Goal: Information Seeking & Learning: Learn about a topic

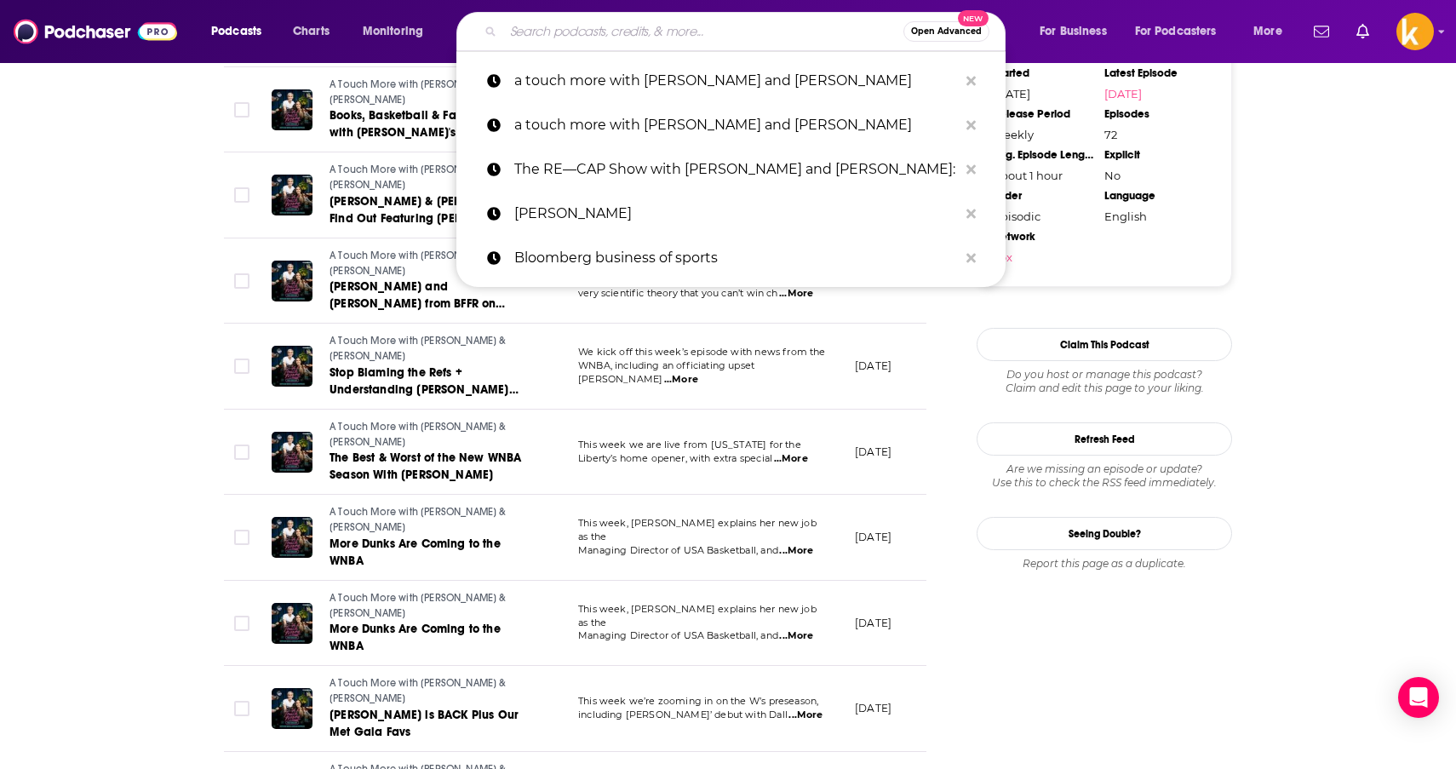
click at [587, 33] on input "Search podcasts, credits, & more..." at bounding box center [703, 31] width 400 height 27
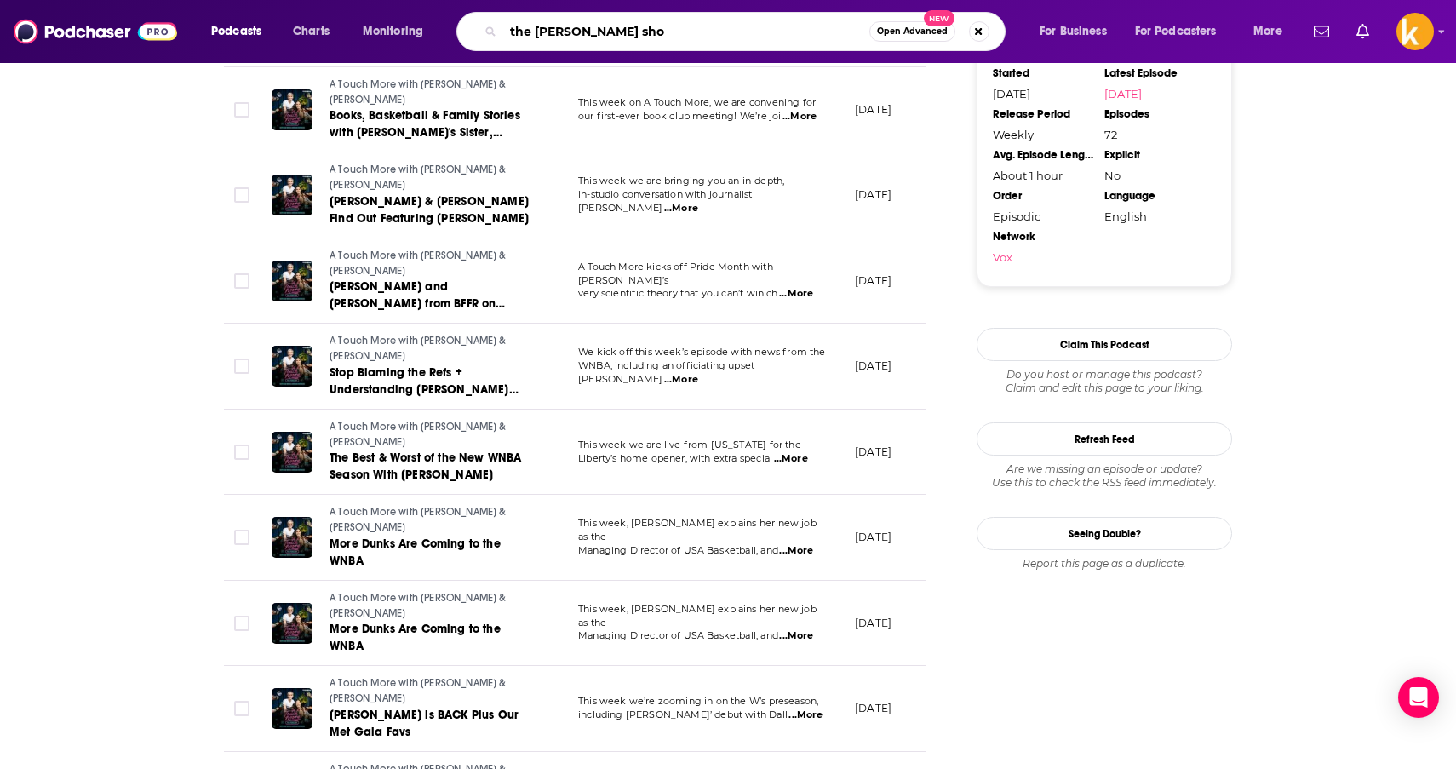
type input "the [PERSON_NAME] show"
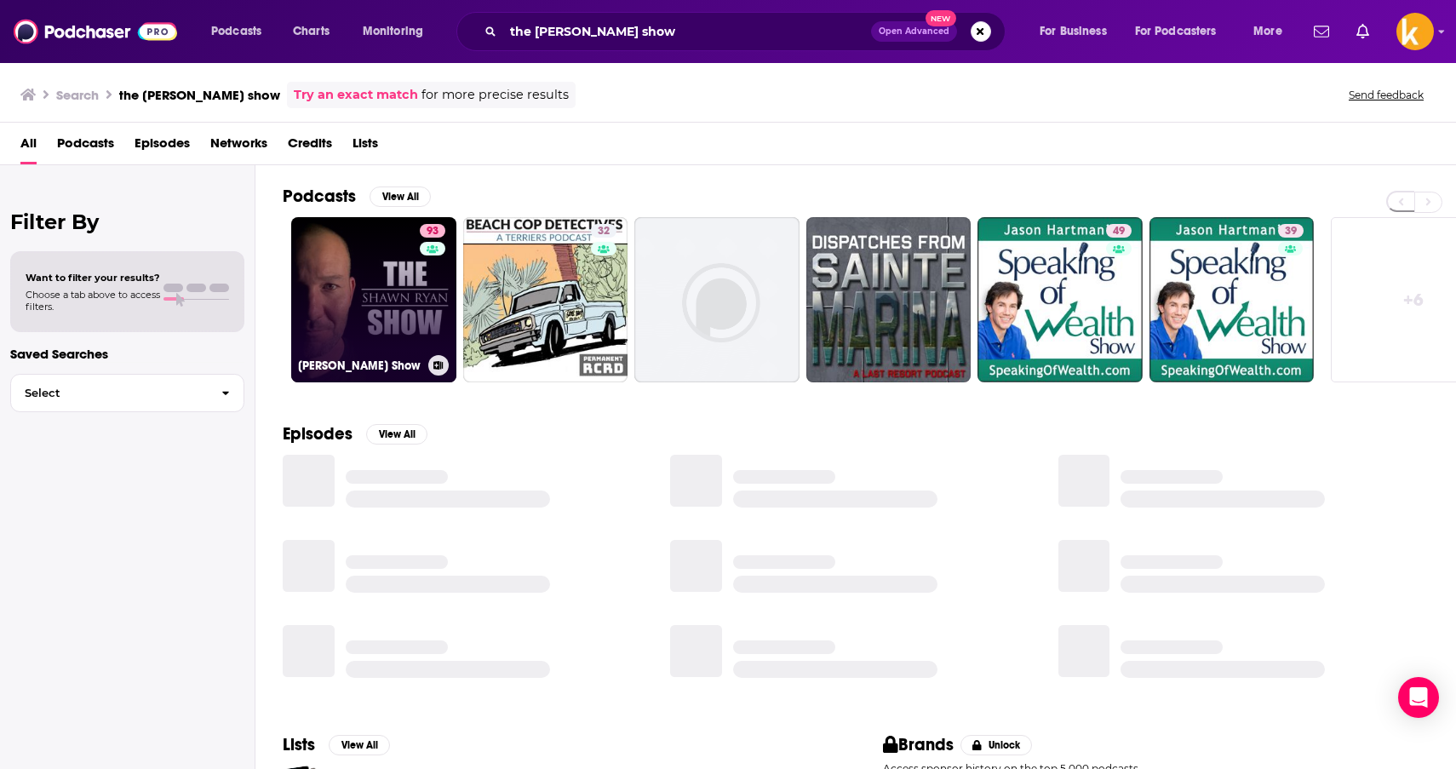
click at [394, 265] on link "93 [PERSON_NAME] Show" at bounding box center [373, 299] width 165 height 165
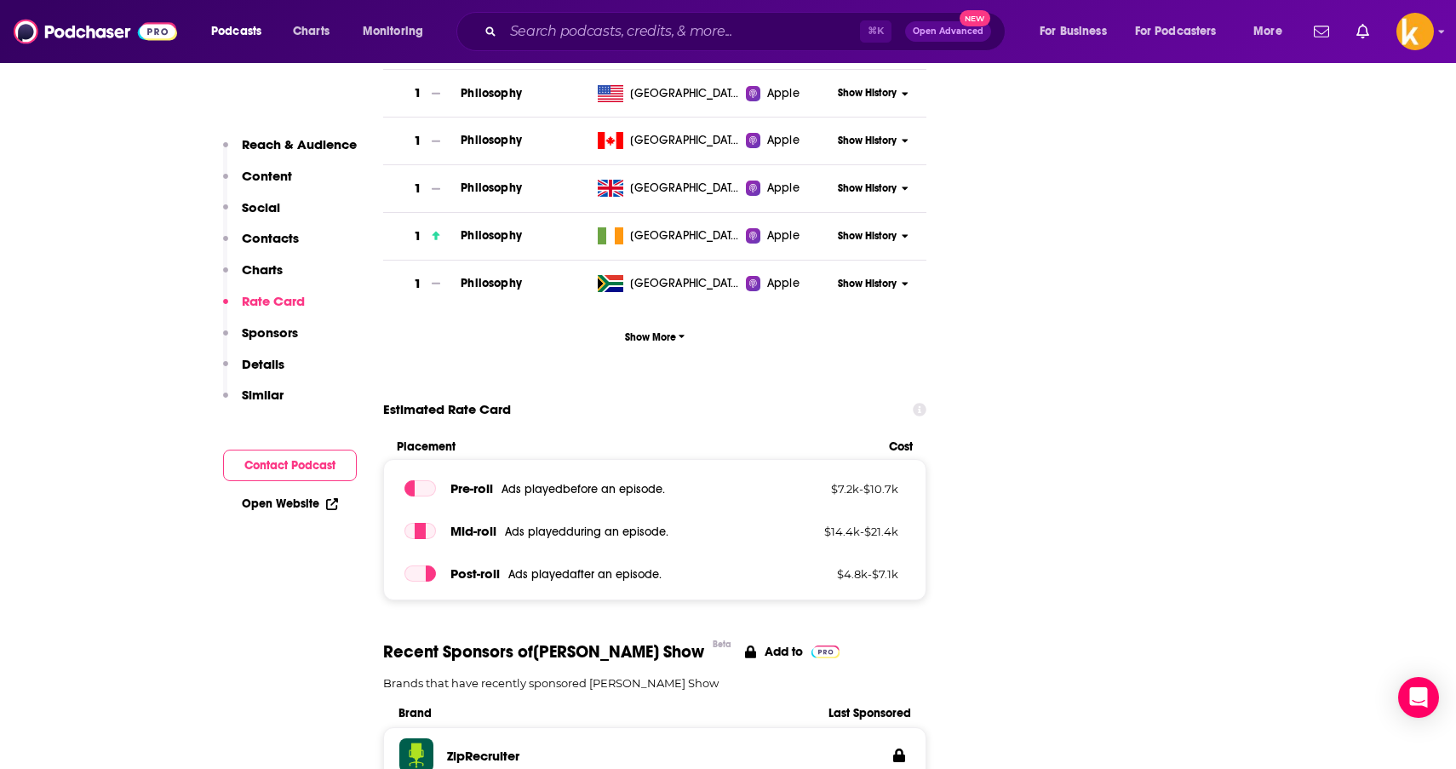
scroll to position [2282, 0]
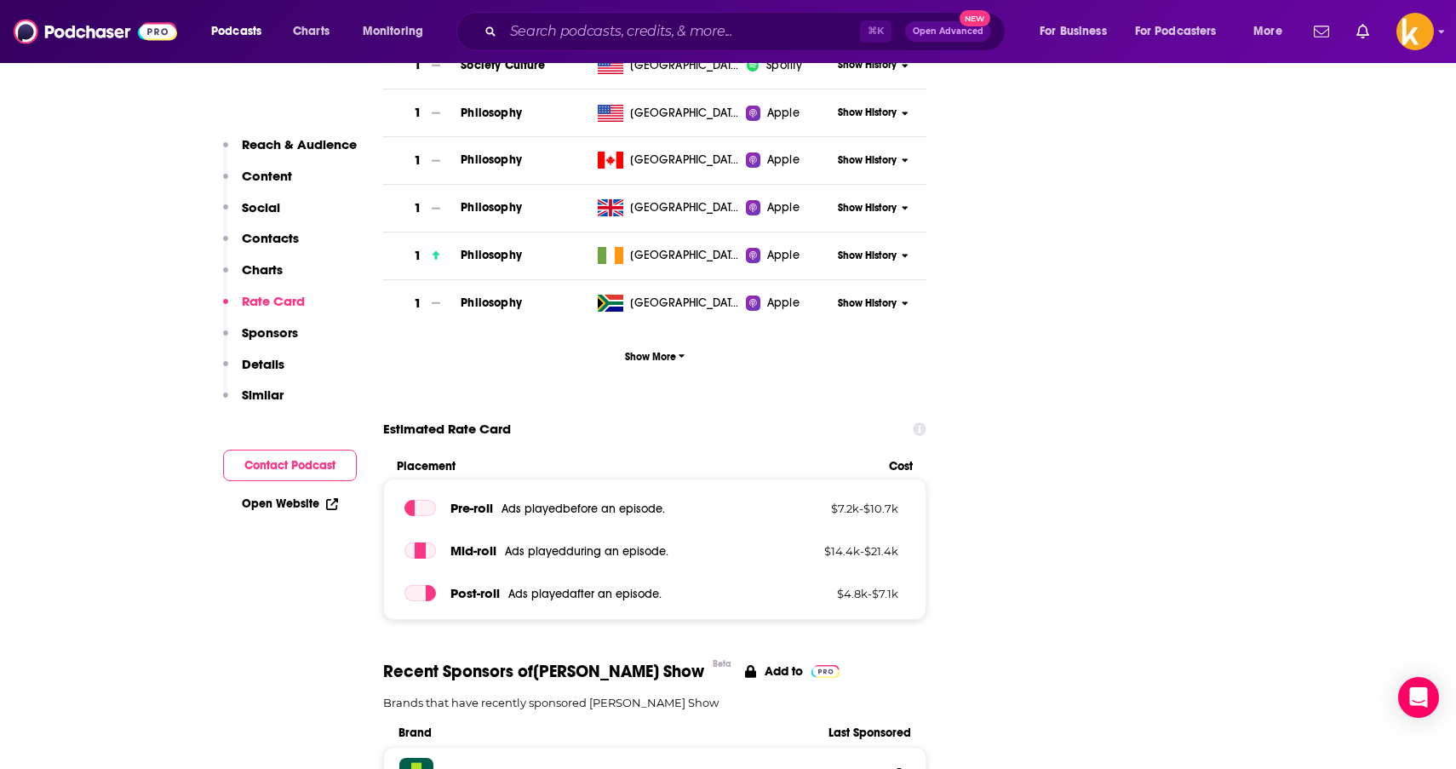
click at [278, 169] on p "Content" at bounding box center [267, 176] width 50 height 16
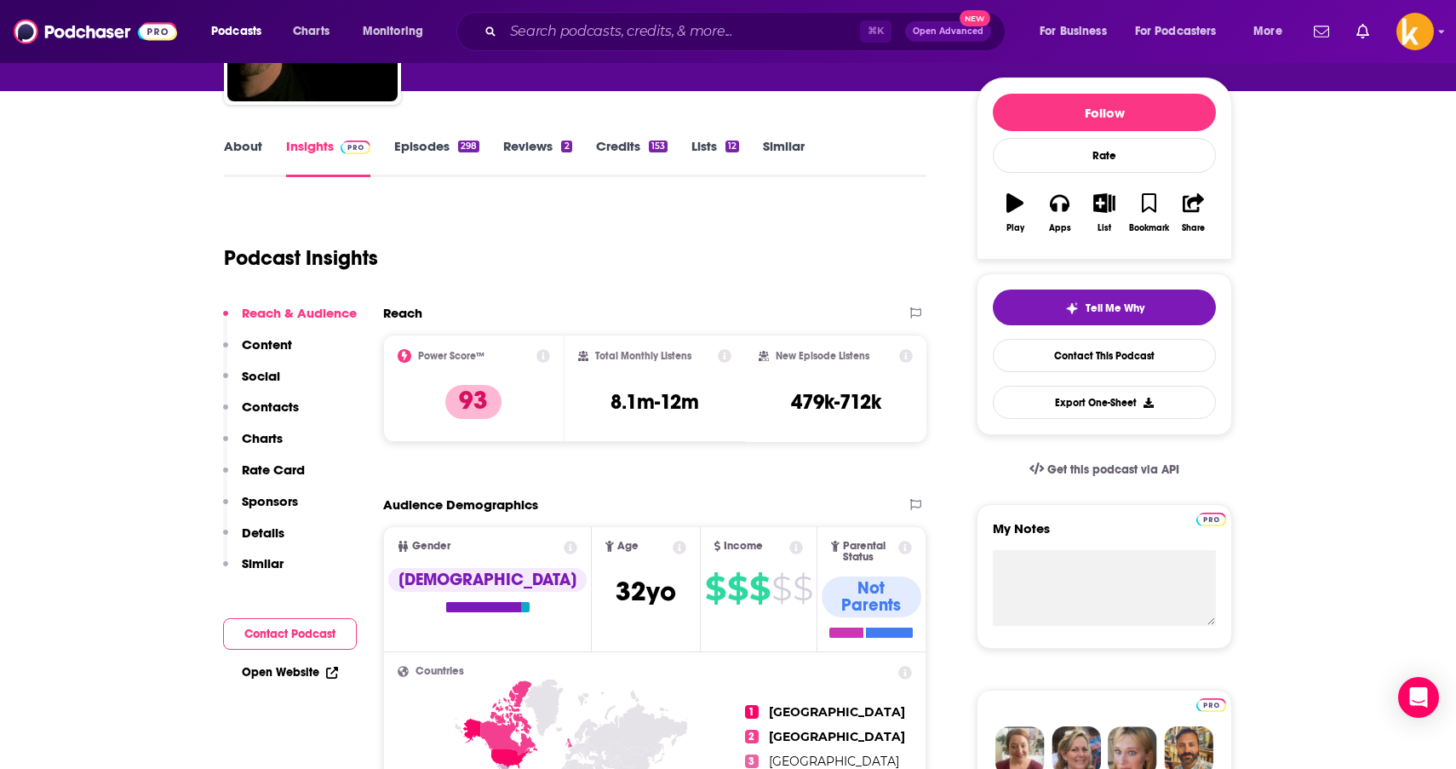
scroll to position [173, 0]
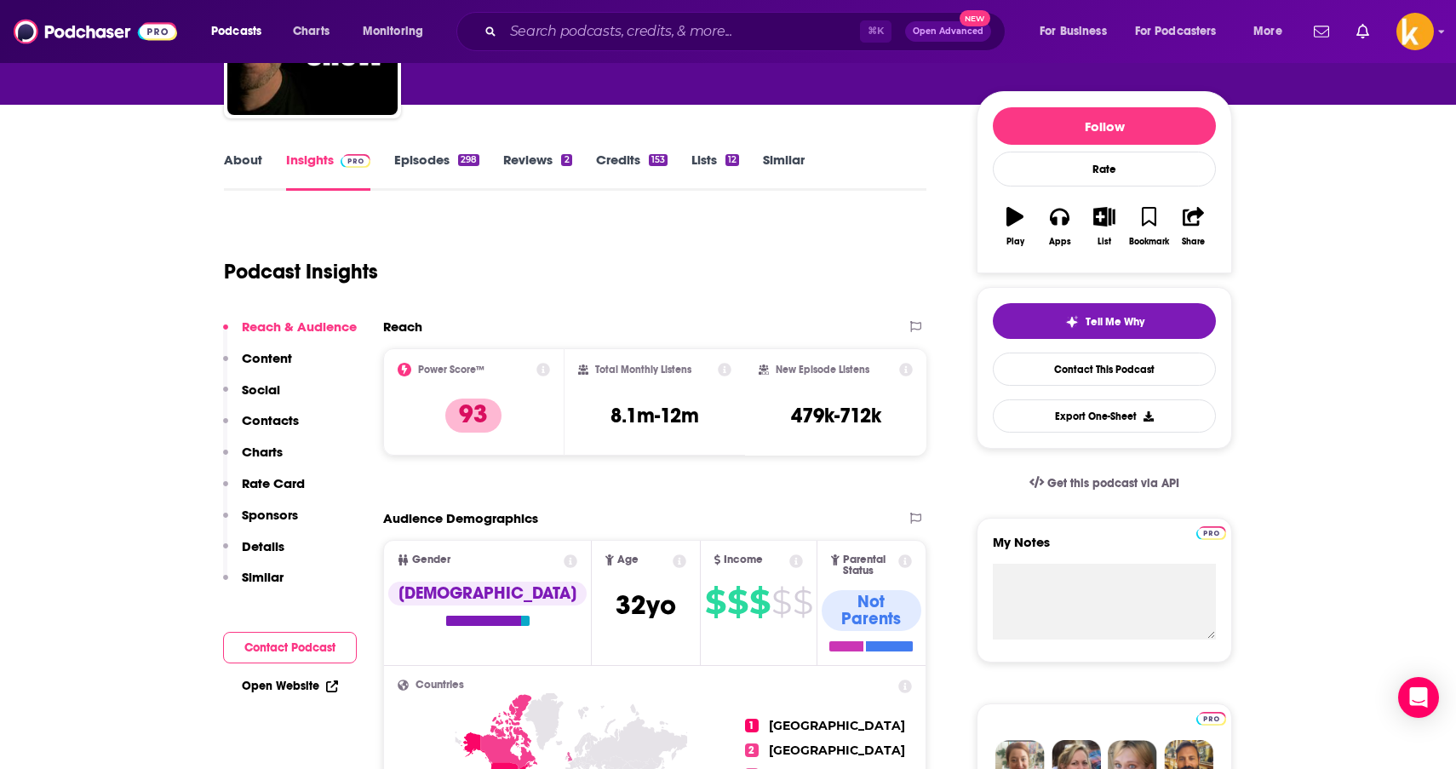
click at [419, 158] on link "Episodes 298" at bounding box center [436, 171] width 85 height 39
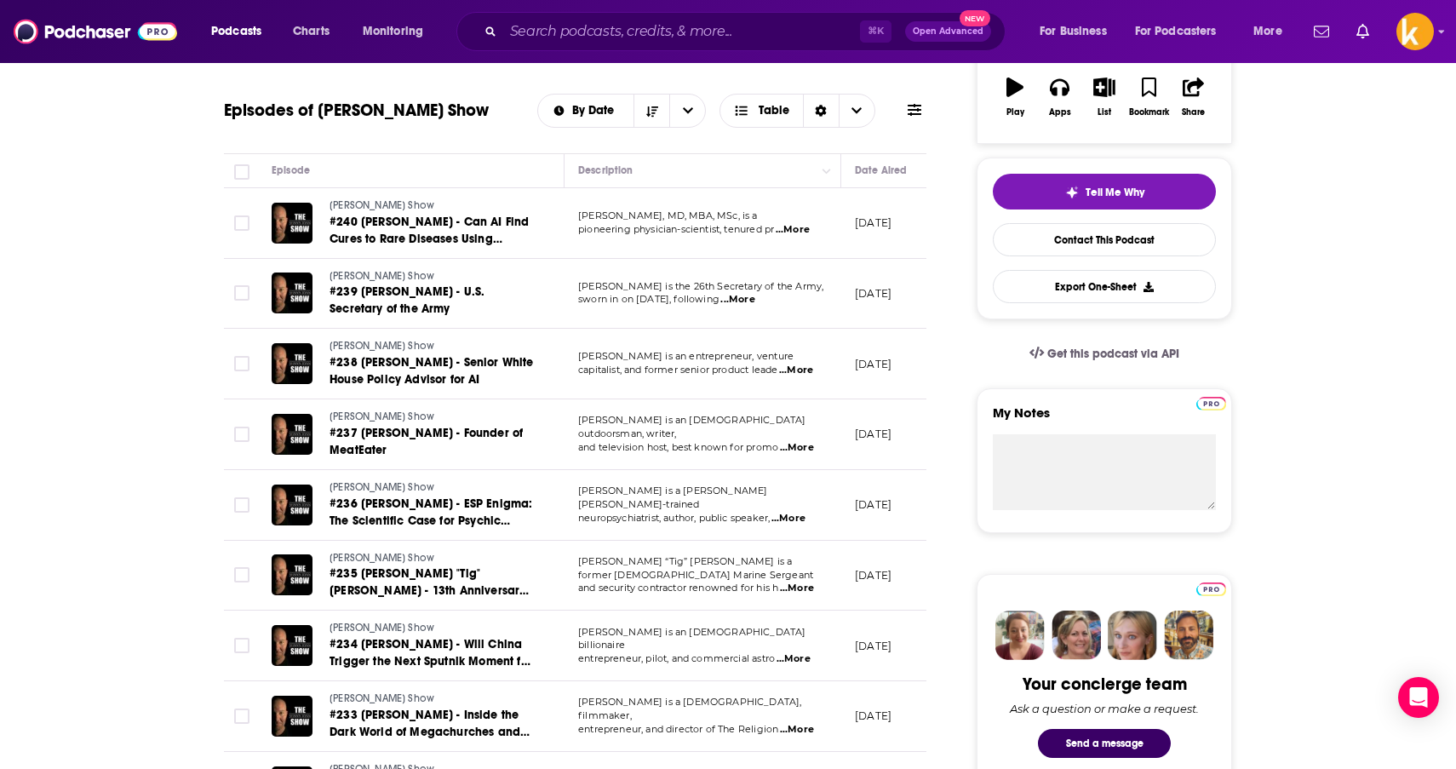
scroll to position [316, 0]
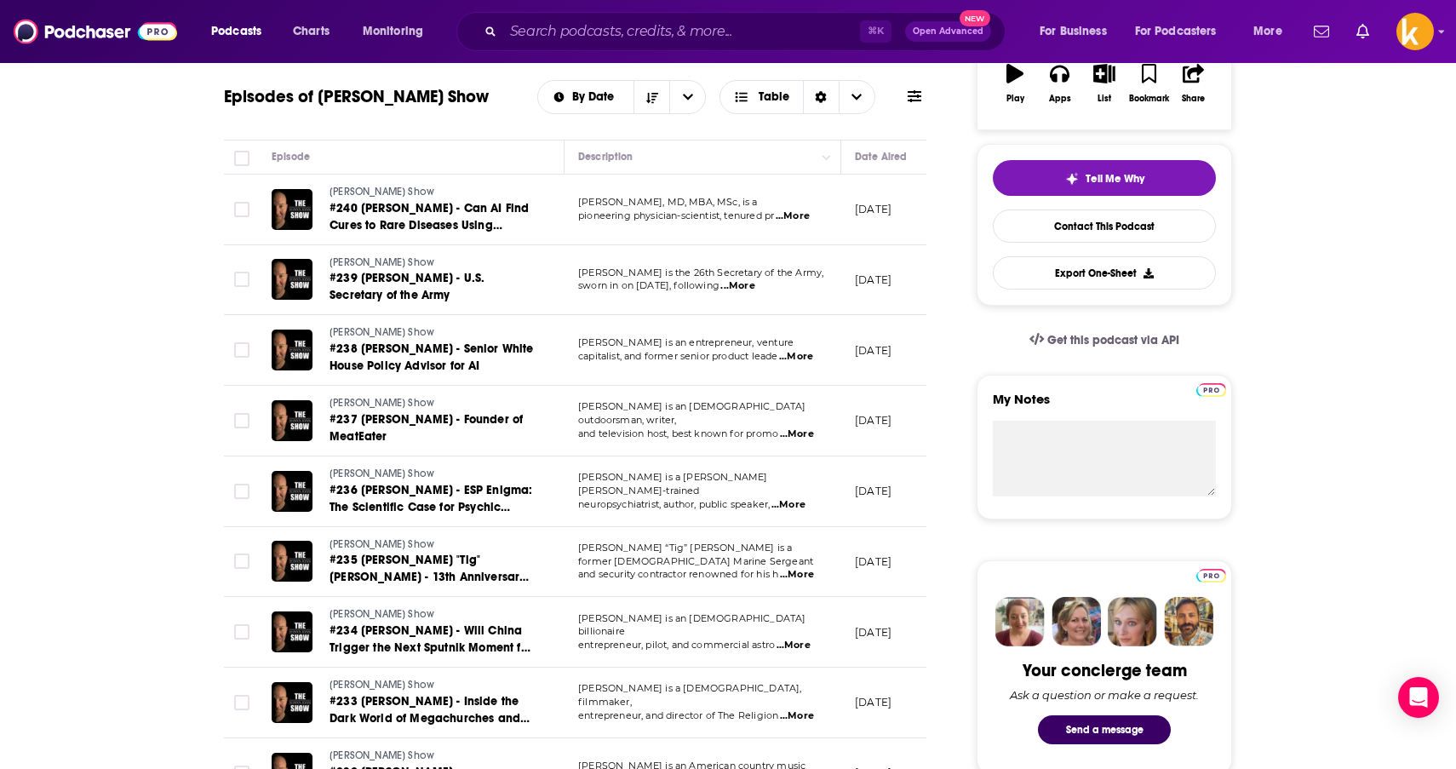
click at [754, 281] on span "...More" at bounding box center [737, 286] width 34 height 14
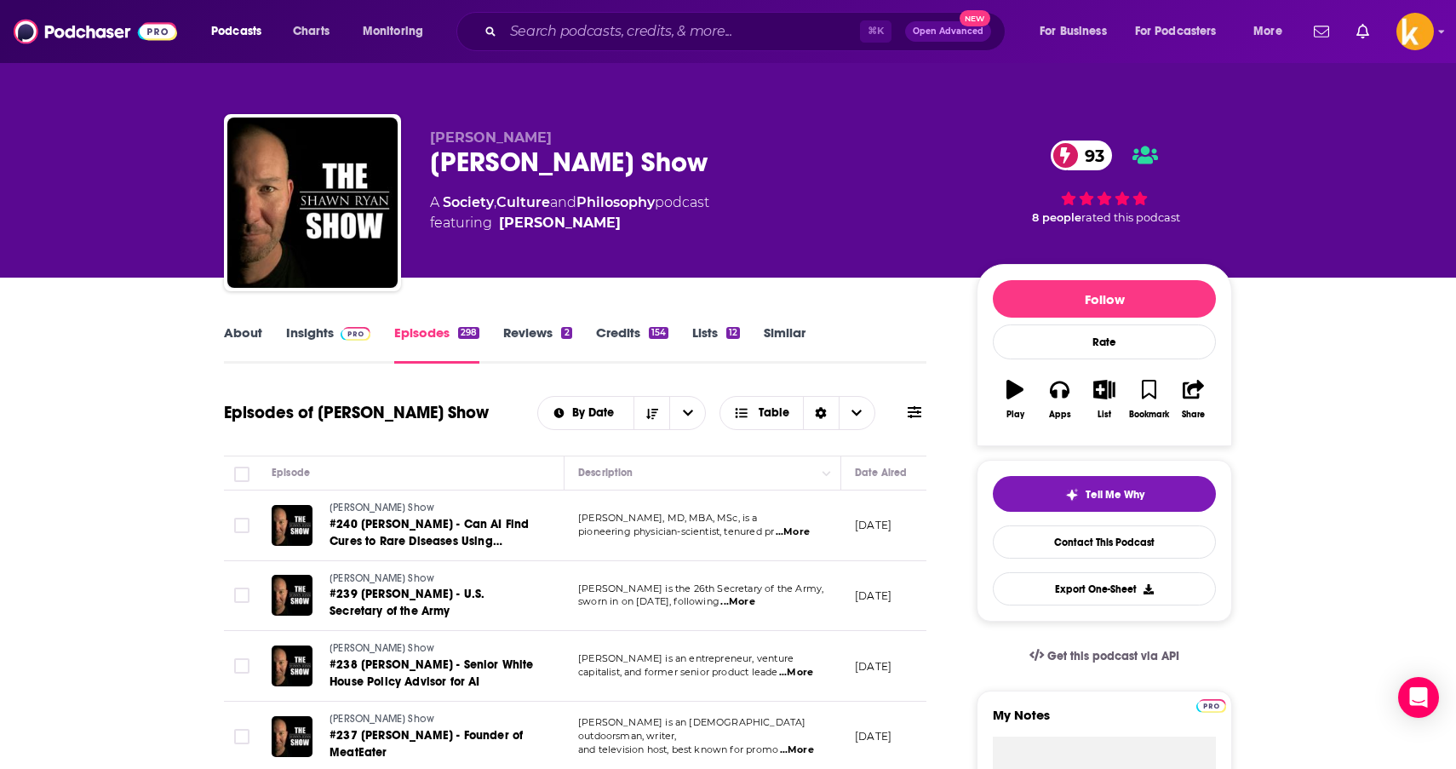
scroll to position [0, 0]
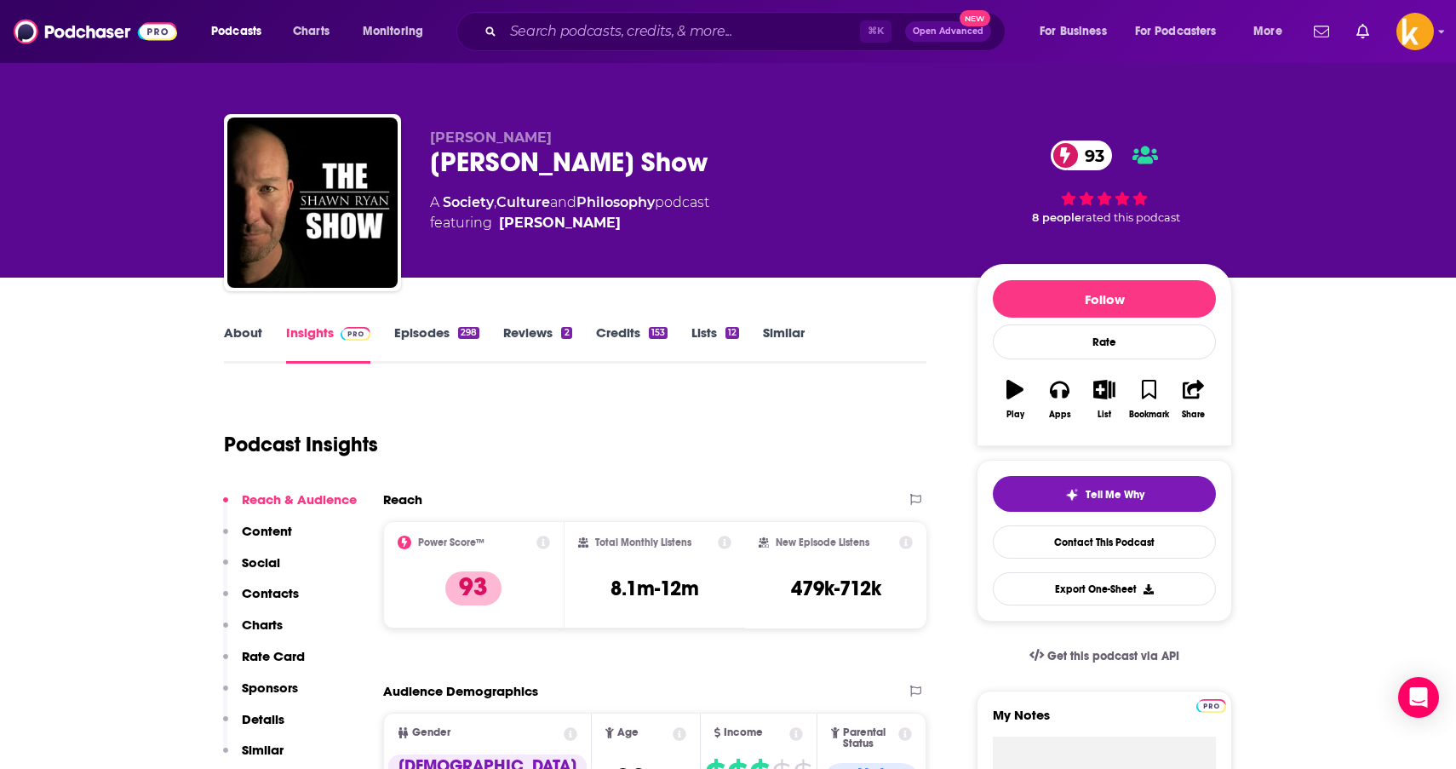
click at [420, 326] on link "Episodes 298" at bounding box center [436, 343] width 85 height 39
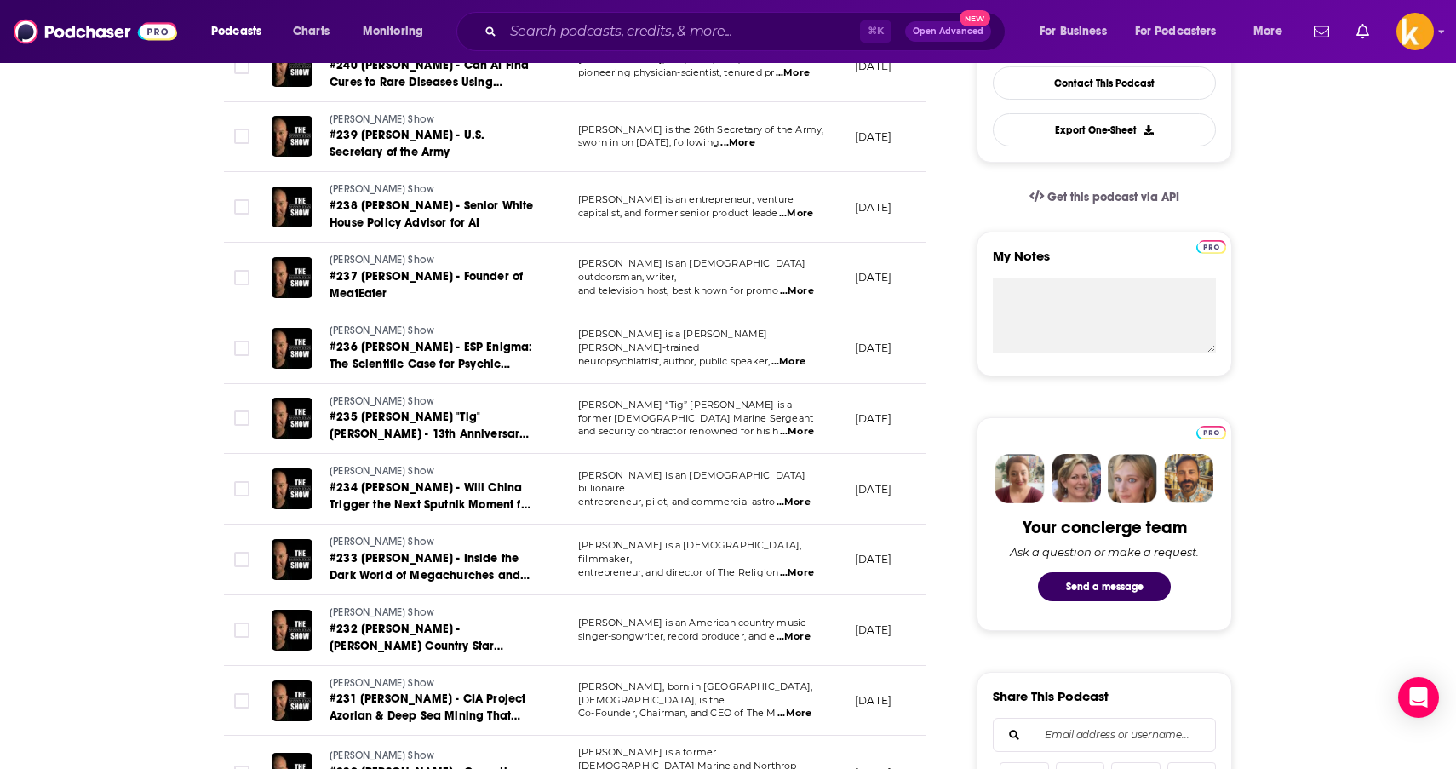
scroll to position [462, 0]
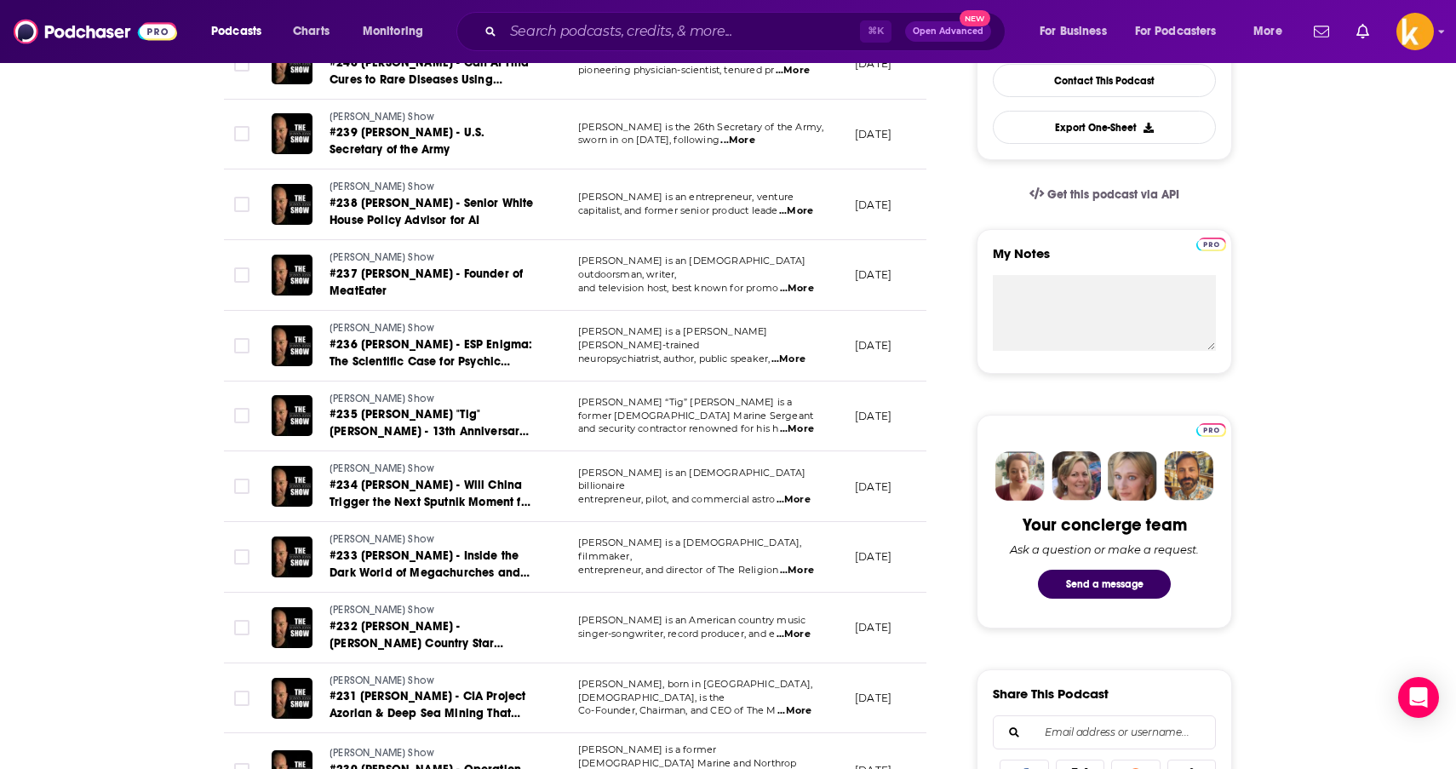
click at [813, 422] on span "...More" at bounding box center [797, 429] width 34 height 14
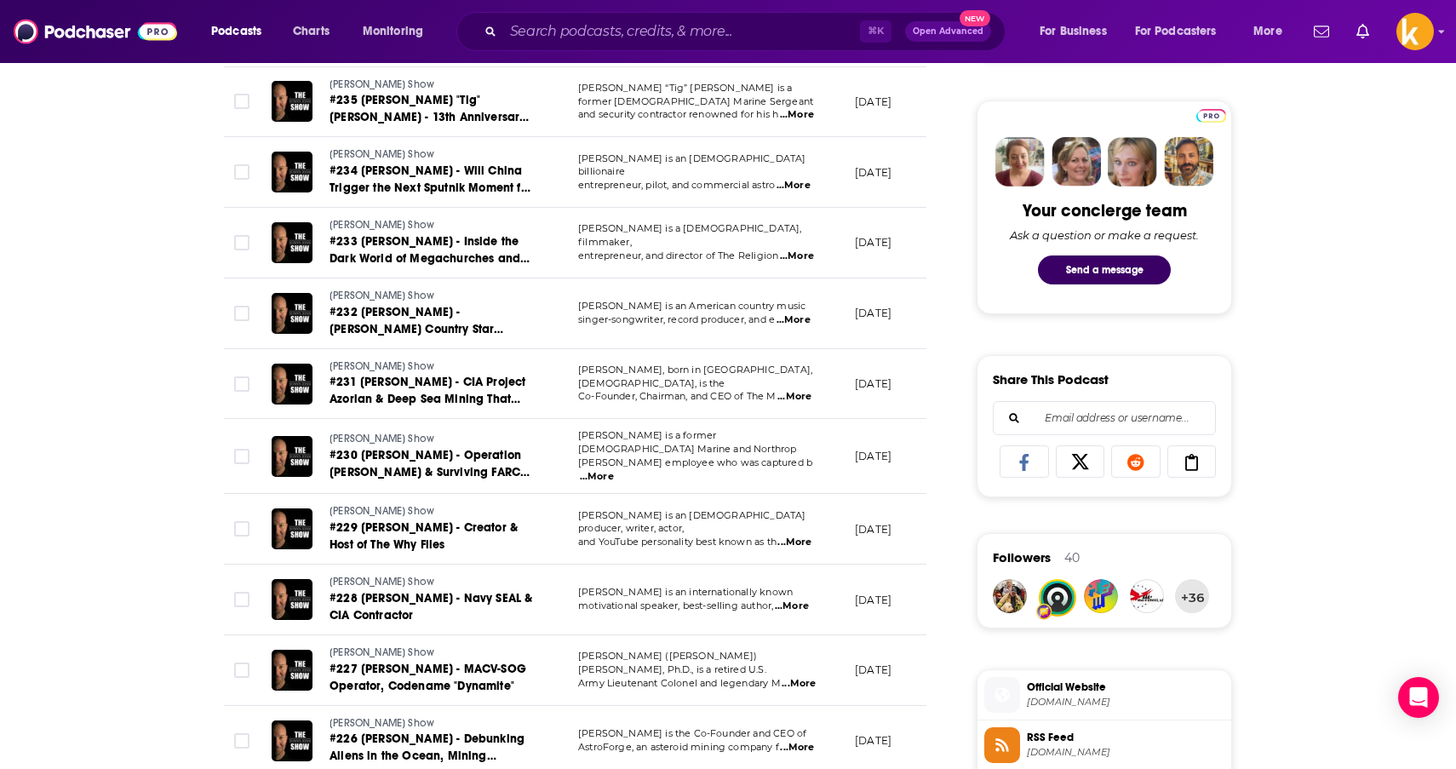
scroll to position [786, 0]
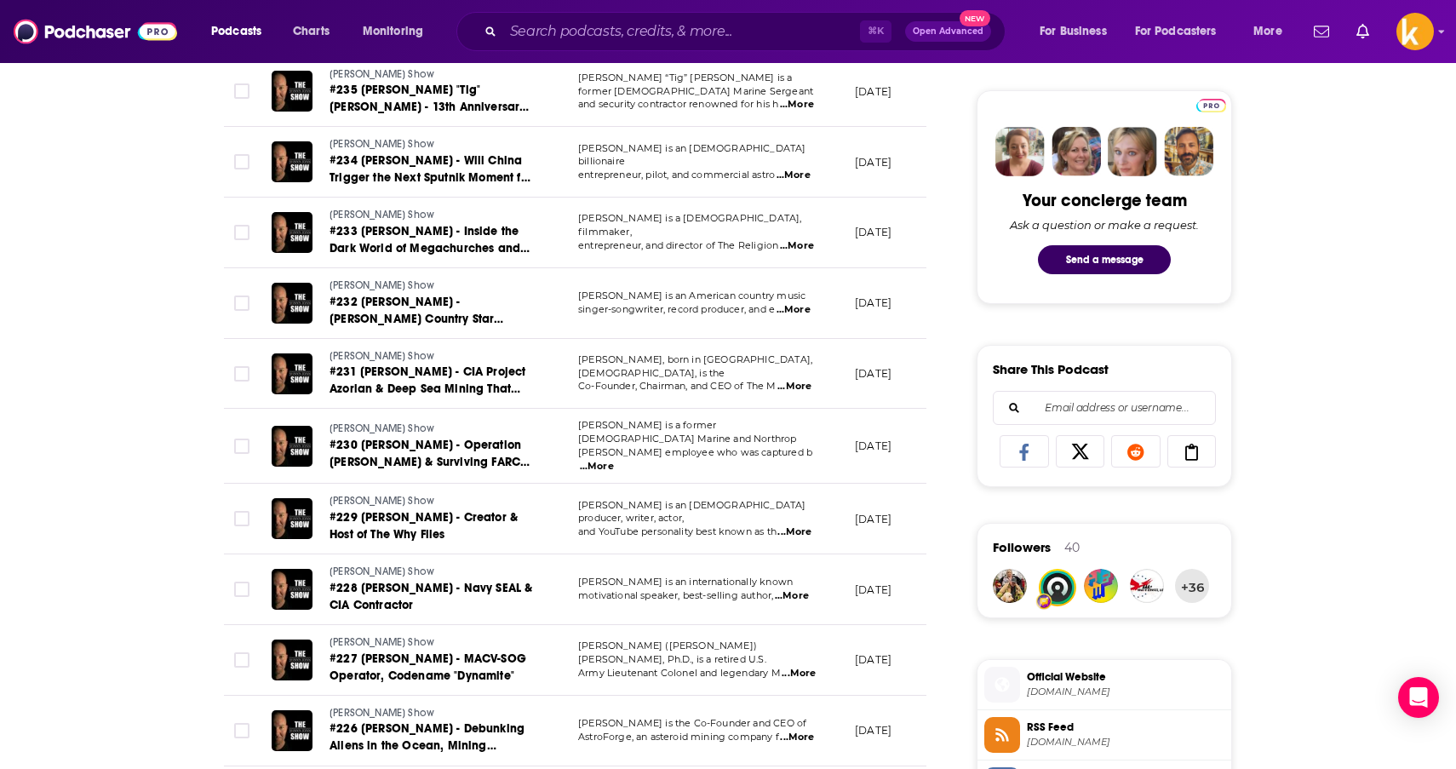
click at [807, 667] on span "...More" at bounding box center [799, 674] width 34 height 14
click at [1349, 400] on div "About Insights Episodes 298 Reviews 2 Credits 154 Lists 12 Similar Episodes of …" at bounding box center [728, 631] width 1456 height 2279
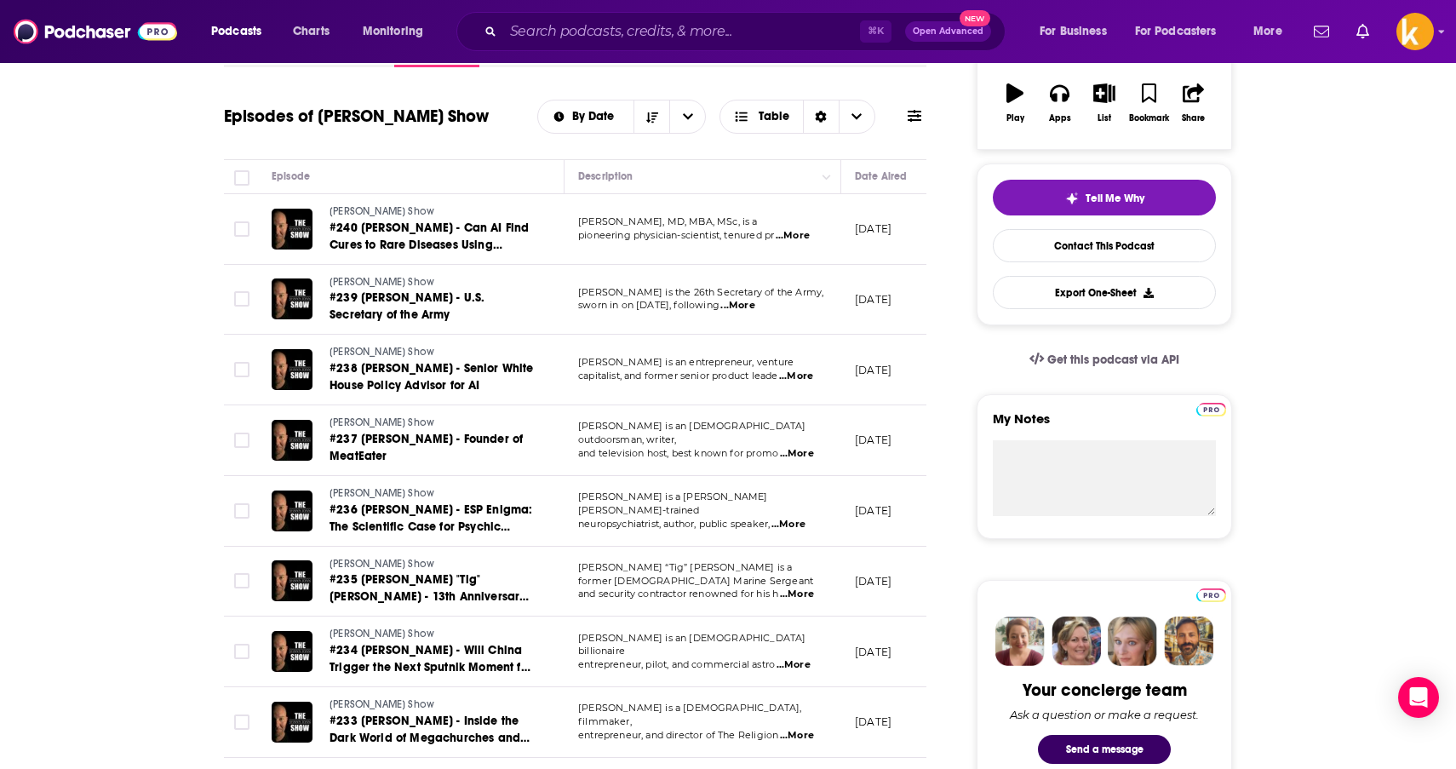
scroll to position [272, 0]
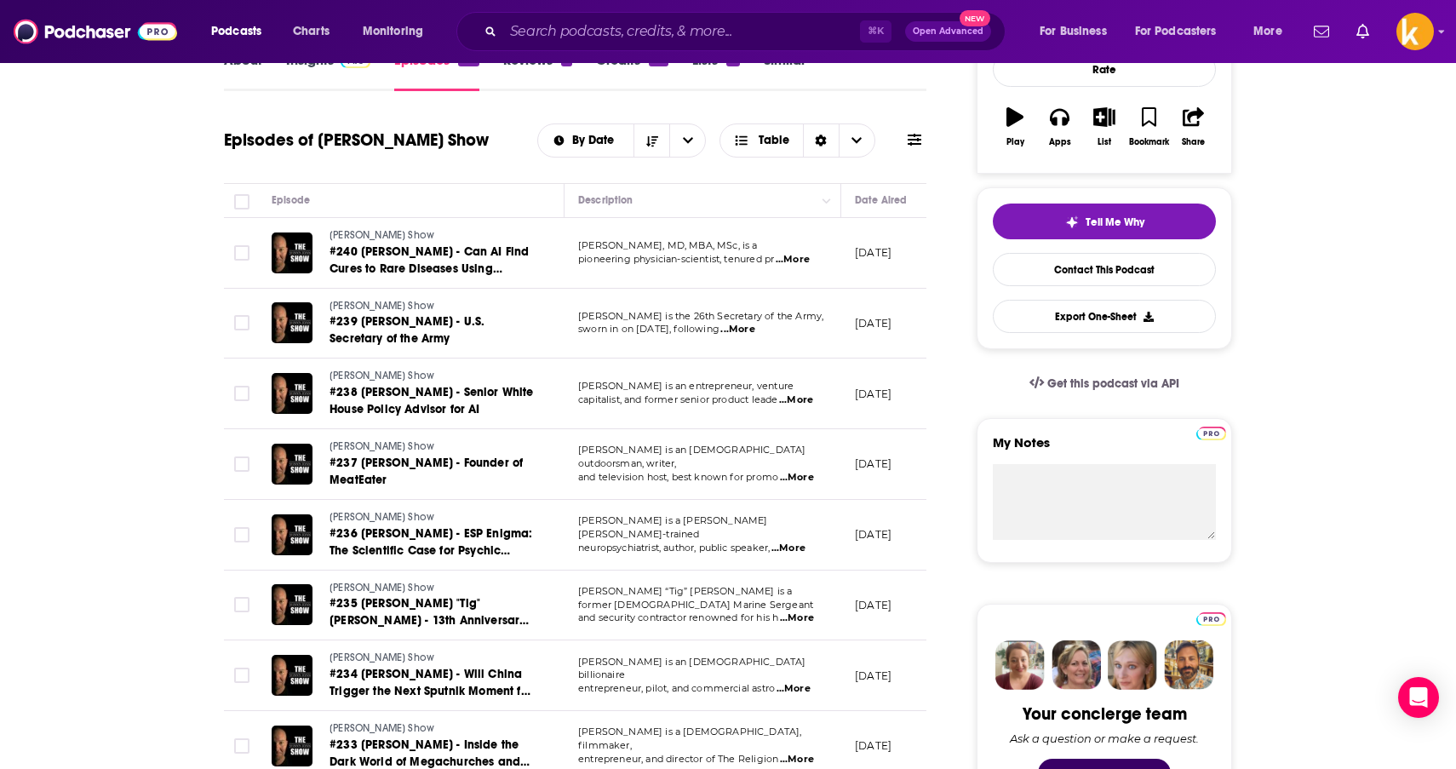
click at [804, 471] on span "...More" at bounding box center [797, 478] width 34 height 14
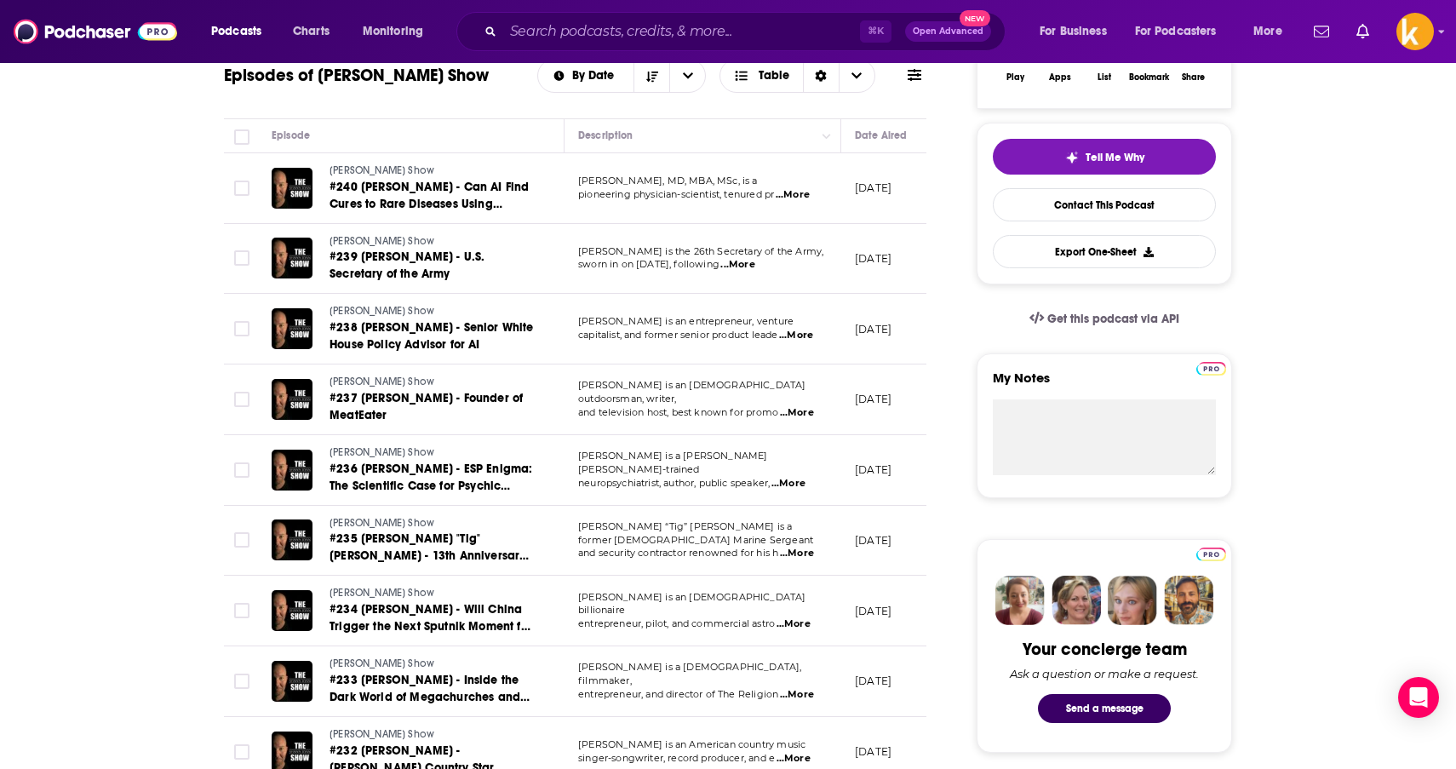
scroll to position [352, 0]
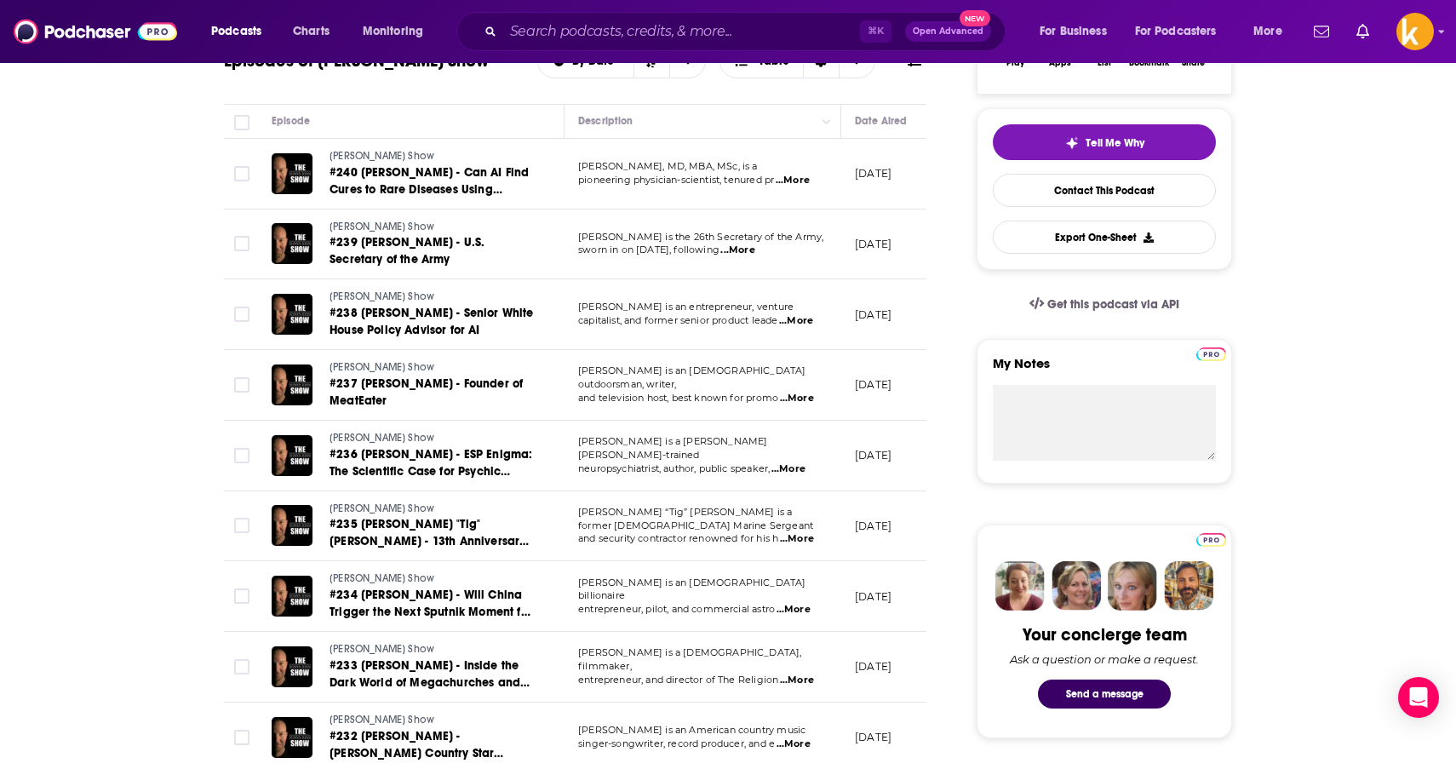
click at [809, 603] on span "...More" at bounding box center [794, 610] width 34 height 14
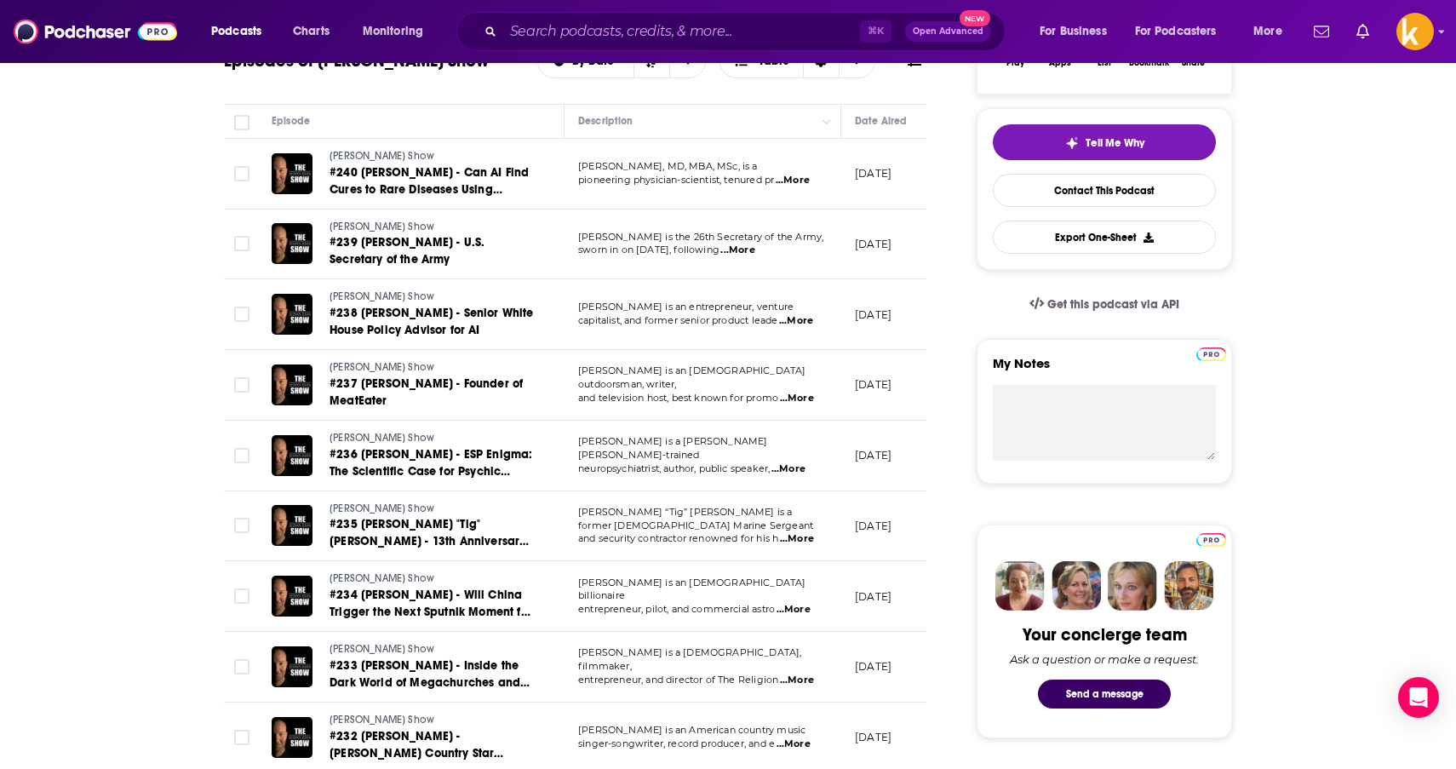
click at [813, 317] on span "...More" at bounding box center [796, 321] width 34 height 14
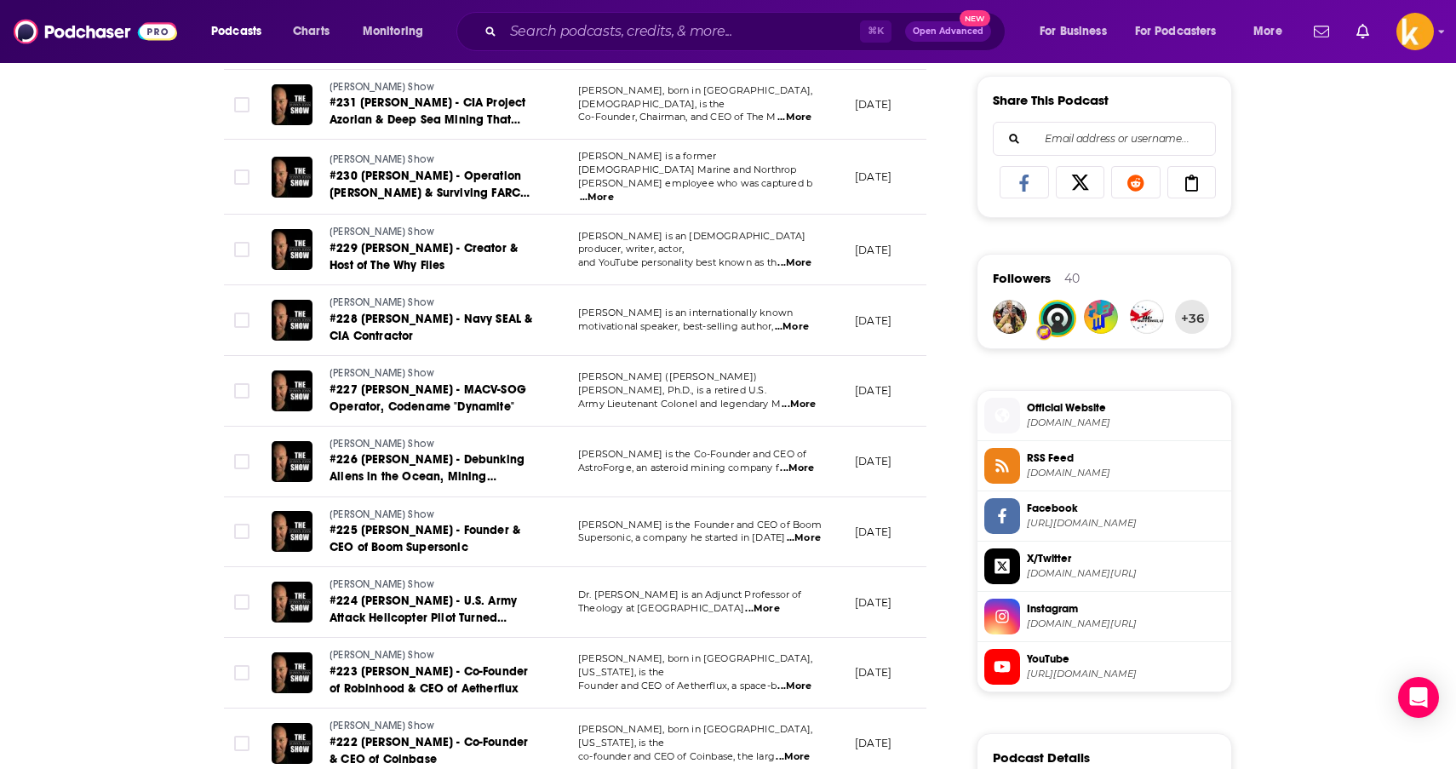
scroll to position [1107, 0]
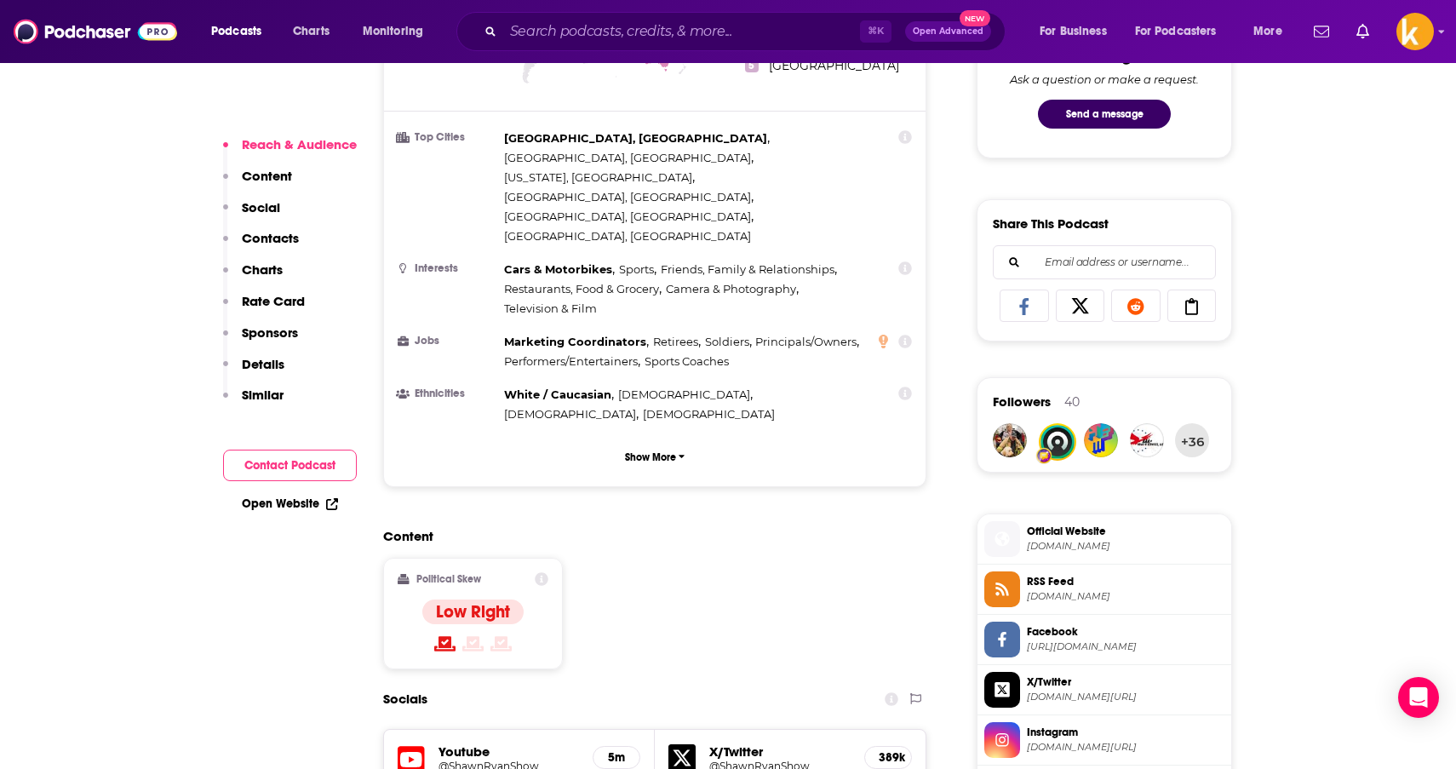
scroll to position [996, 0]
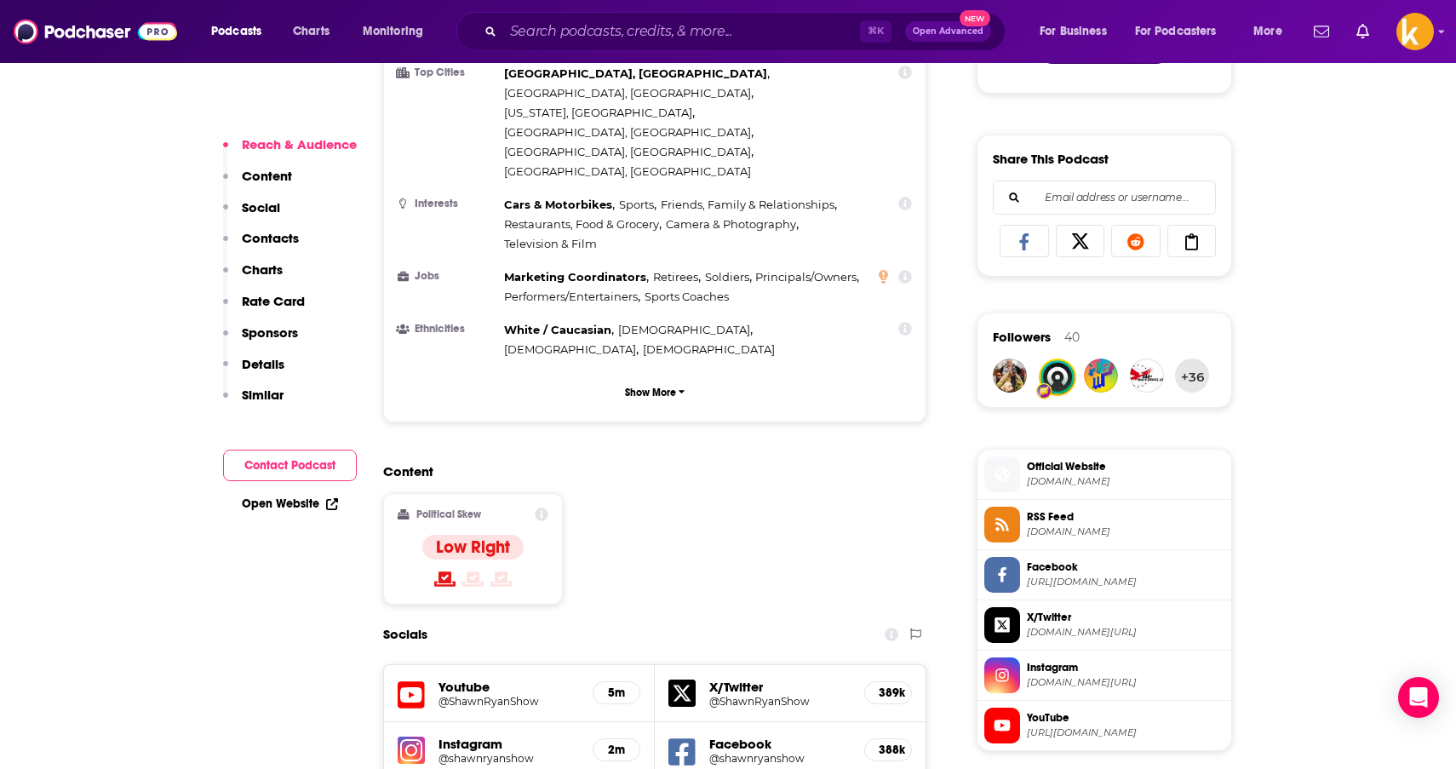
click at [538, 507] on icon at bounding box center [542, 514] width 14 height 14
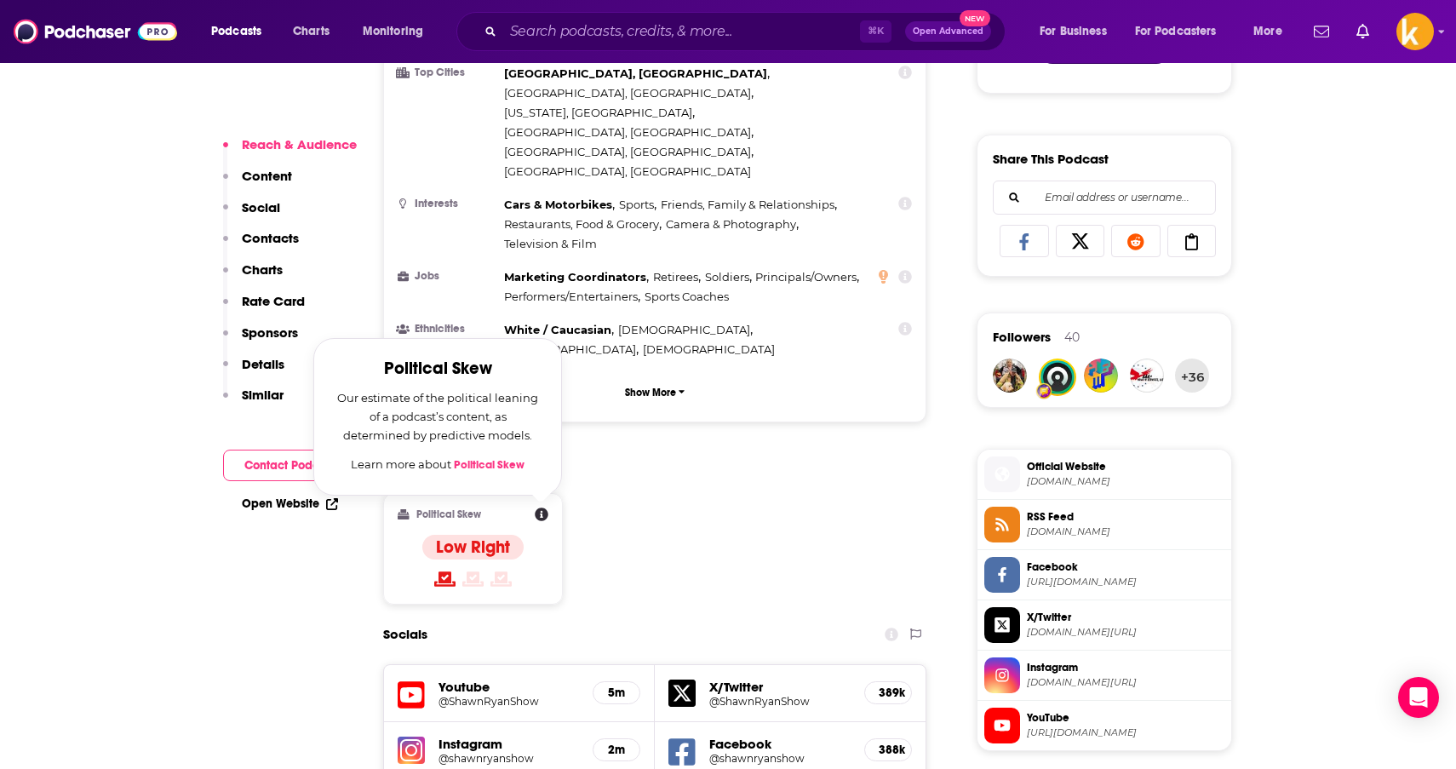
click at [746, 463] on div "Content Political Skew Political Skew Our estimate of the political leaning of …" at bounding box center [654, 540] width 543 height 155
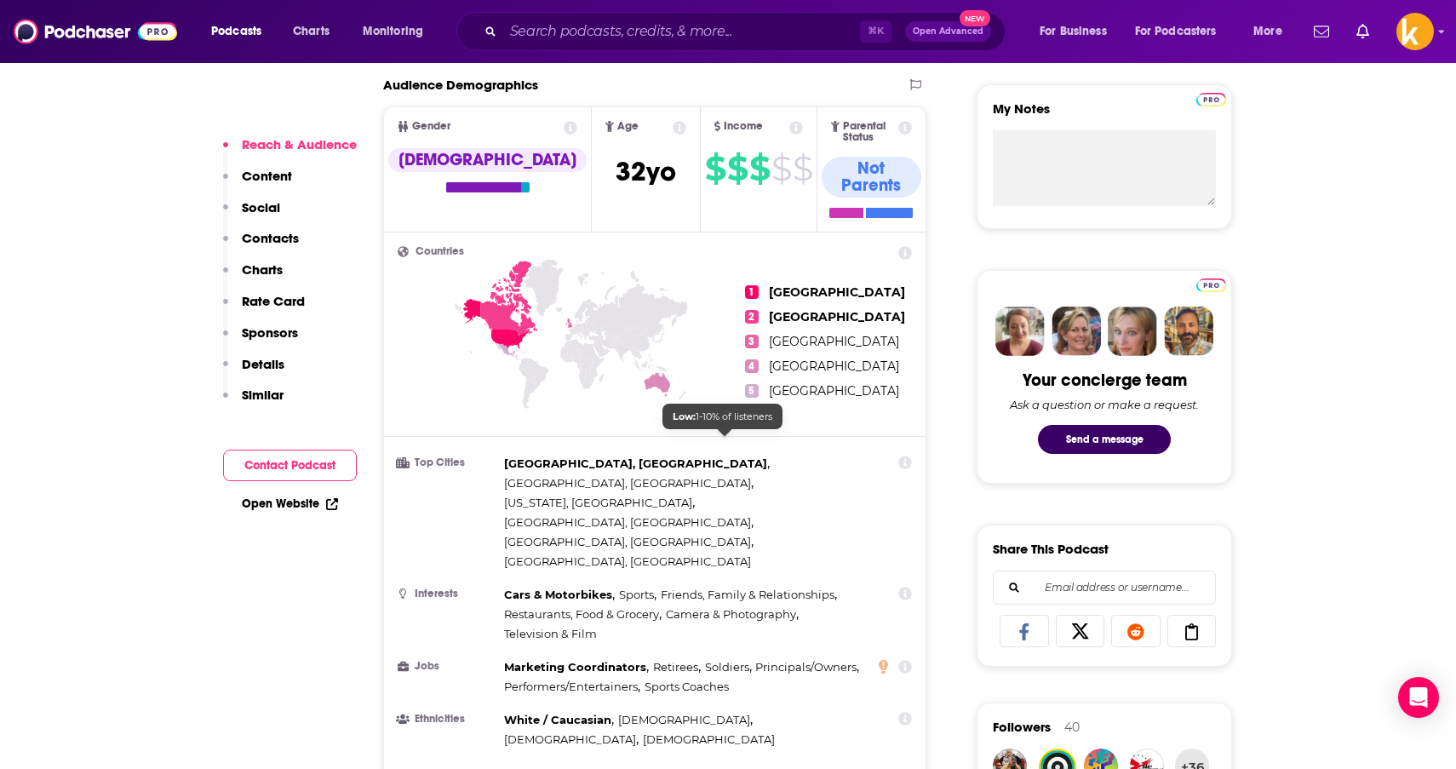
scroll to position [593, 0]
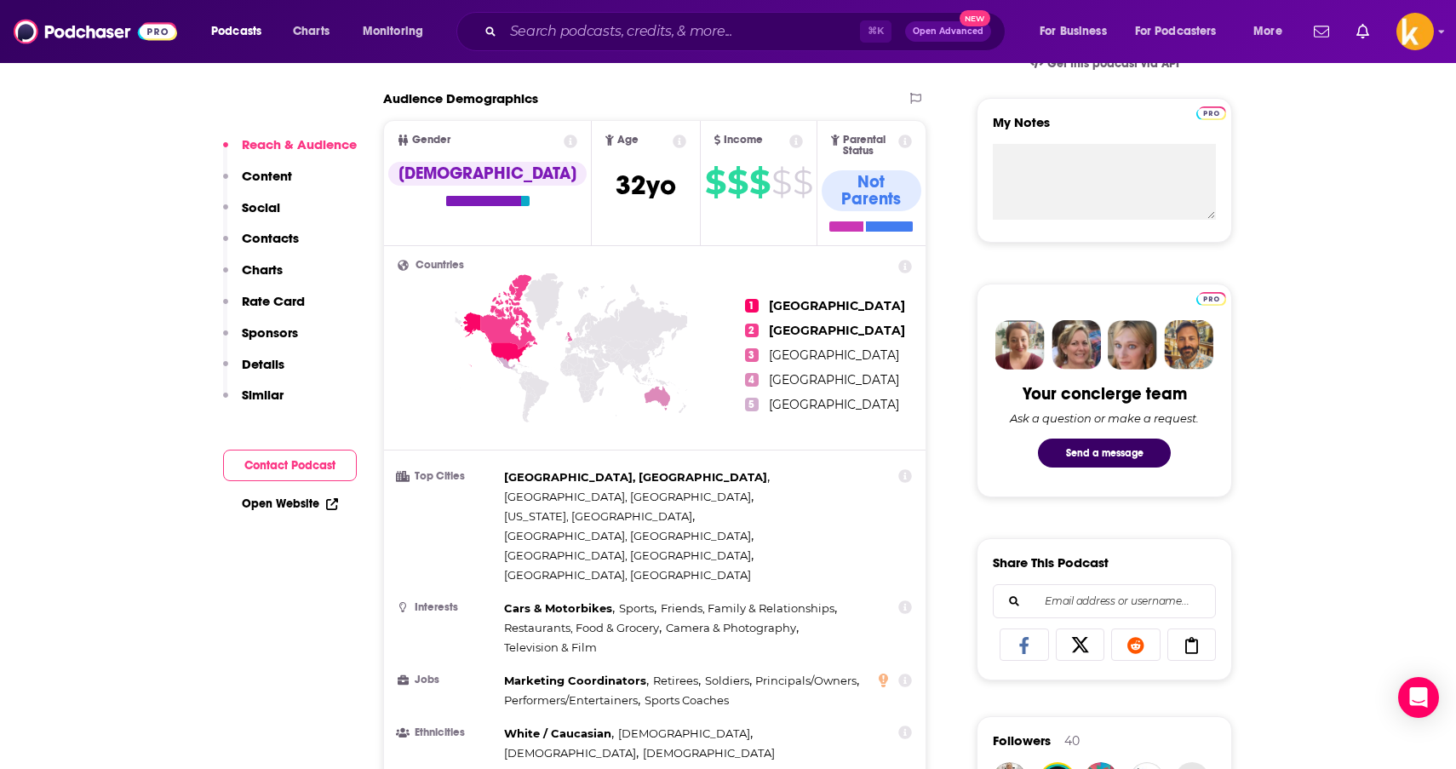
click at [789, 144] on icon at bounding box center [796, 142] width 14 height 14
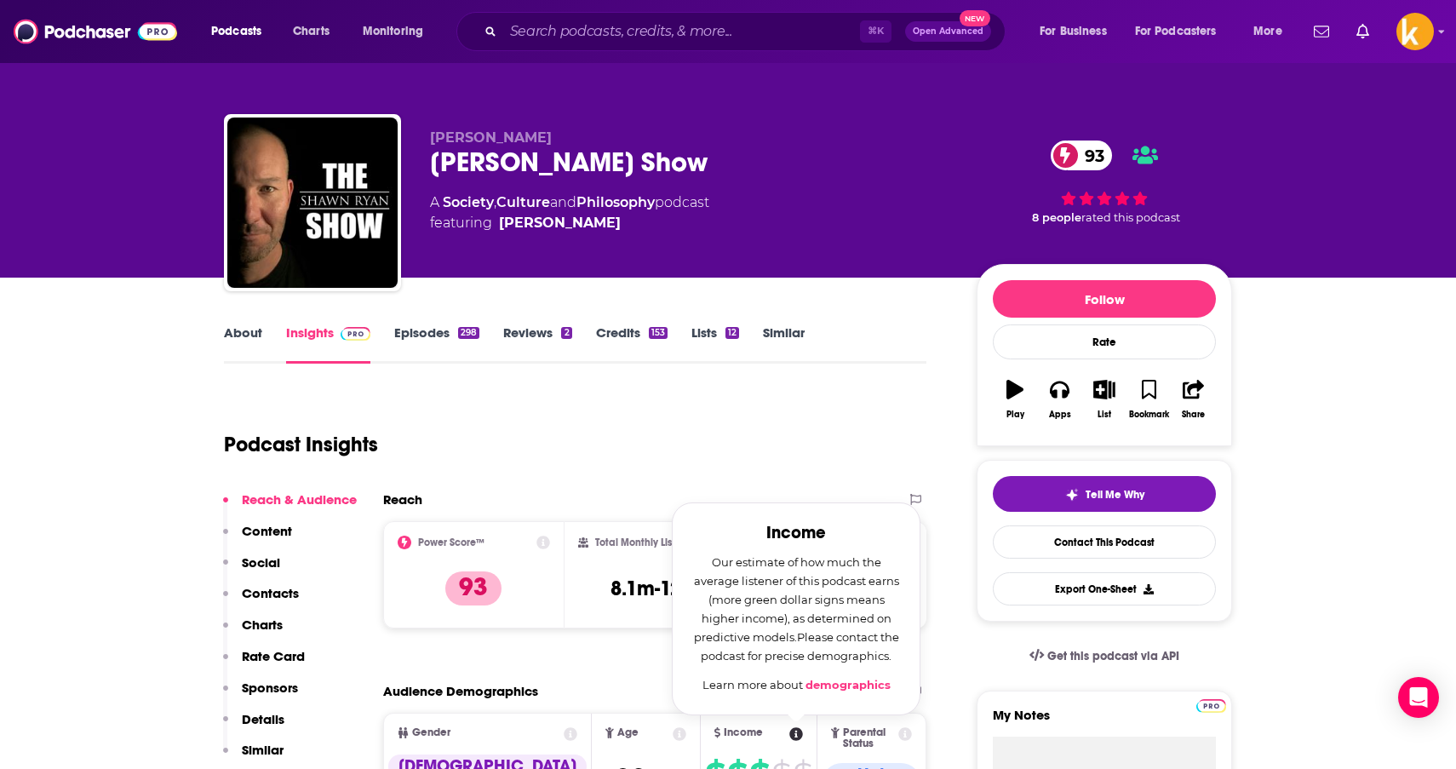
scroll to position [0, 0]
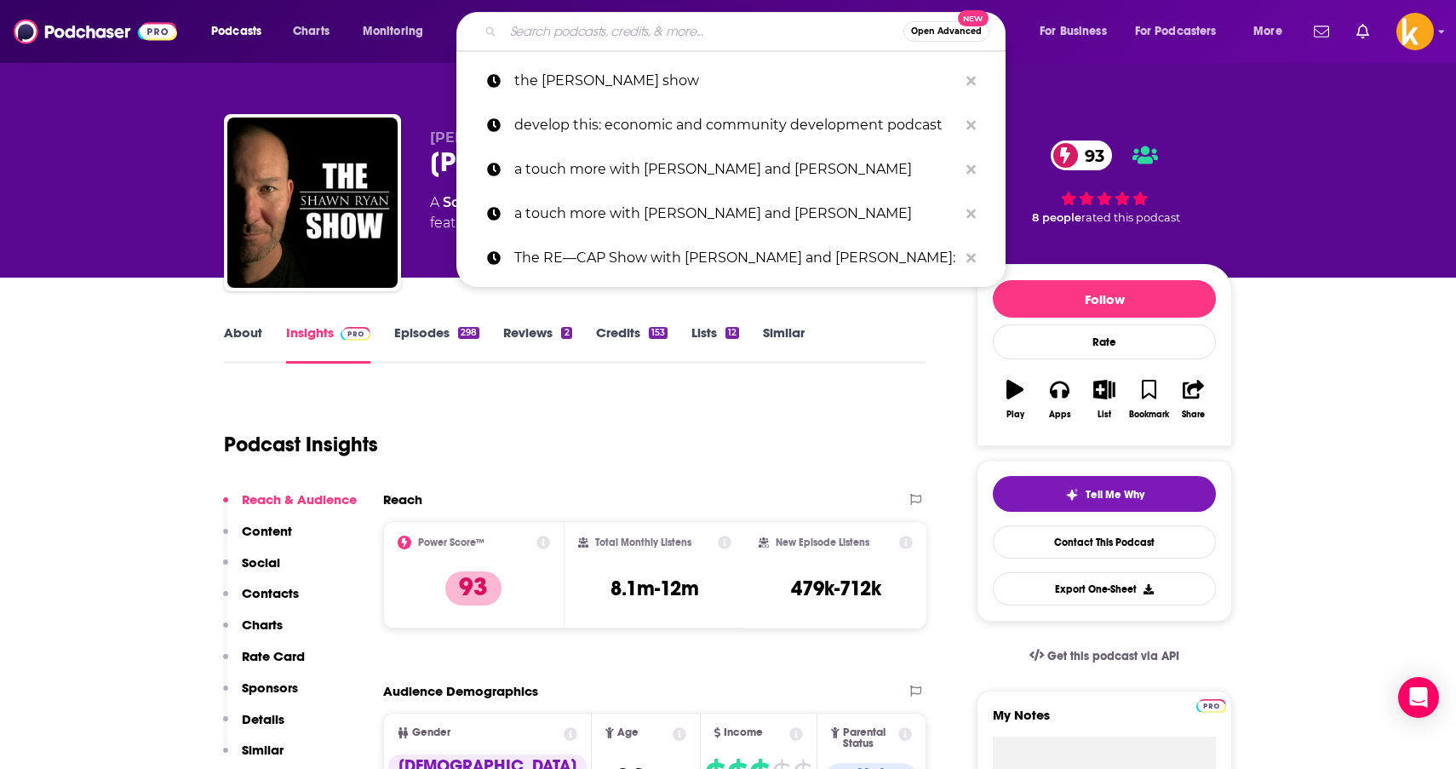
click at [551, 32] on input "Search podcasts, credits, & more..." at bounding box center [703, 31] width 400 height 27
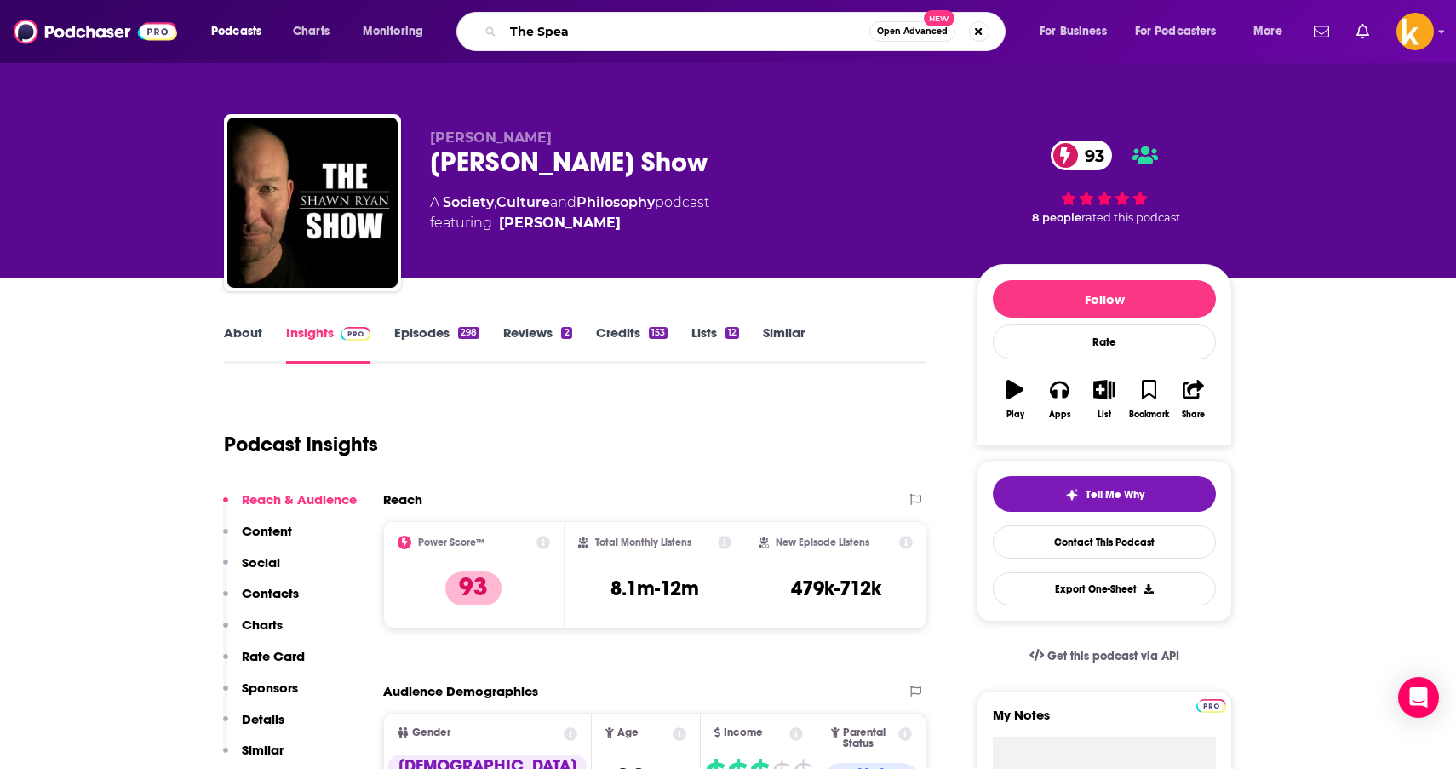
type input "The Spear"
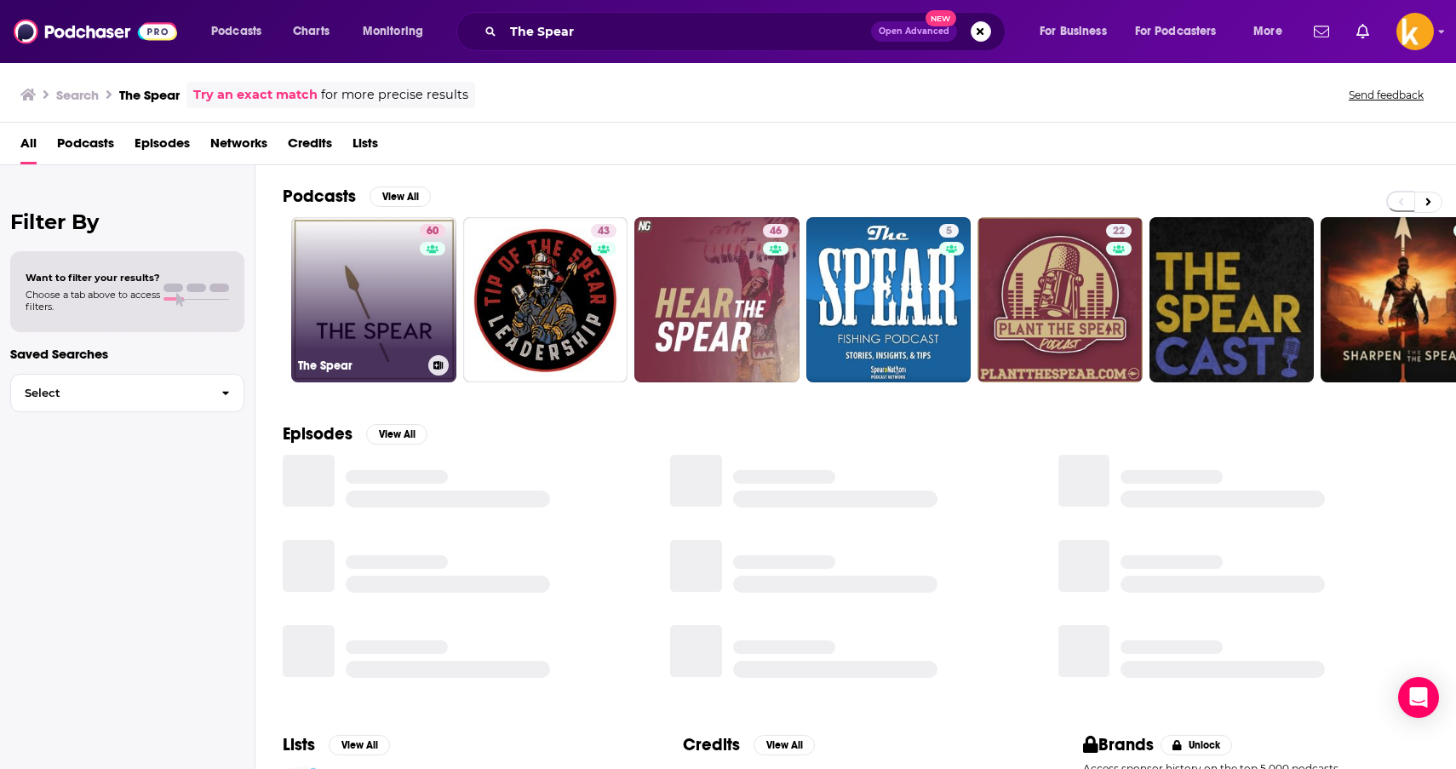
click at [381, 275] on link "60 The Spear" at bounding box center [373, 299] width 165 height 165
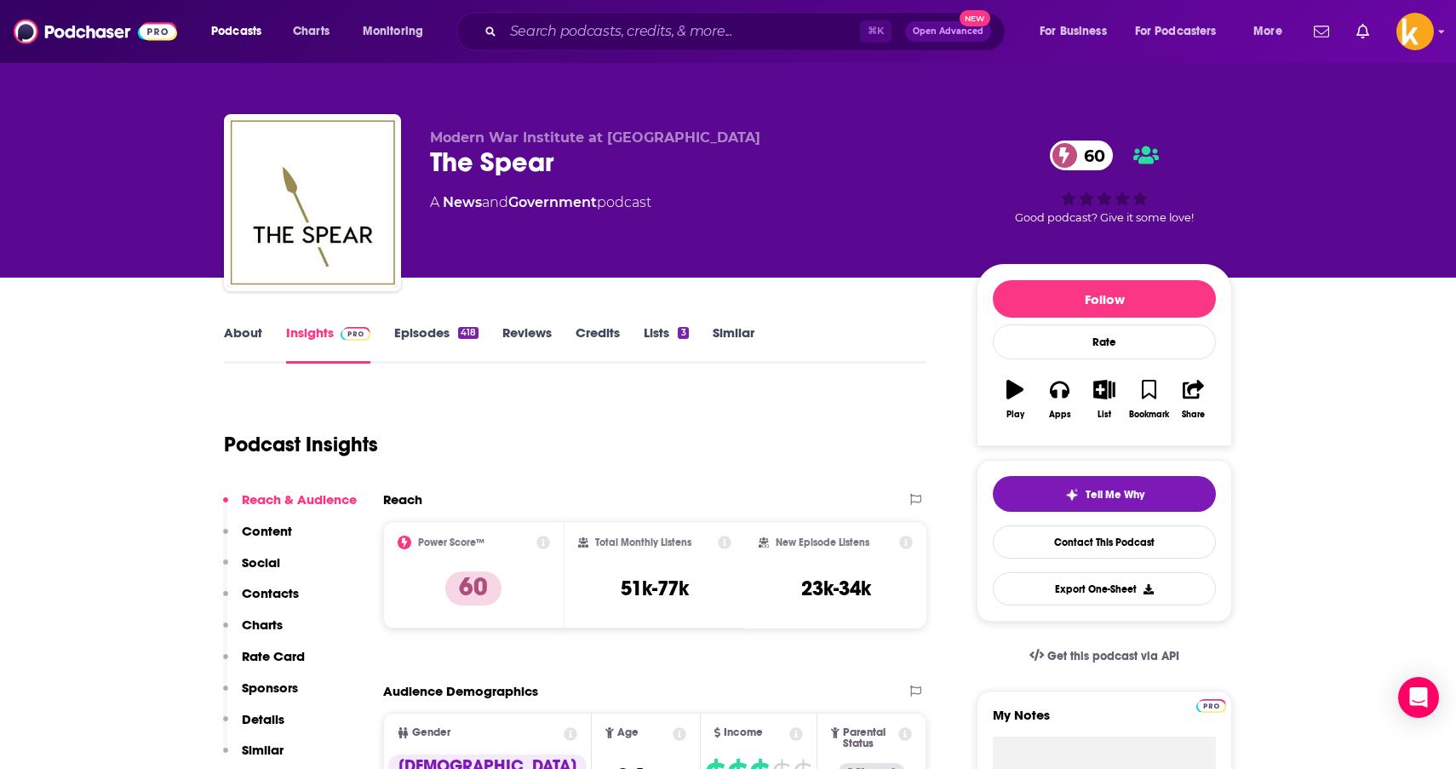
click at [444, 330] on link "Episodes 418" at bounding box center [436, 343] width 84 height 39
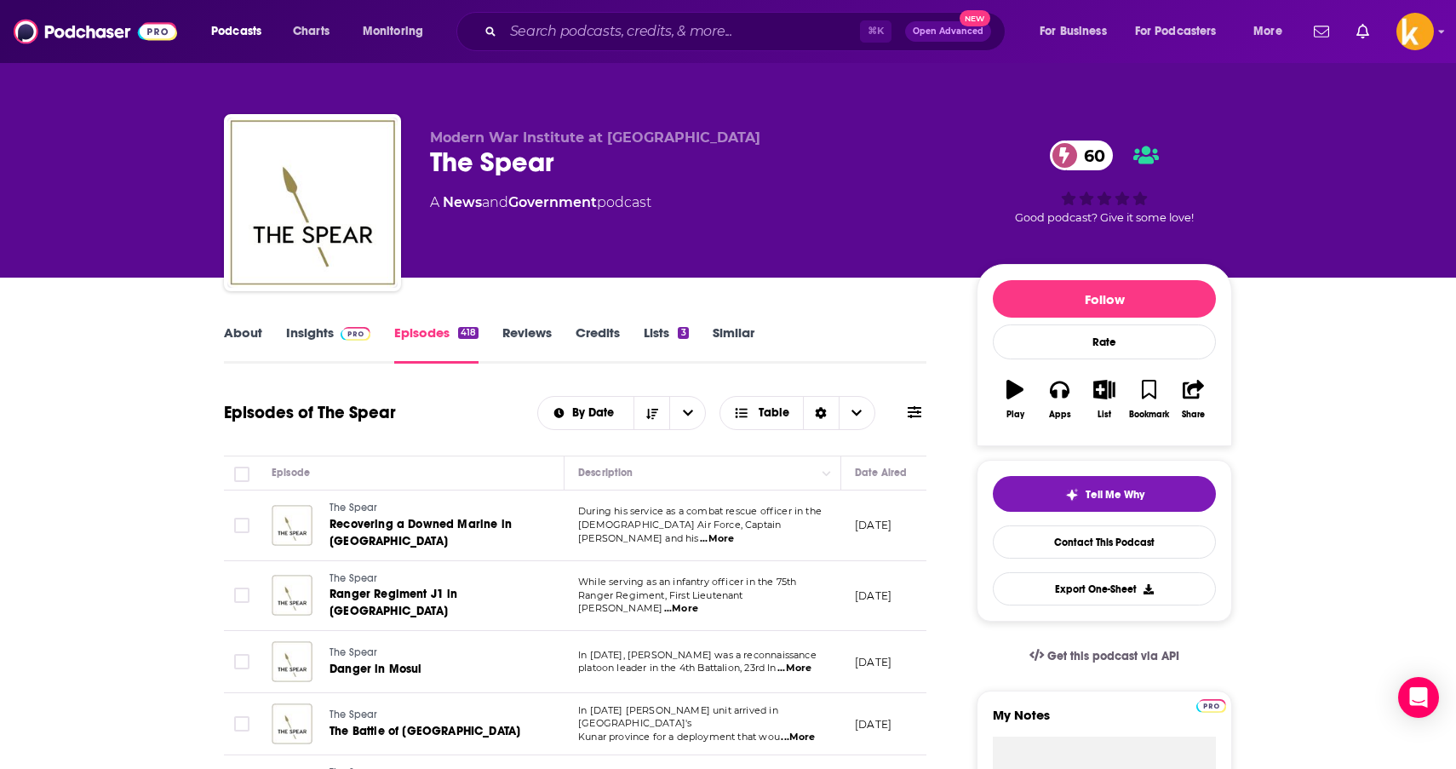
click at [424, 328] on link "Episodes 418" at bounding box center [436, 343] width 84 height 39
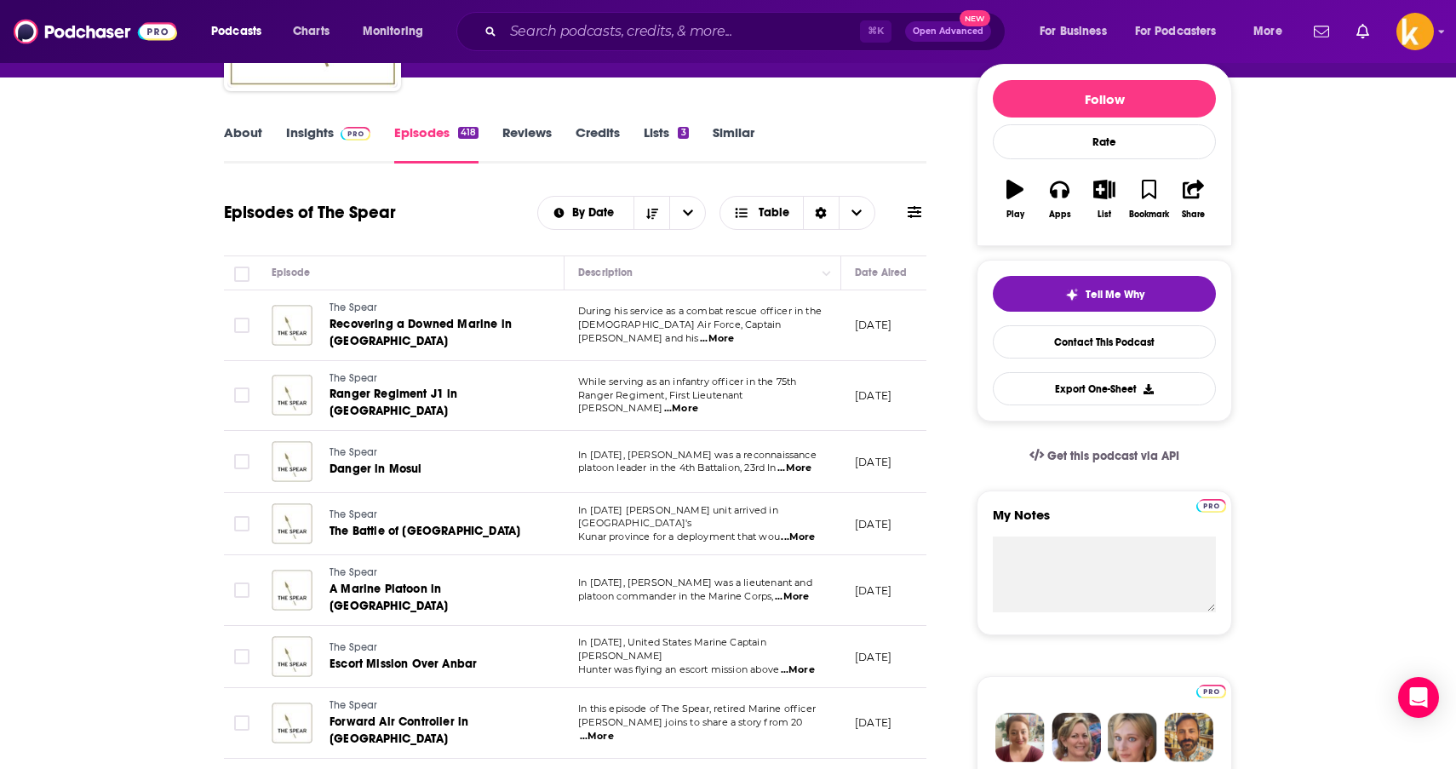
scroll to position [296, 0]
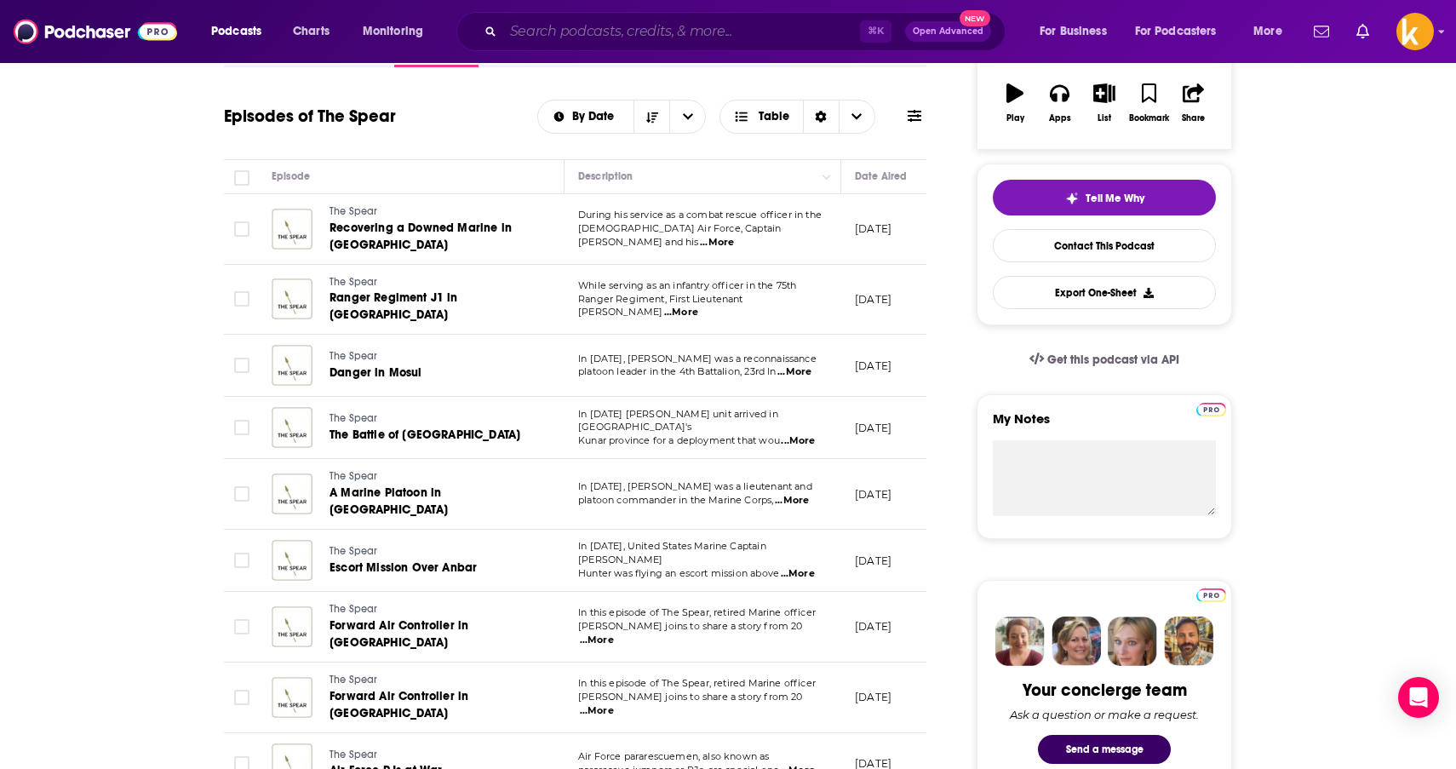
click at [740, 26] on input "Search podcasts, credits, & more..." at bounding box center [681, 31] width 357 height 27
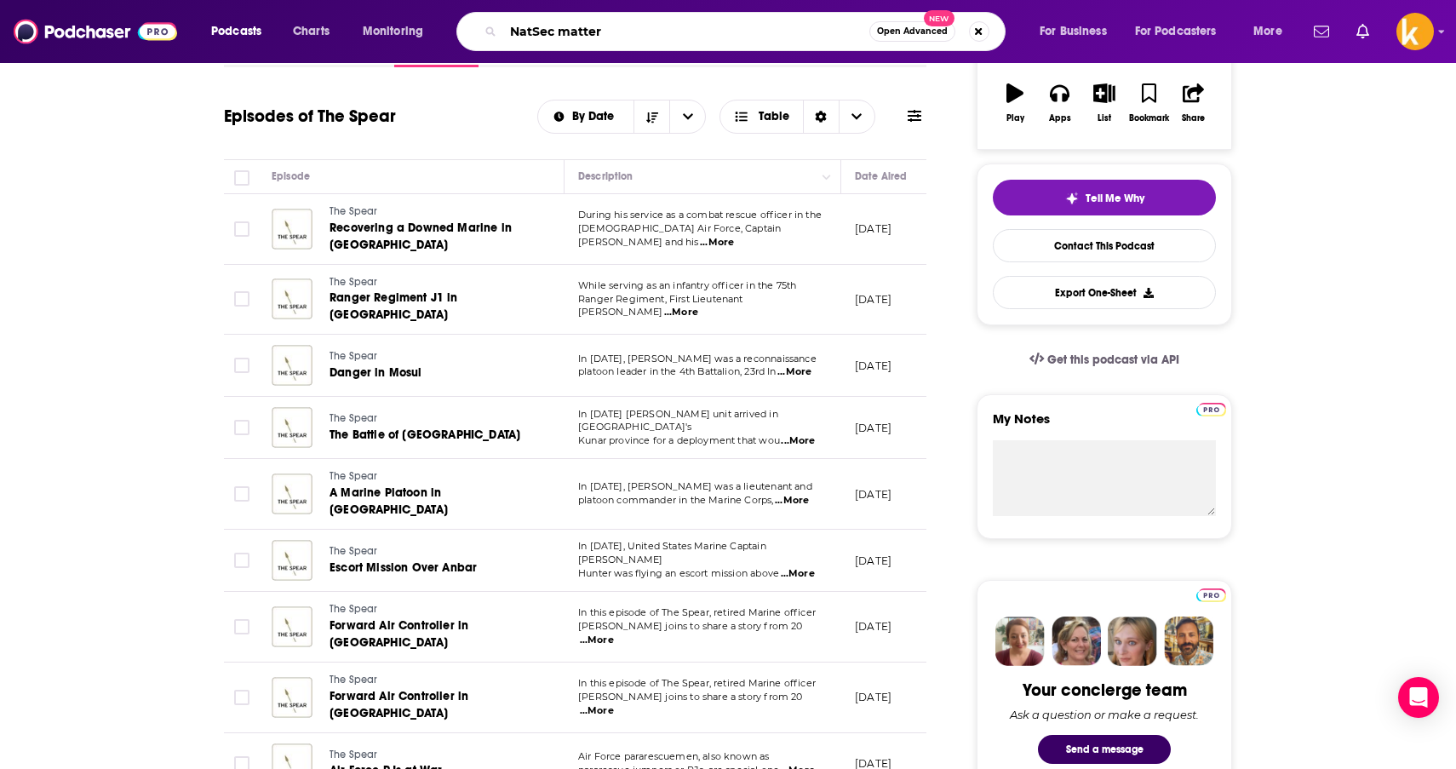
type input "NatSec matters"
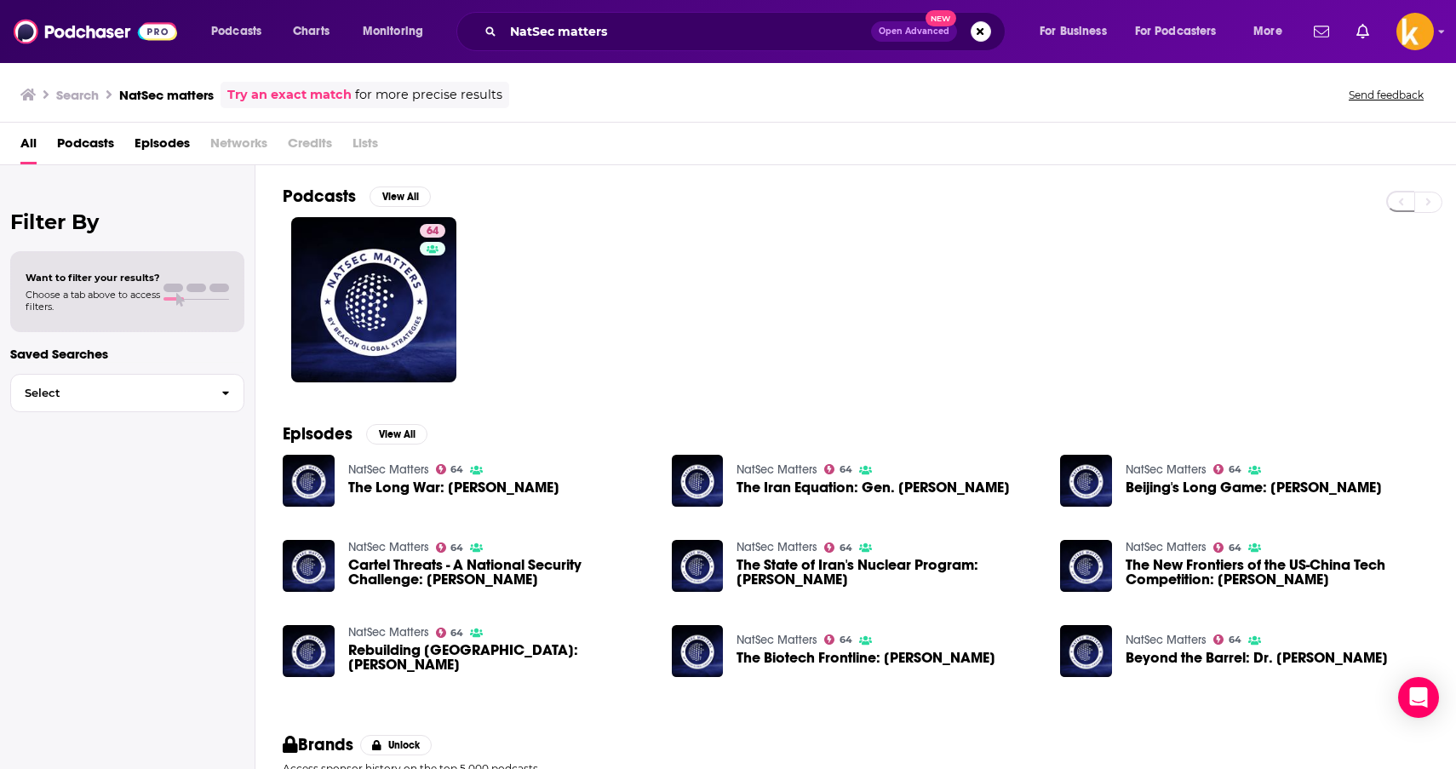
click at [629, 288] on div "64" at bounding box center [869, 299] width 1173 height 165
click at [268, 95] on link "Try an exact match" at bounding box center [289, 95] width 124 height 20
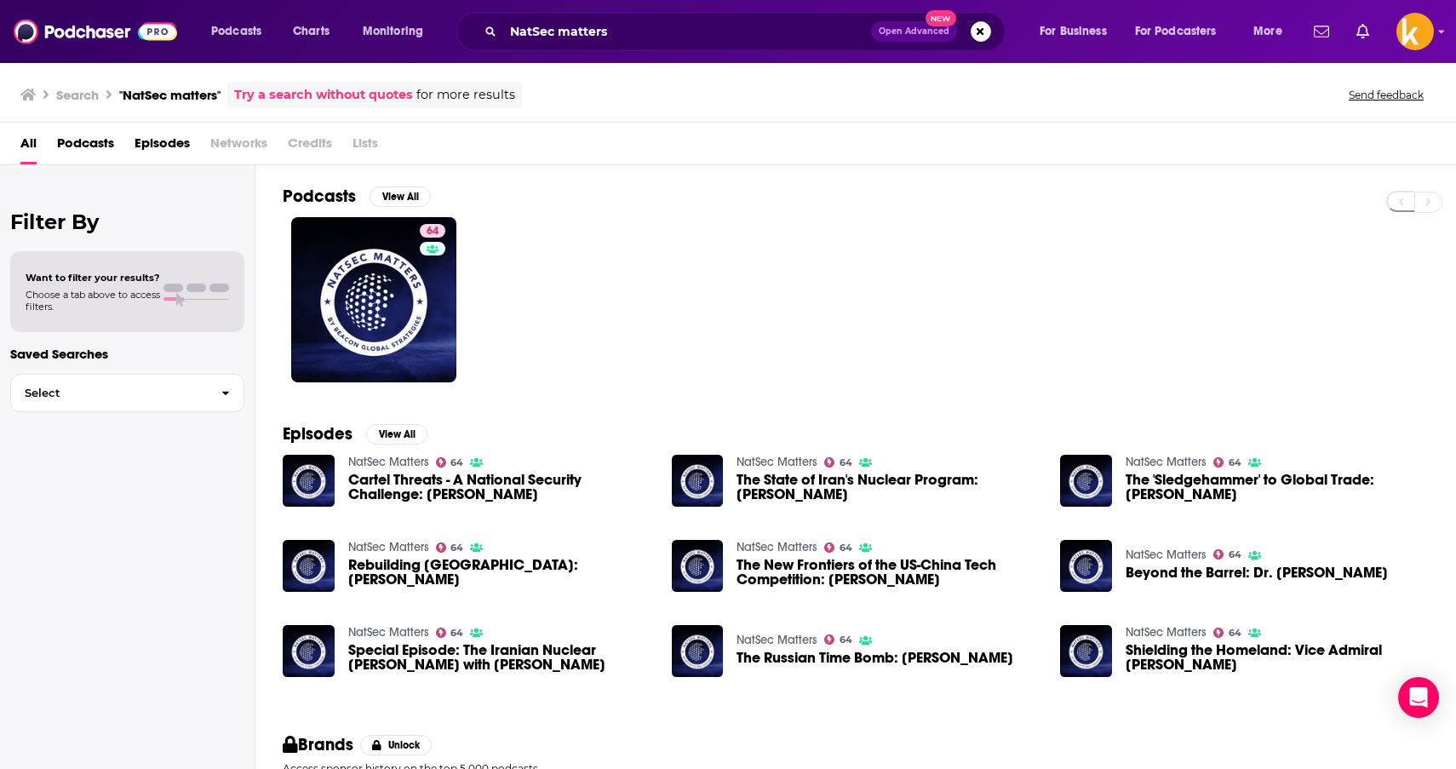
click at [83, 44] on img at bounding box center [95, 31] width 163 height 32
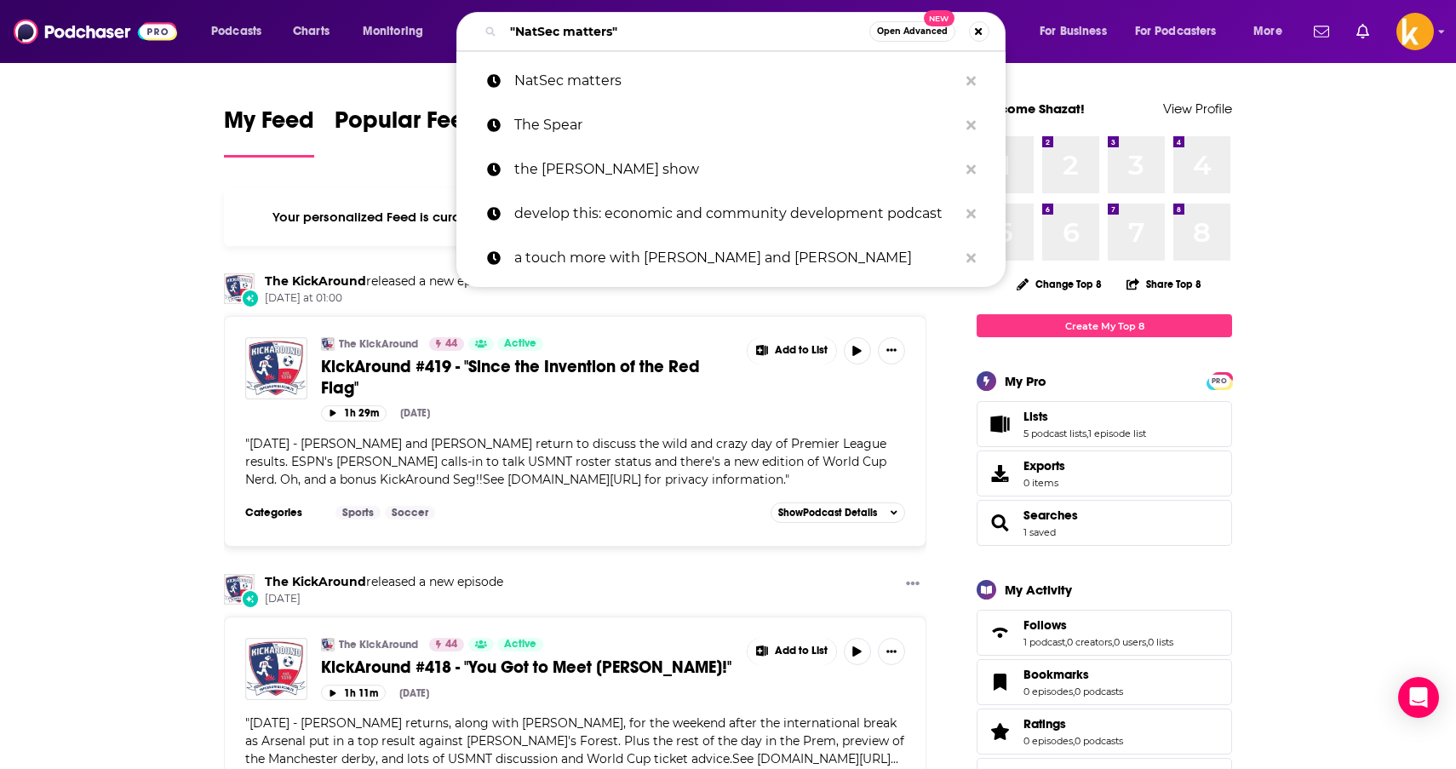
drag, startPoint x: 647, startPoint y: 32, endPoint x: 462, endPoint y: 31, distance: 185.6
click at [462, 31] on div ""NatSec matters" Open Advanced New" at bounding box center [730, 31] width 549 height 39
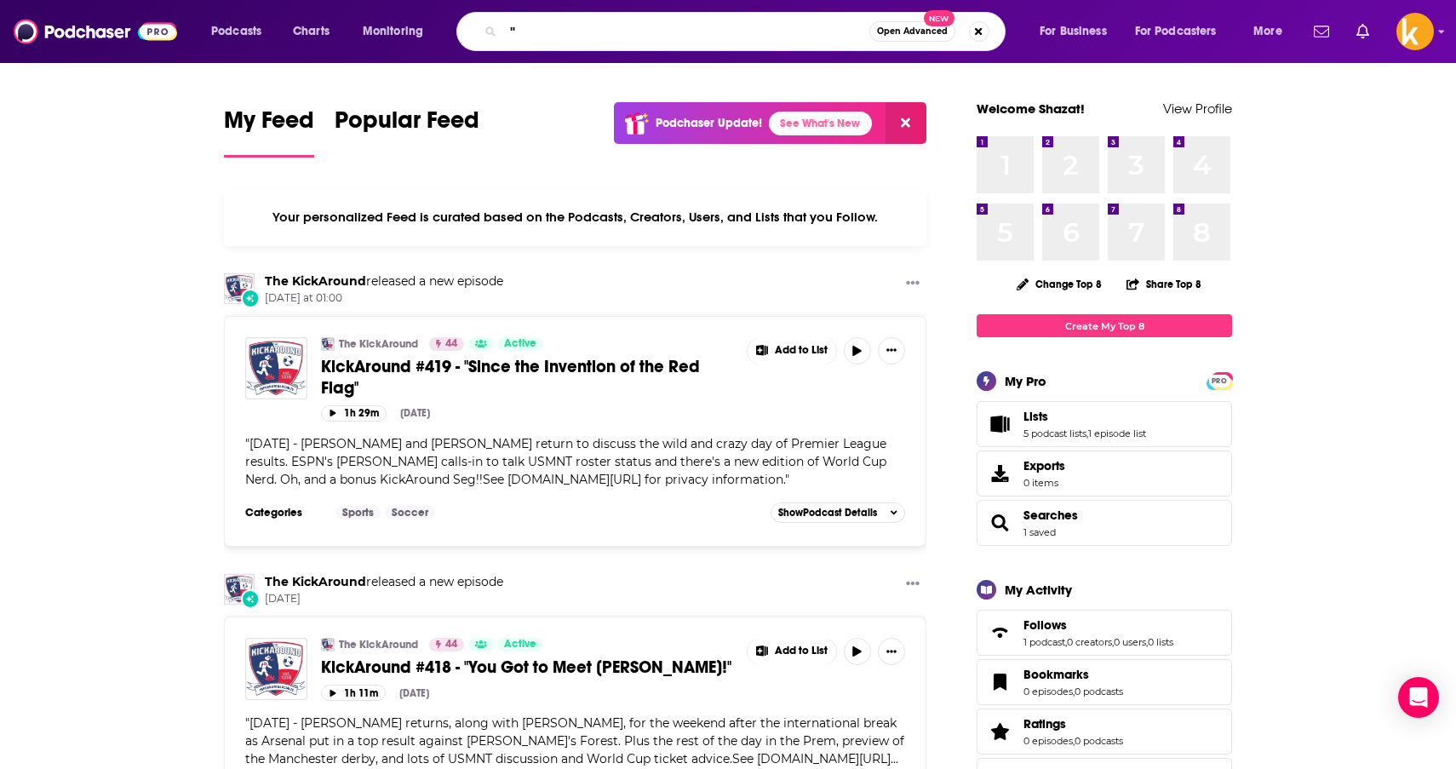
type input ""NatSec matters""
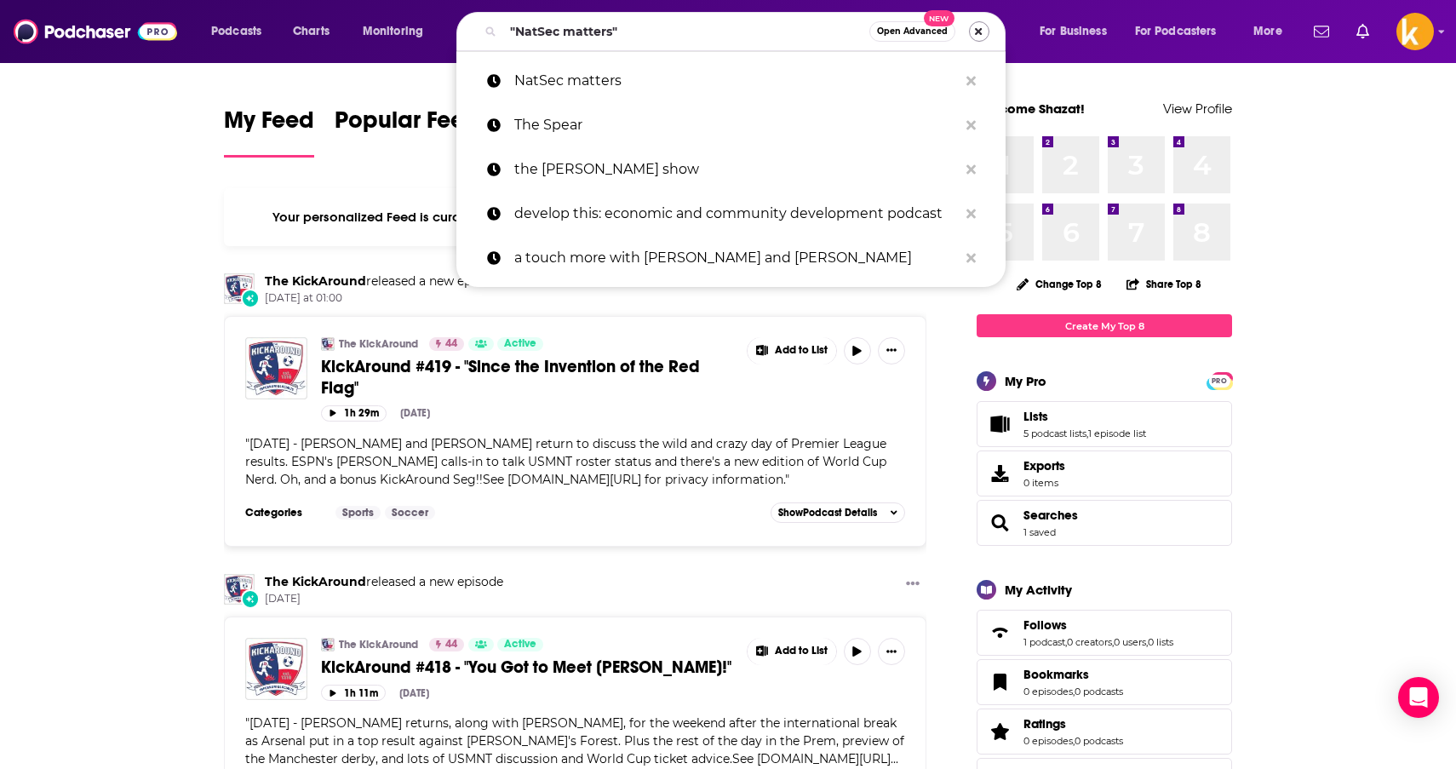
click at [978, 31] on button "Search podcasts, credits, & more..." at bounding box center [979, 31] width 20 height 20
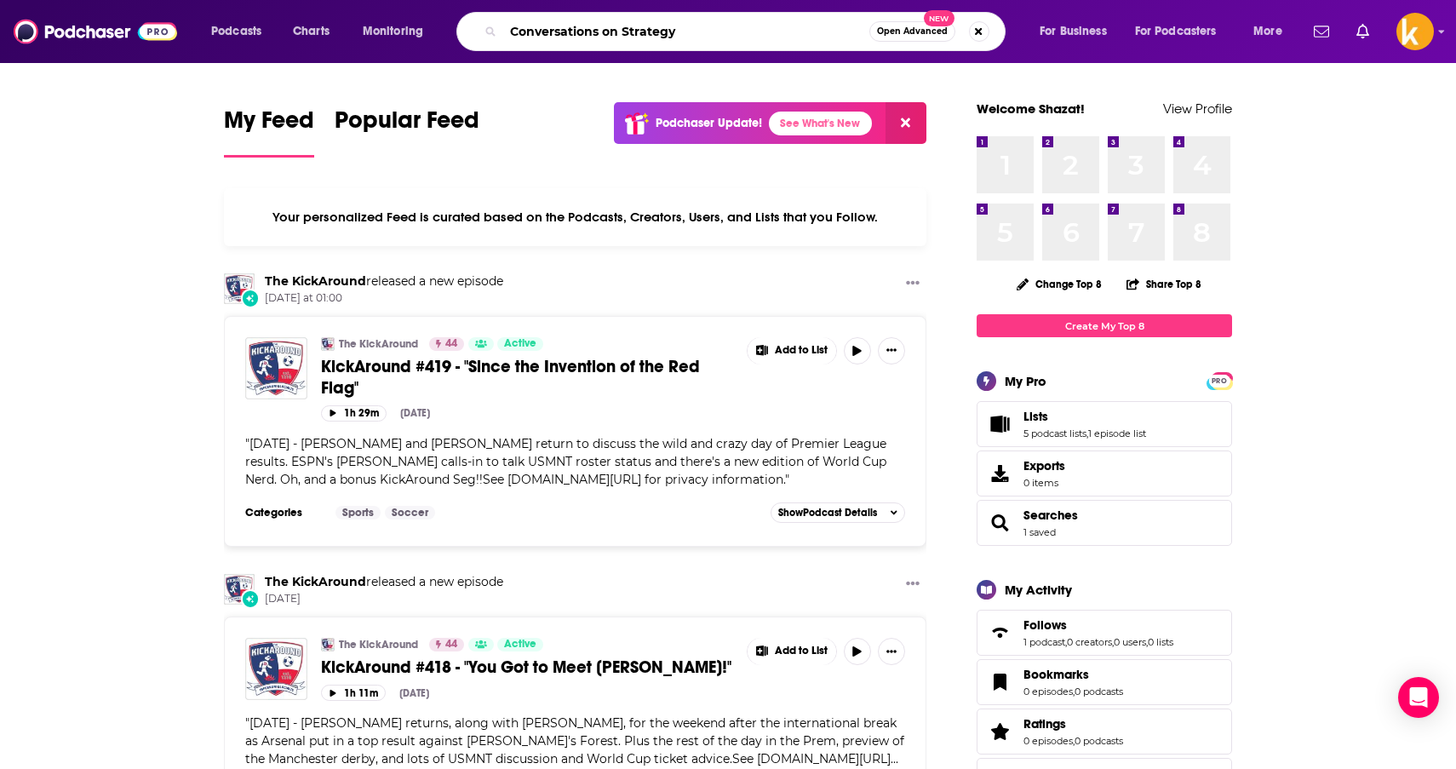
type input "Conversations on Strategy"
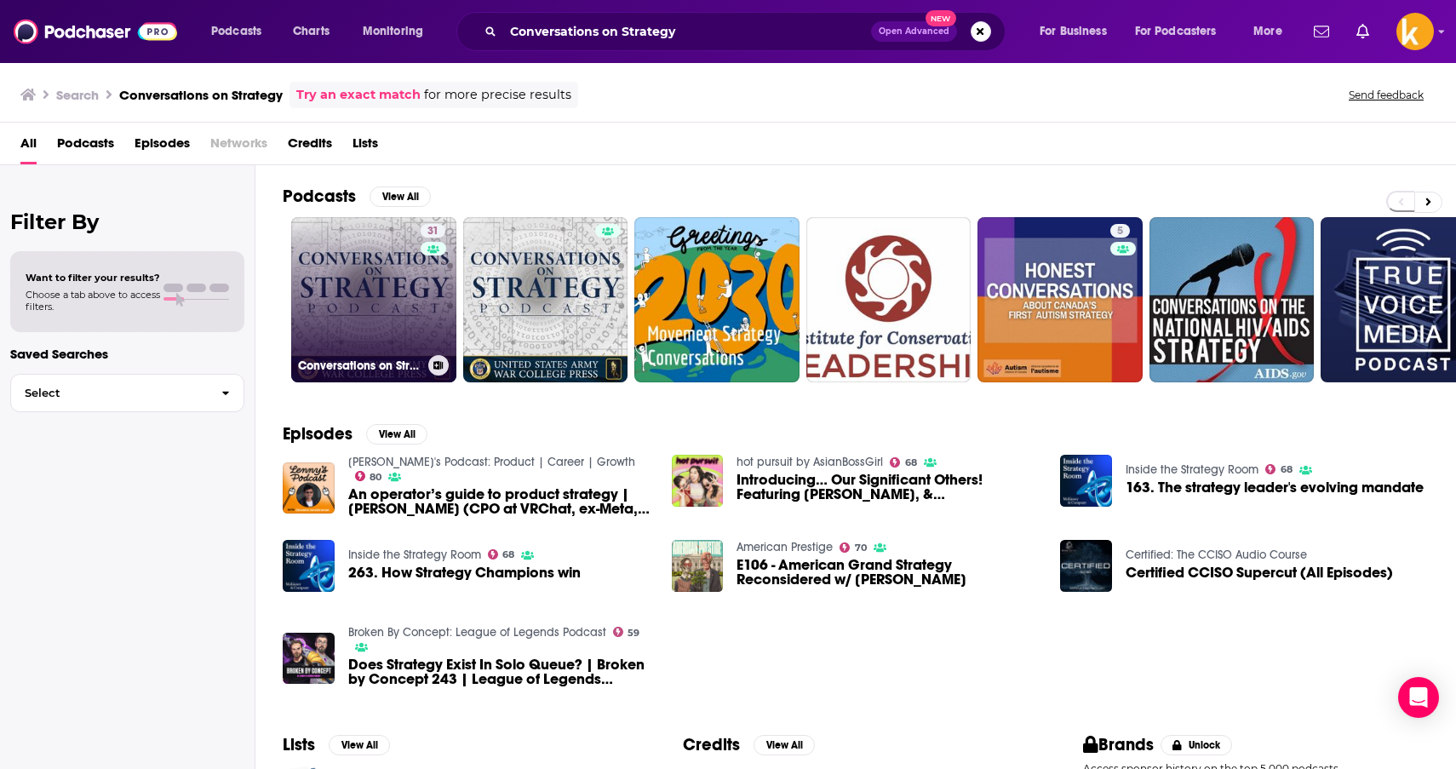
click at [425, 297] on div "31" at bounding box center [435, 289] width 29 height 131
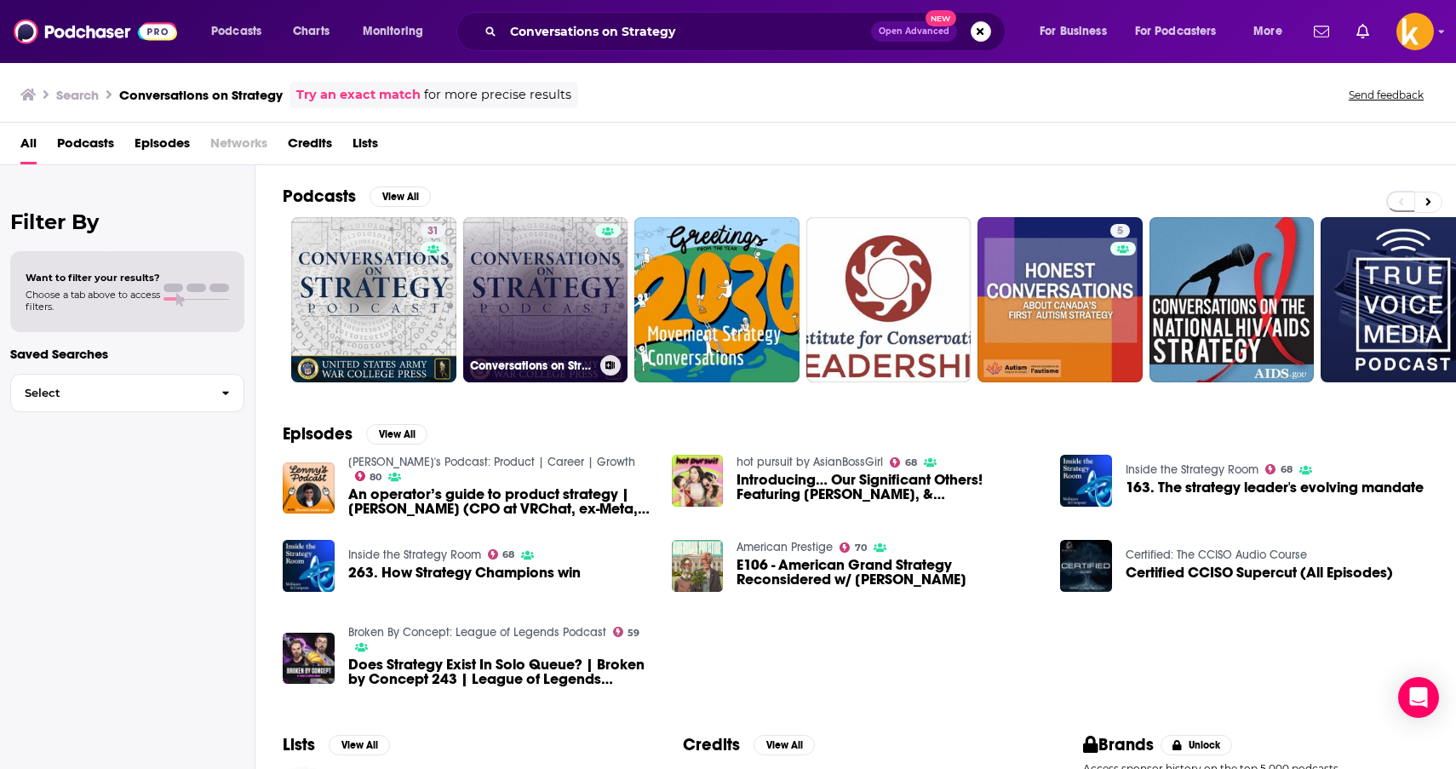
click at [541, 281] on link "Conversations on Strategy" at bounding box center [545, 299] width 165 height 165
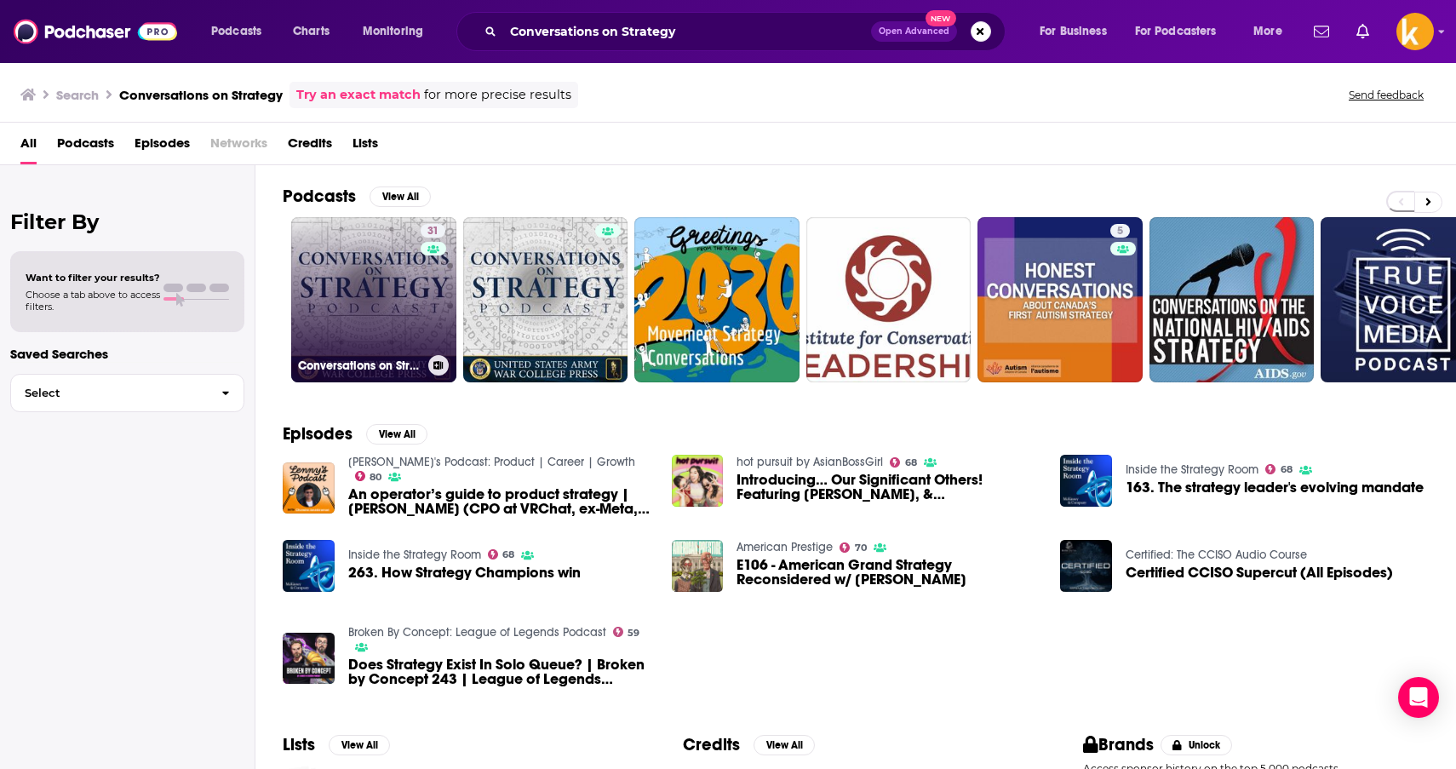
click at [395, 286] on link "31 Conversations on Strategy Podcast" at bounding box center [373, 299] width 165 height 165
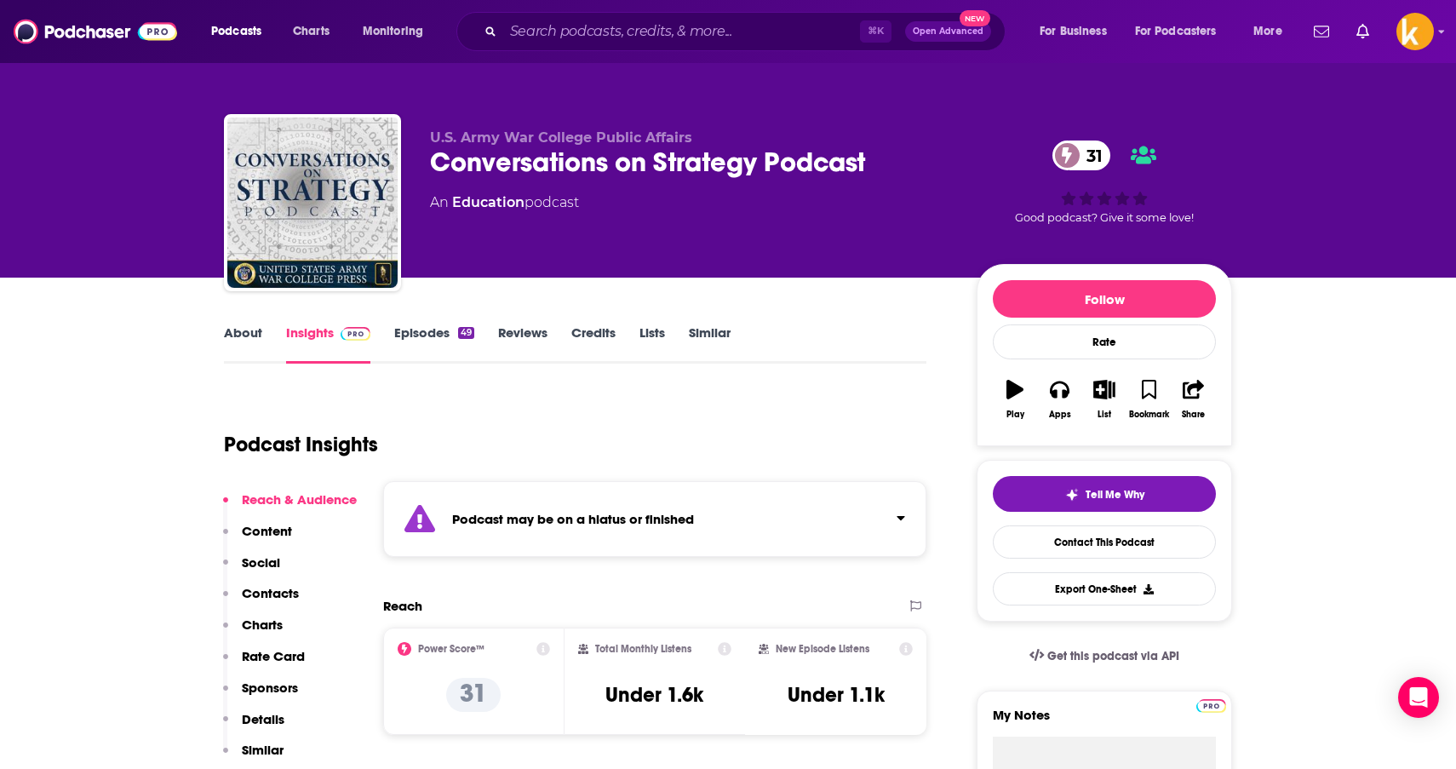
click at [95, 25] on img at bounding box center [95, 31] width 163 height 32
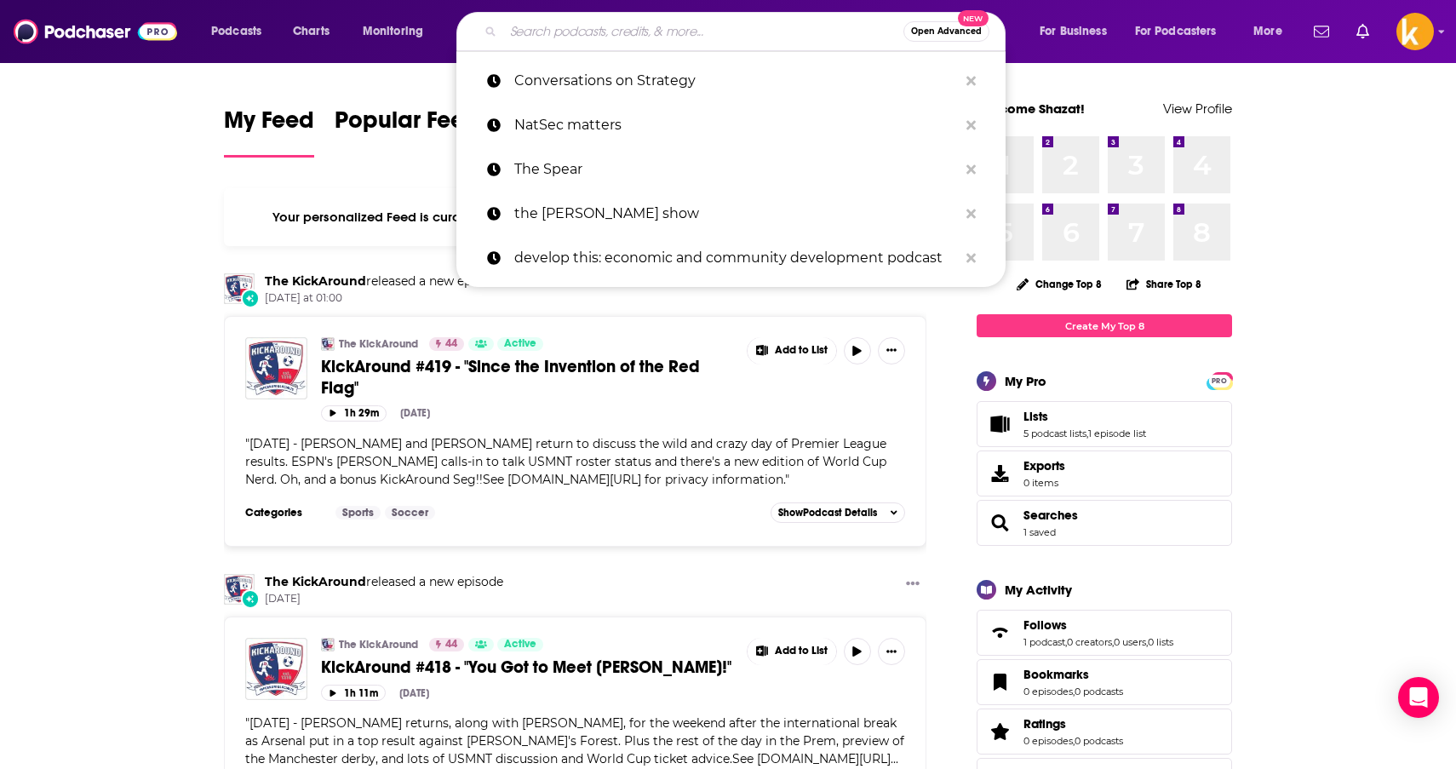
click at [761, 38] on input "Search podcasts, credits, & more..." at bounding box center [703, 31] width 400 height 27
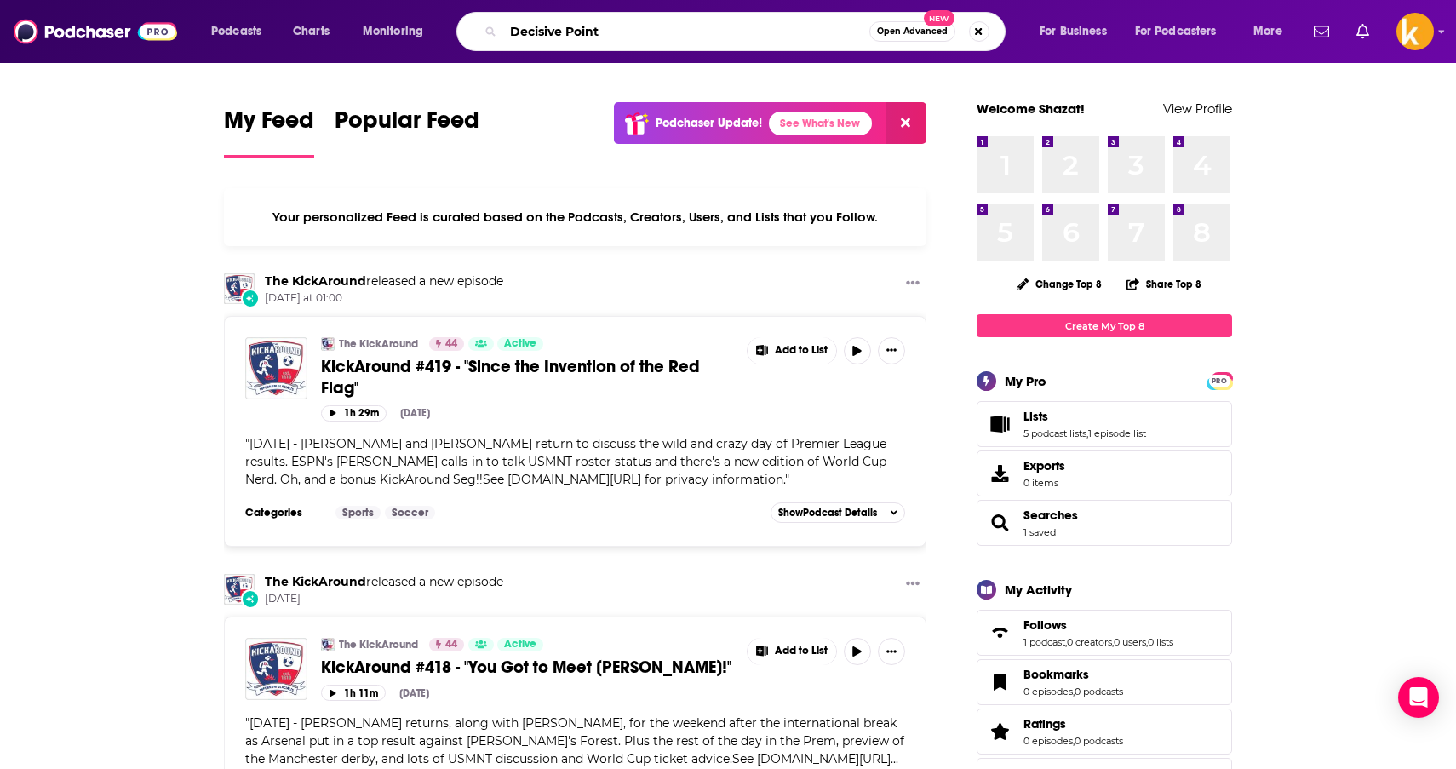
type input "Decisive Point"
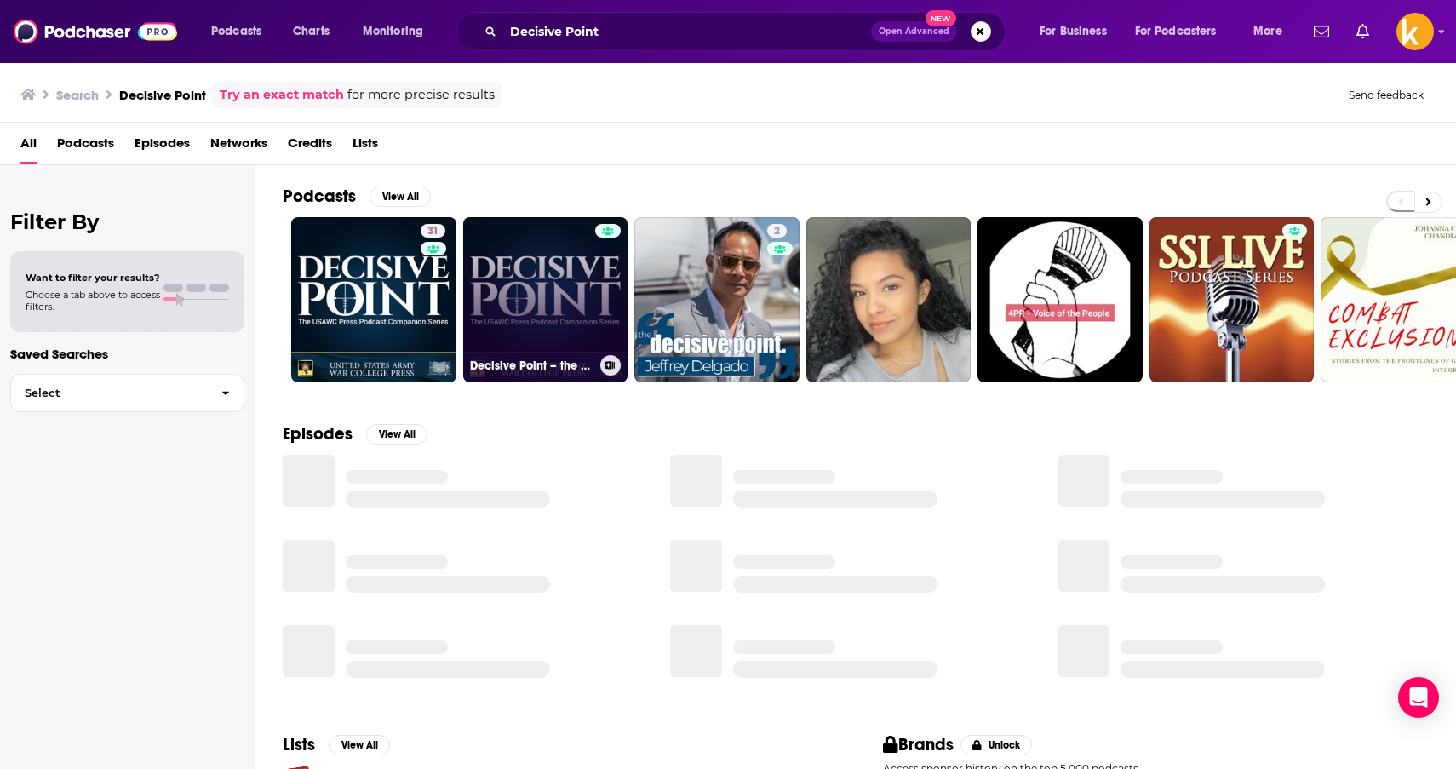
click at [553, 240] on link "Decisive Point – the USAWC Press Podcast Companion Series" at bounding box center [545, 299] width 165 height 165
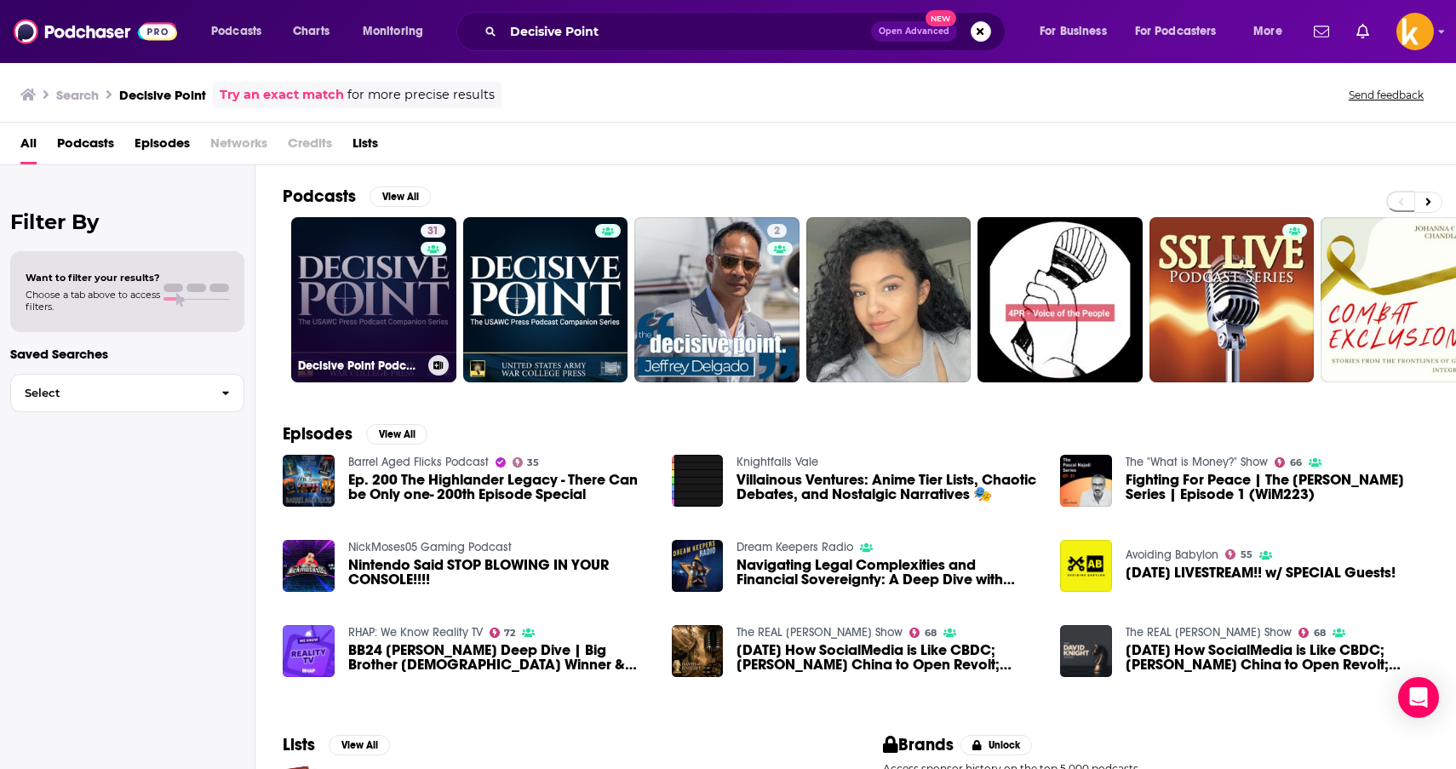
click at [349, 323] on link "31 Decisive Point Podcast" at bounding box center [373, 299] width 165 height 165
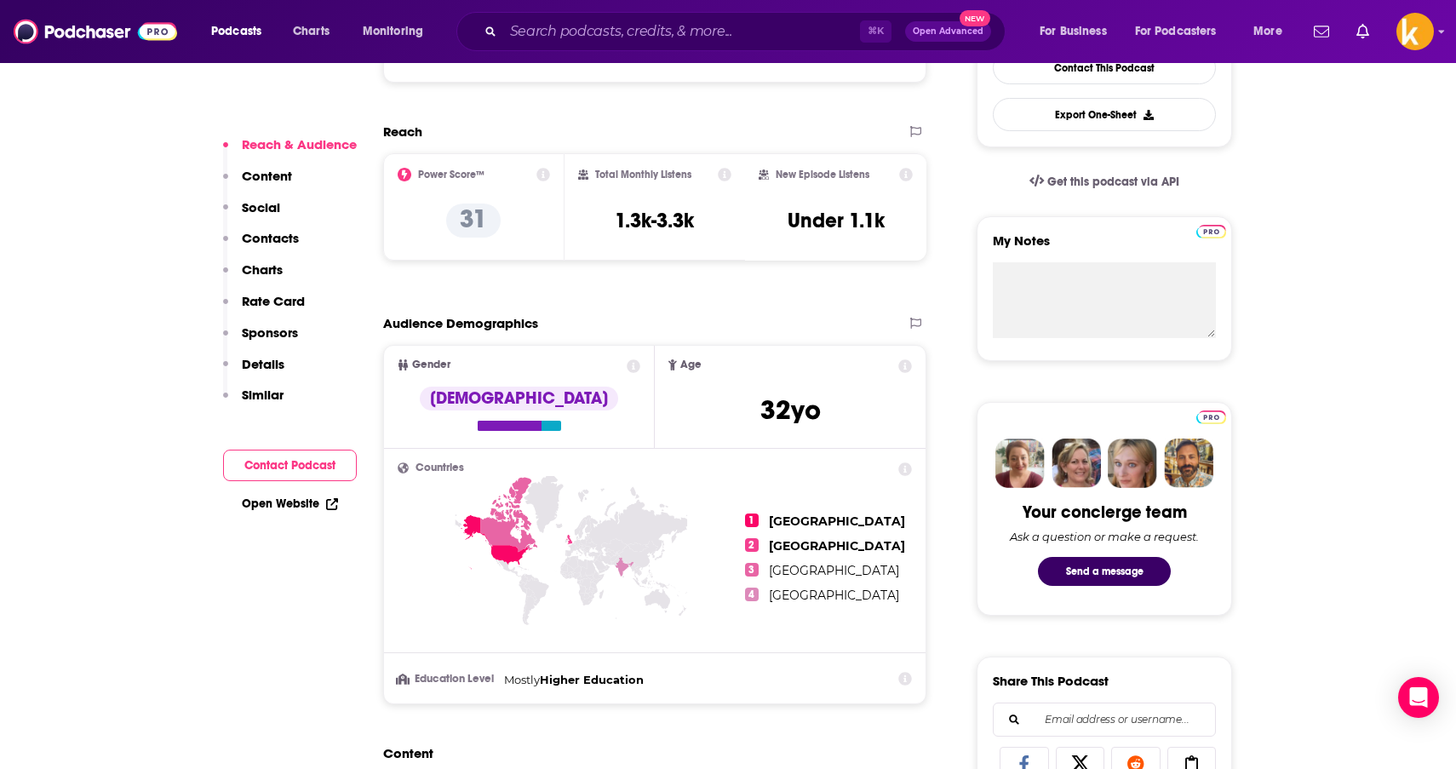
scroll to position [481, 0]
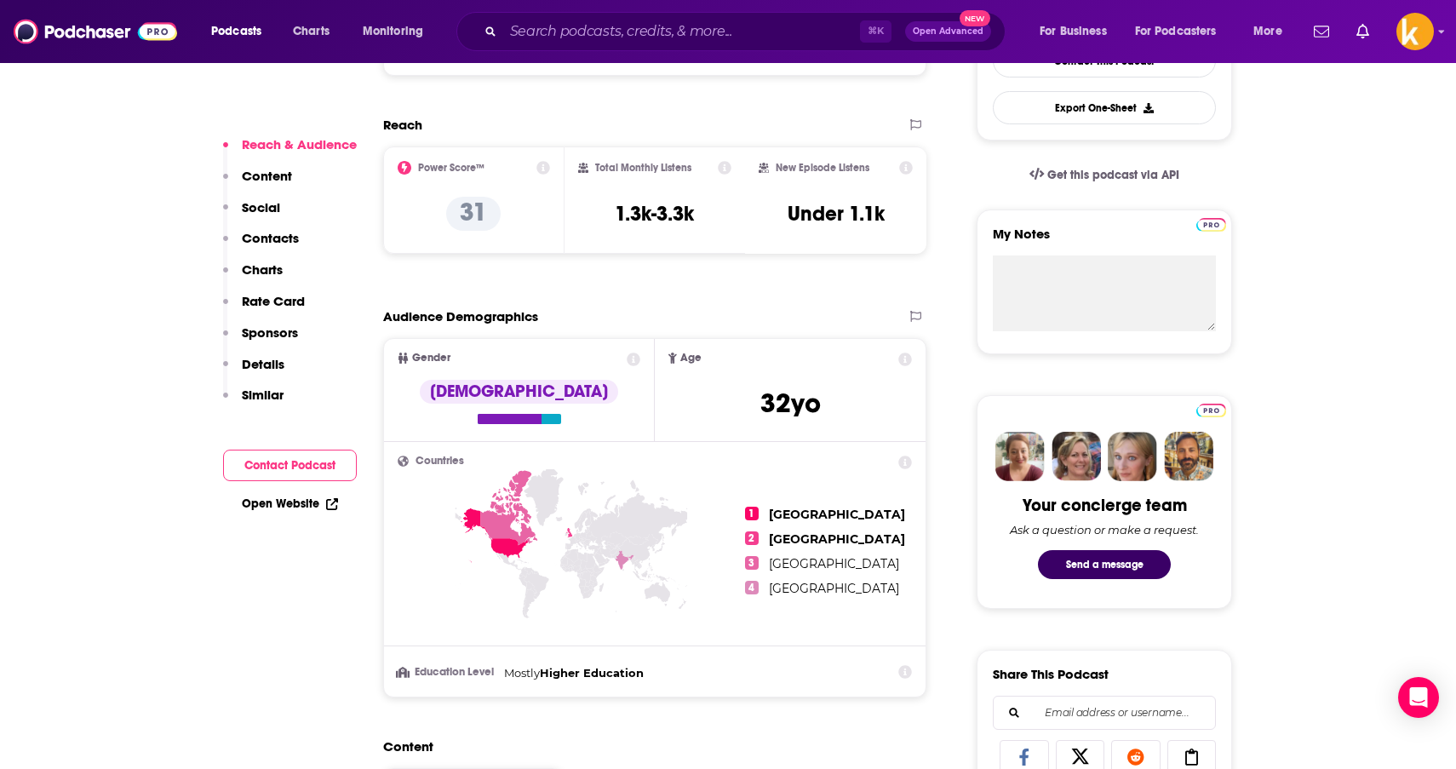
click at [99, 27] on img at bounding box center [95, 31] width 163 height 32
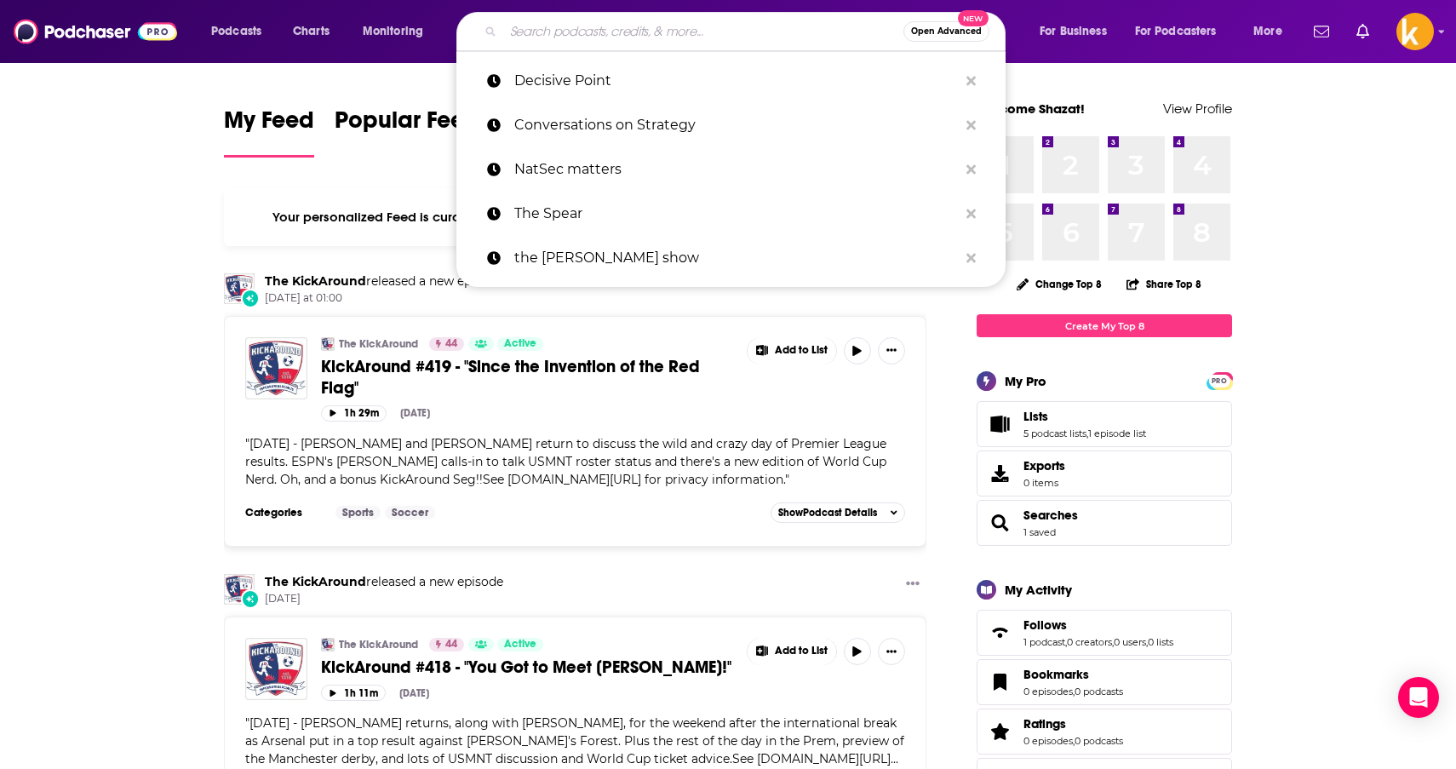
click at [574, 33] on input "Search podcasts, credits, & more..." at bounding box center [703, 31] width 400 height 27
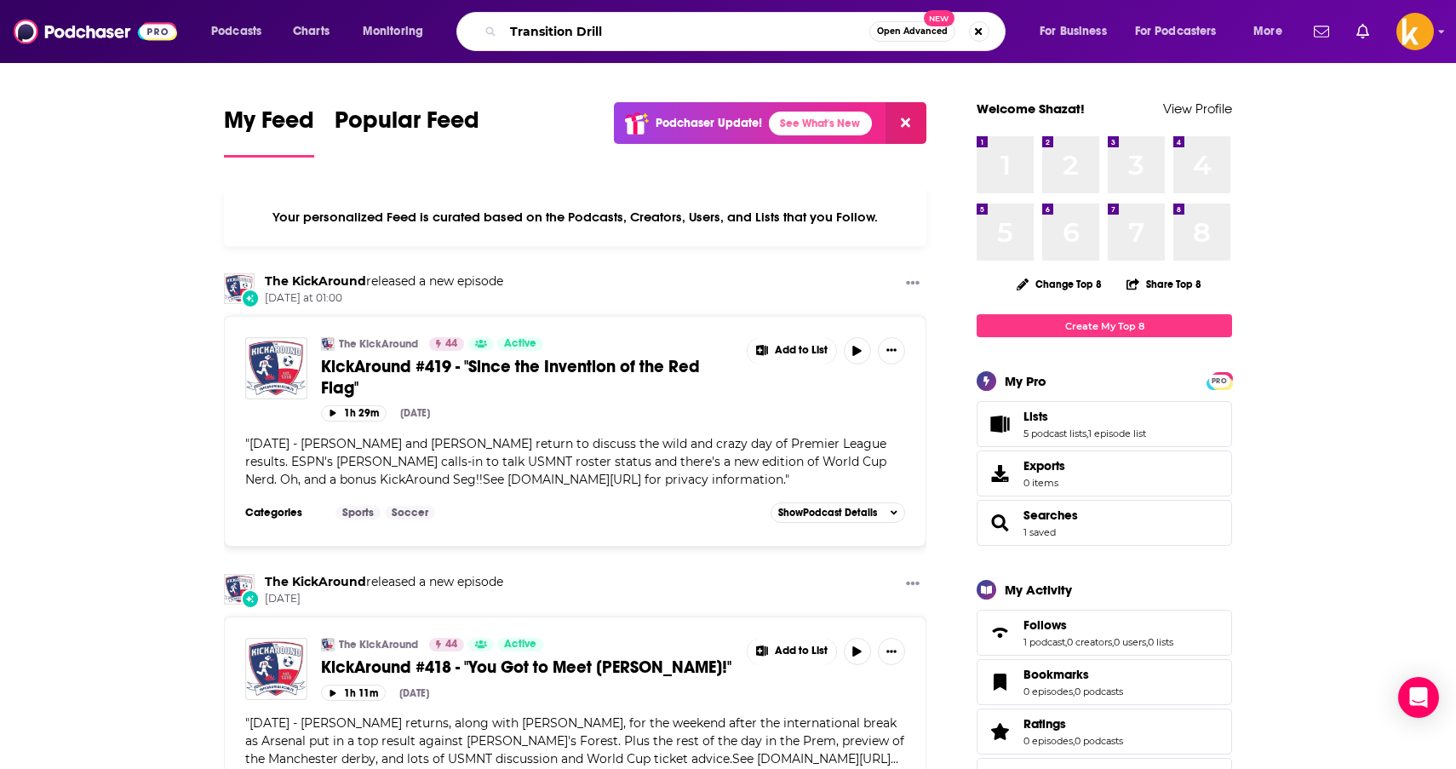
type input "Transition Drill"
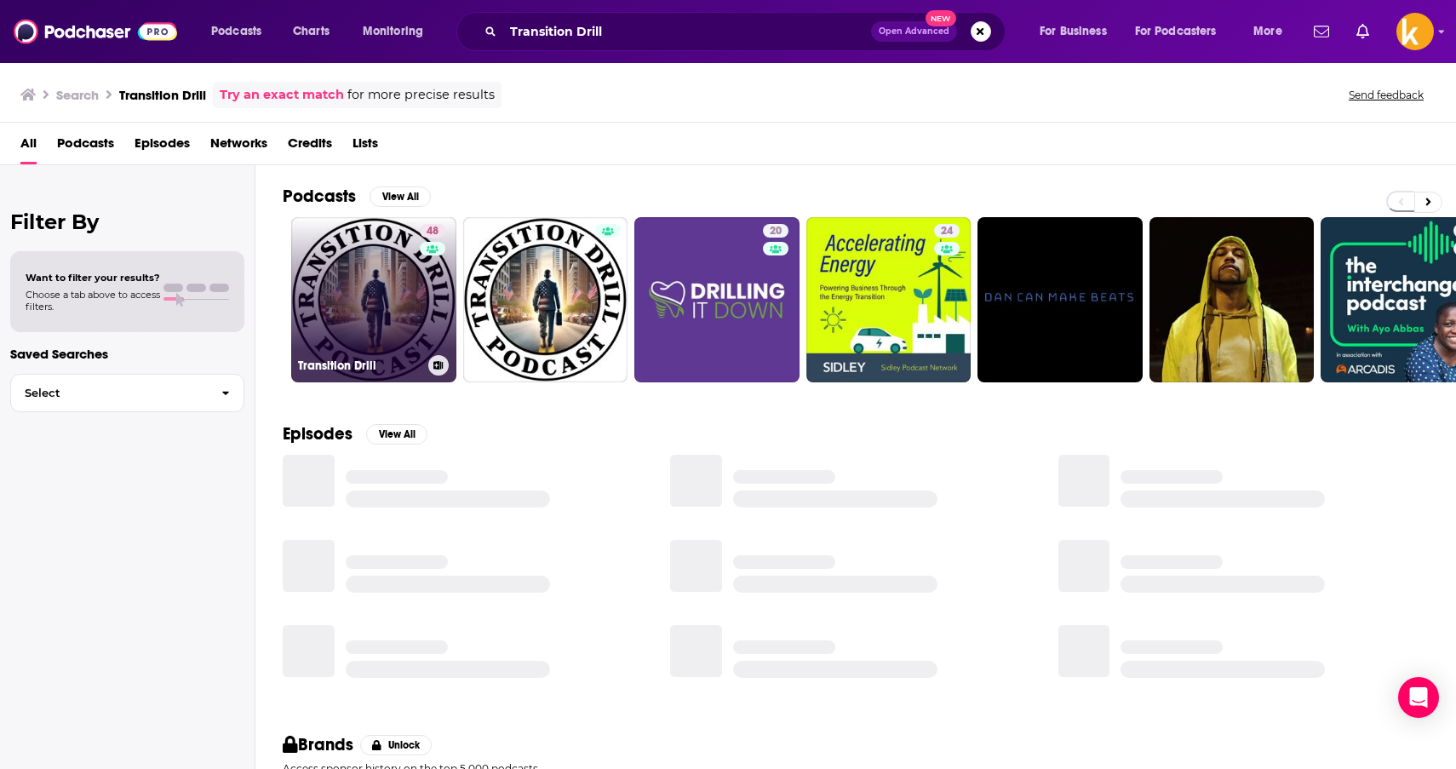
click at [364, 292] on link "48 Transition Drill" at bounding box center [373, 299] width 165 height 165
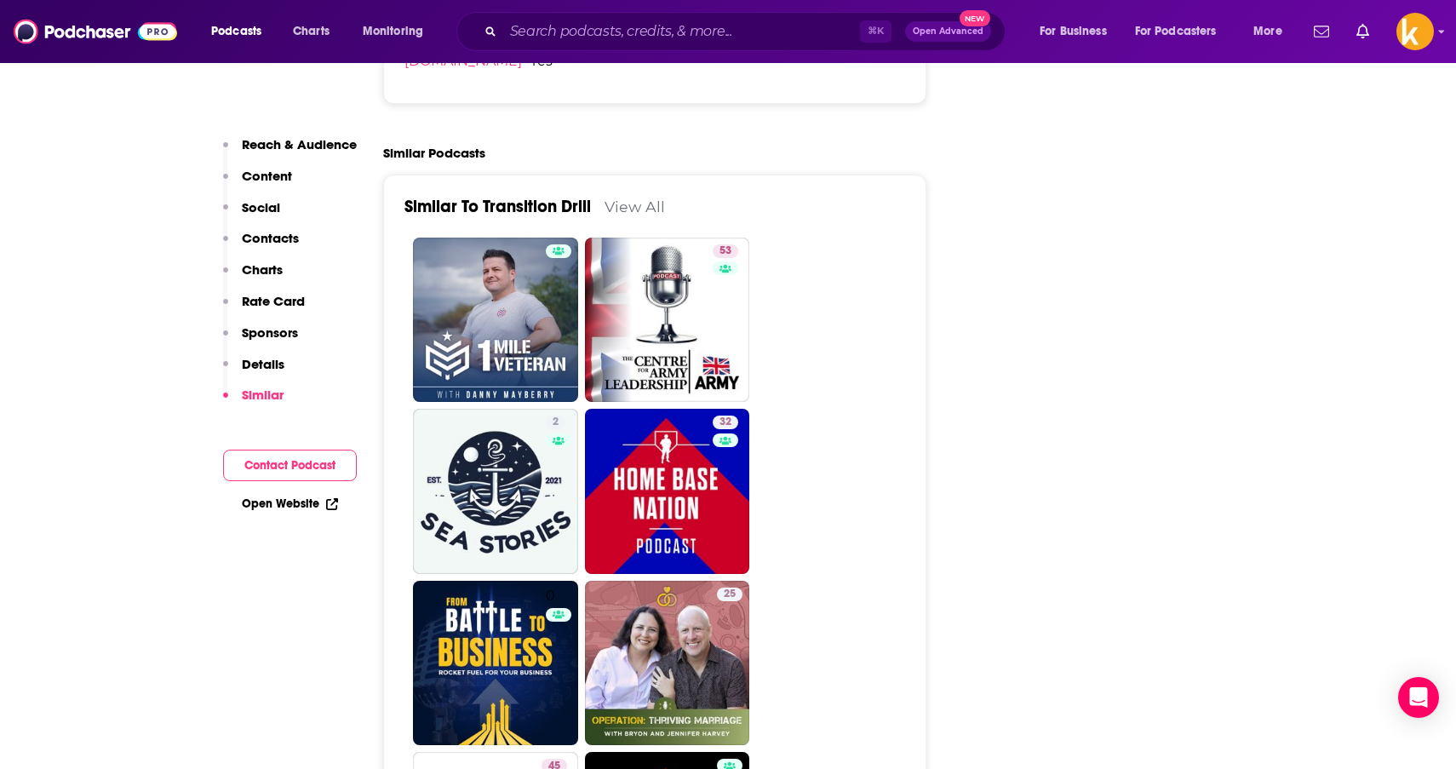
scroll to position [2806, 0]
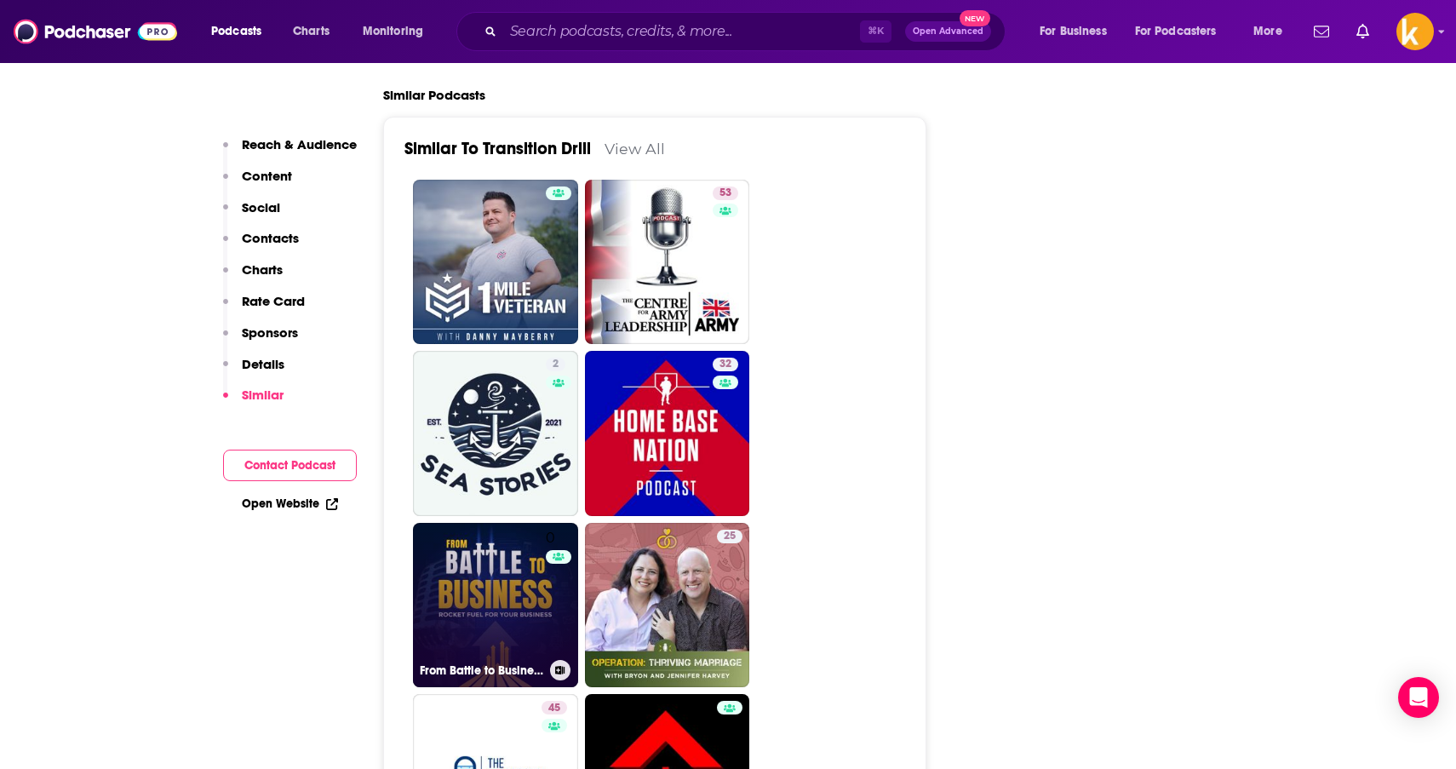
click at [474, 523] on link "0 From Battle to Business" at bounding box center [495, 605] width 165 height 165
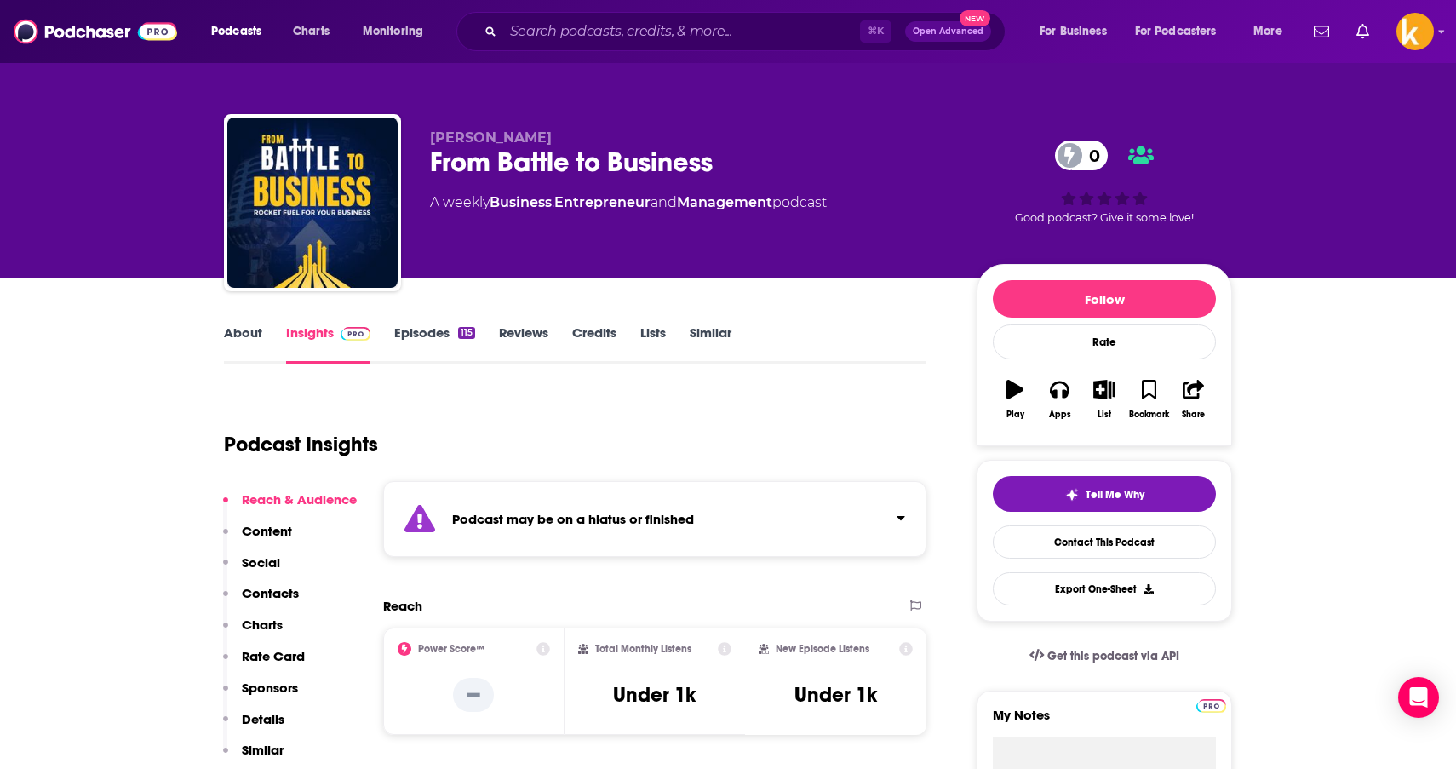
type input "[URL][DOMAIN_NAME]"
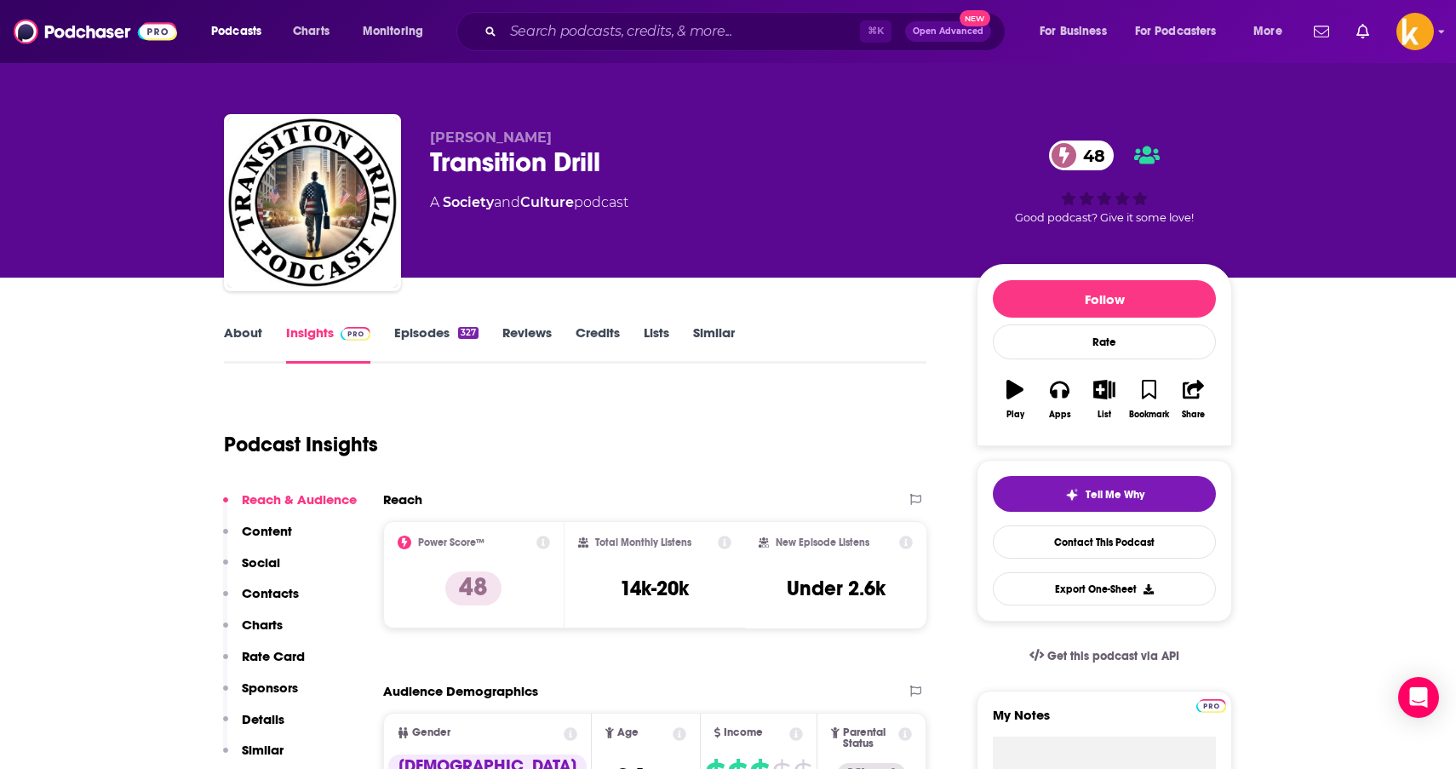
click at [448, 335] on link "Episodes 327" at bounding box center [436, 343] width 84 height 39
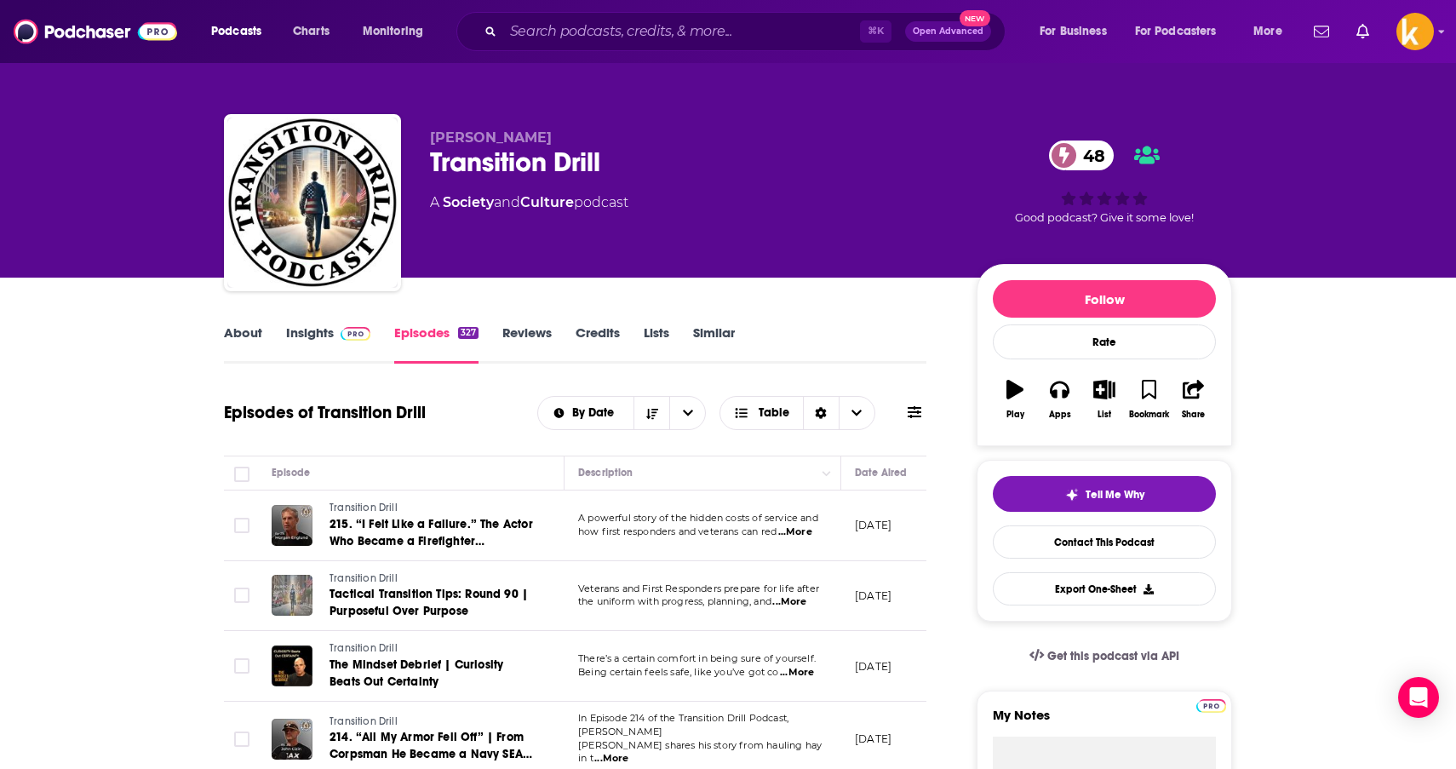
click at [805, 674] on span "...More" at bounding box center [797, 673] width 34 height 14
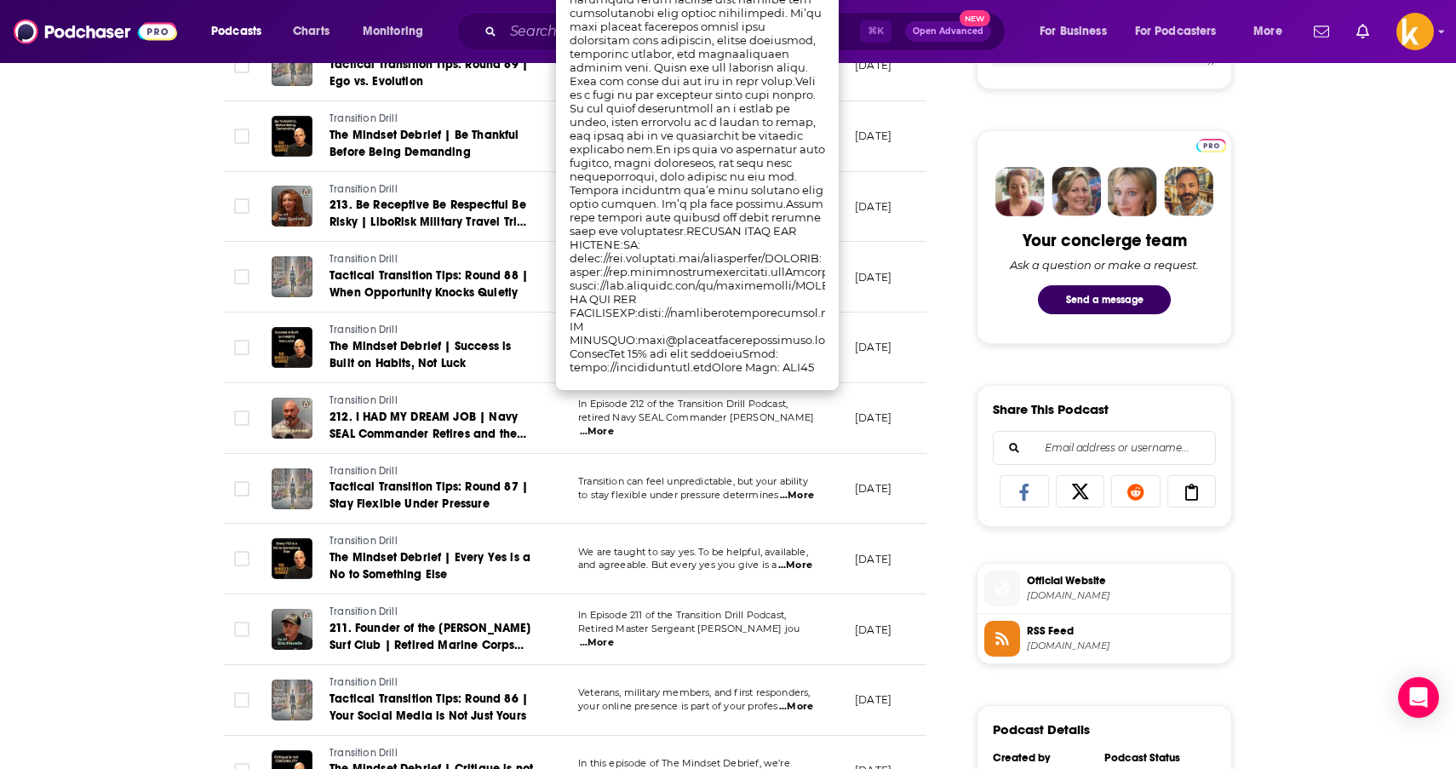
scroll to position [747, 0]
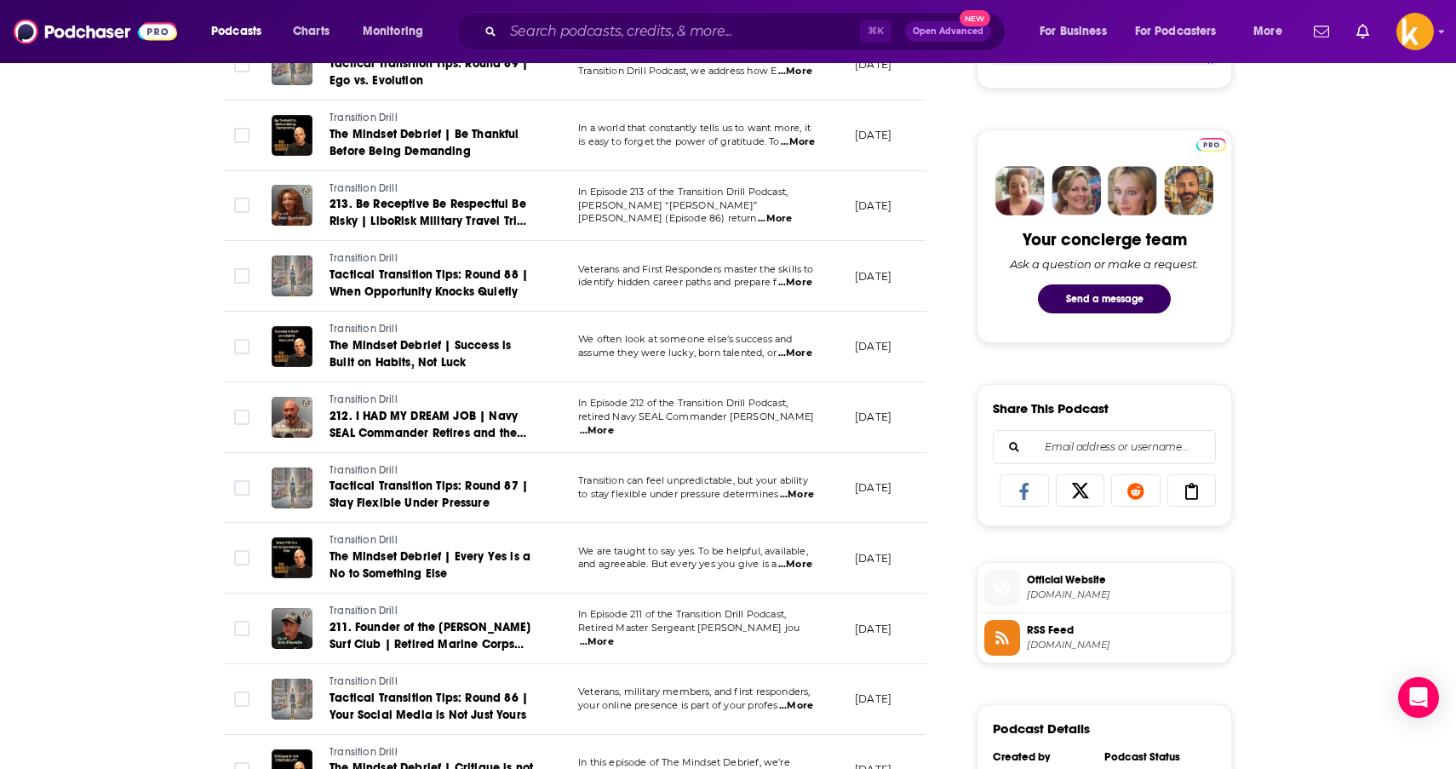
click at [614, 635] on span "...More" at bounding box center [597, 642] width 34 height 14
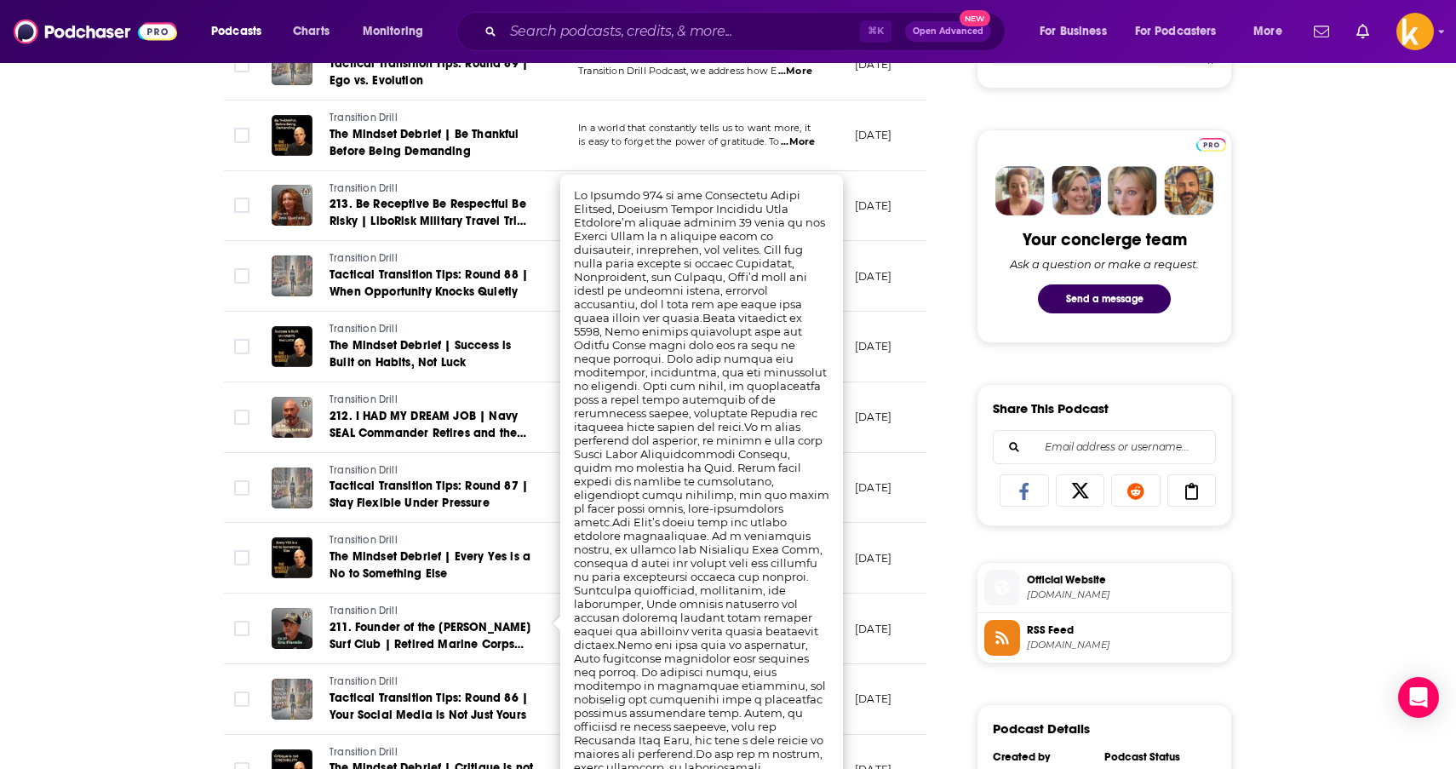
click at [1391, 353] on div "About Insights Episodes 327 Reviews Credits Lists Similar Episodes of Transitio…" at bounding box center [728, 670] width 1456 height 2279
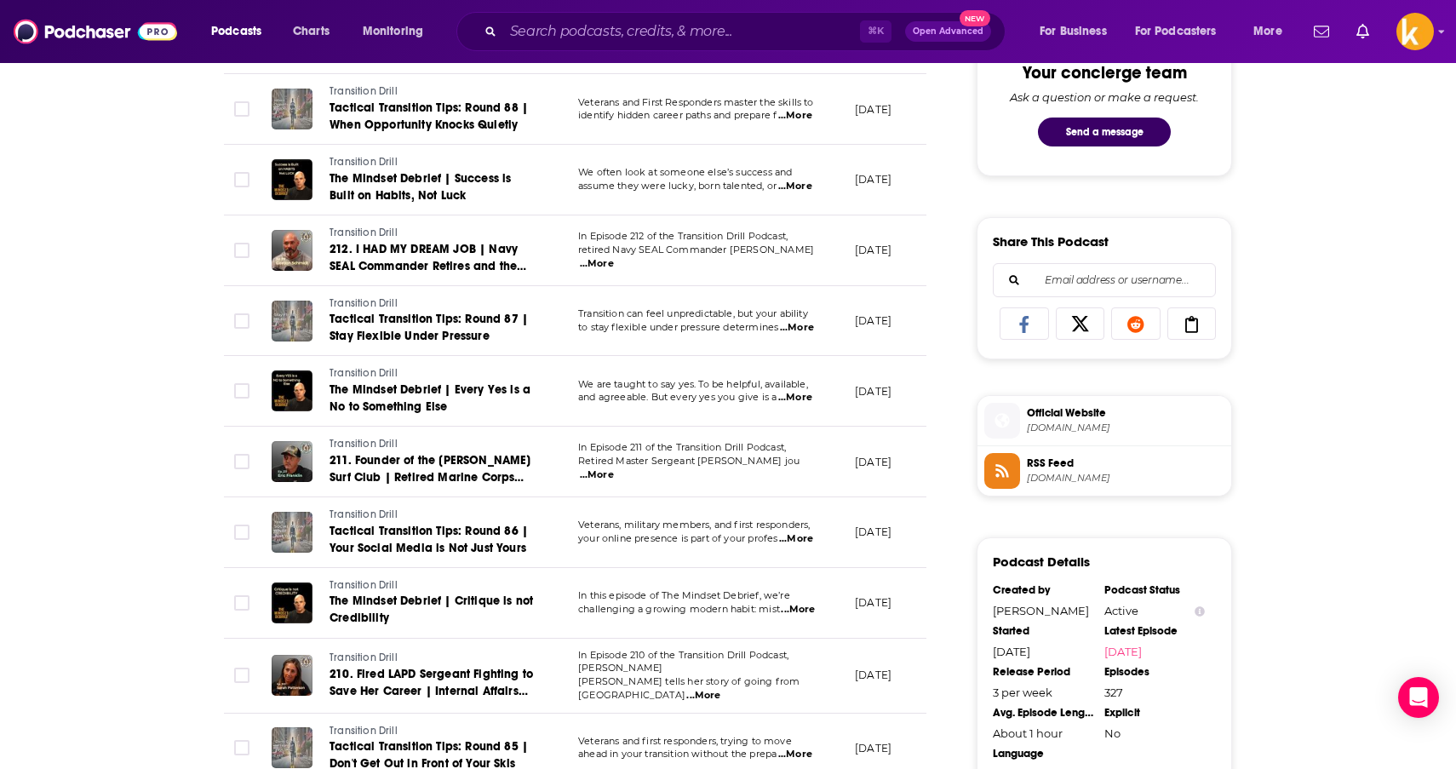
scroll to position [915, 0]
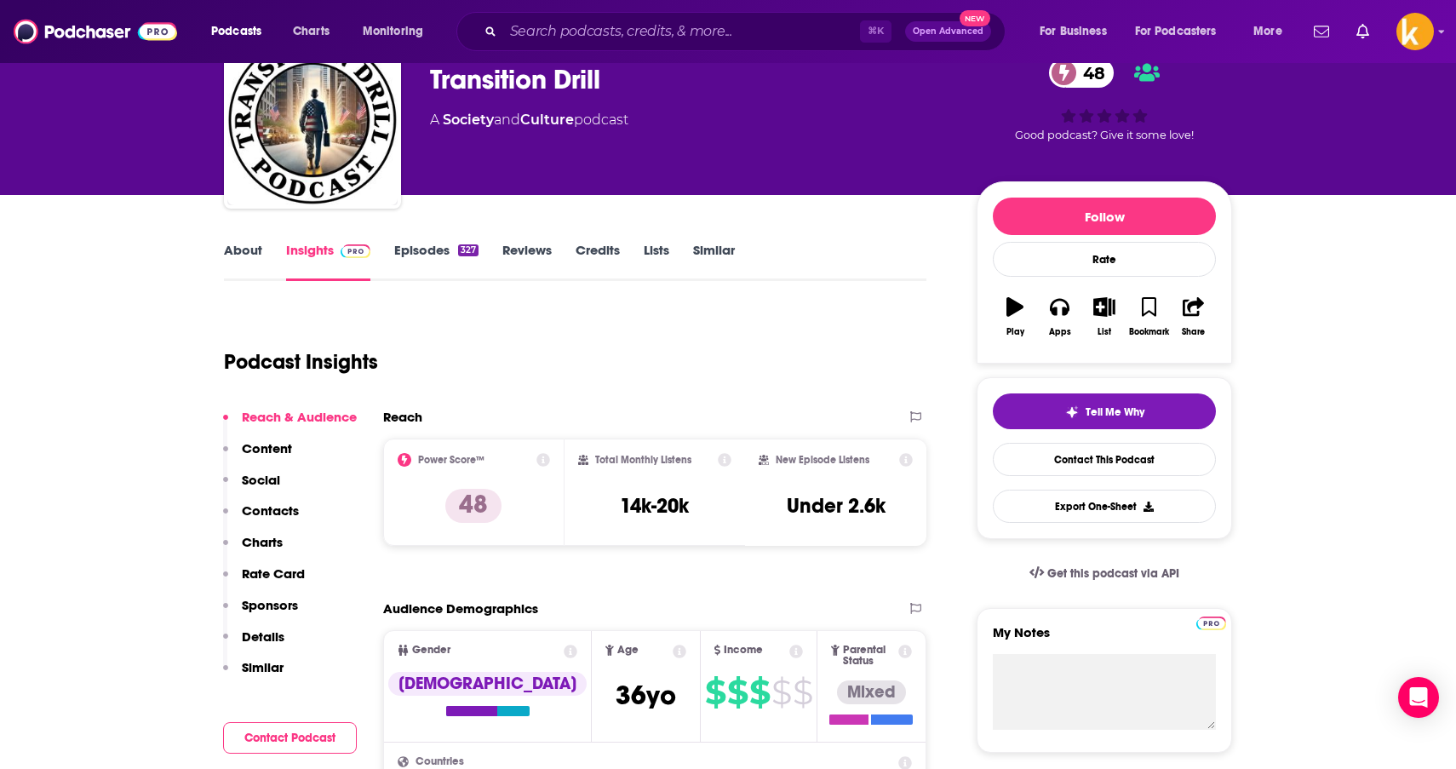
scroll to position [95, 0]
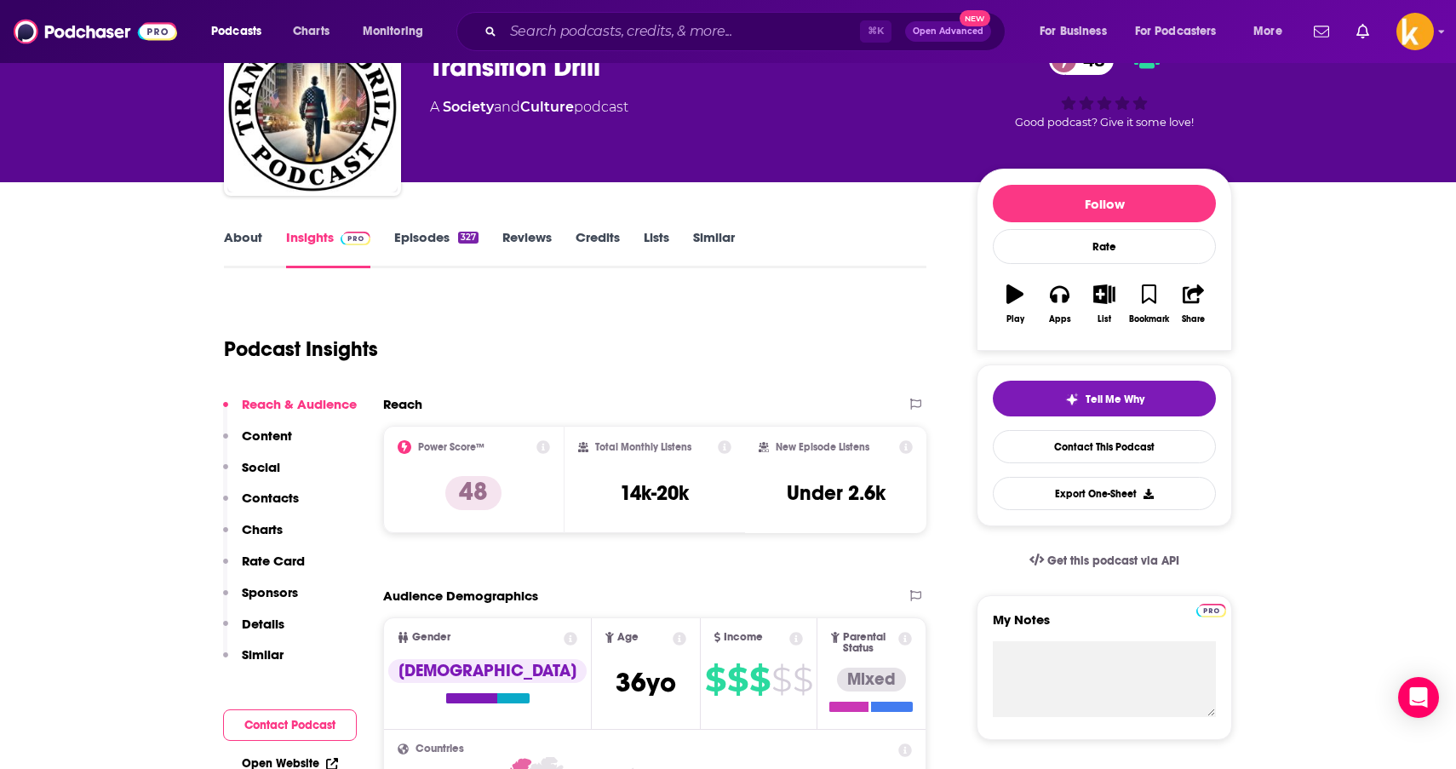
click at [256, 431] on p "Content" at bounding box center [267, 435] width 50 height 16
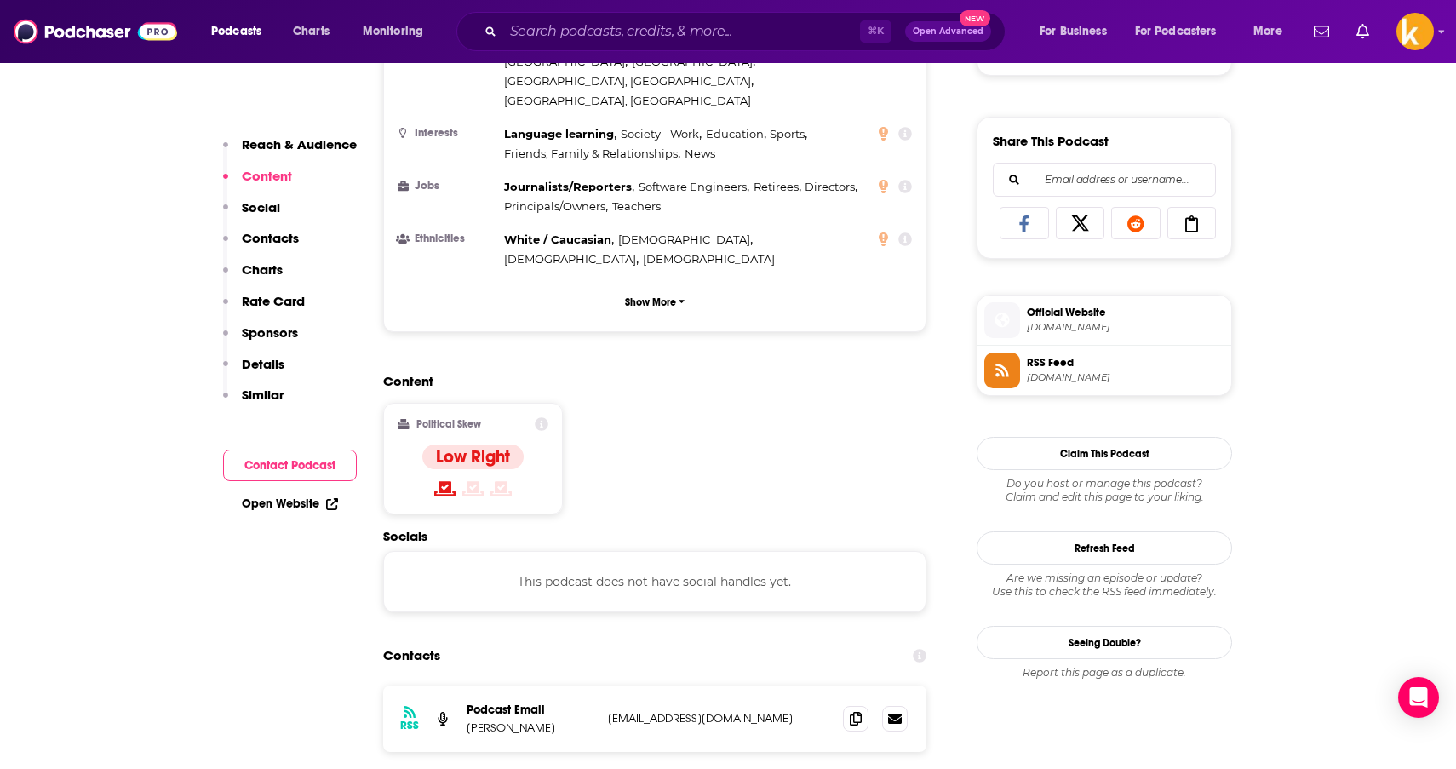
scroll to position [1083, 0]
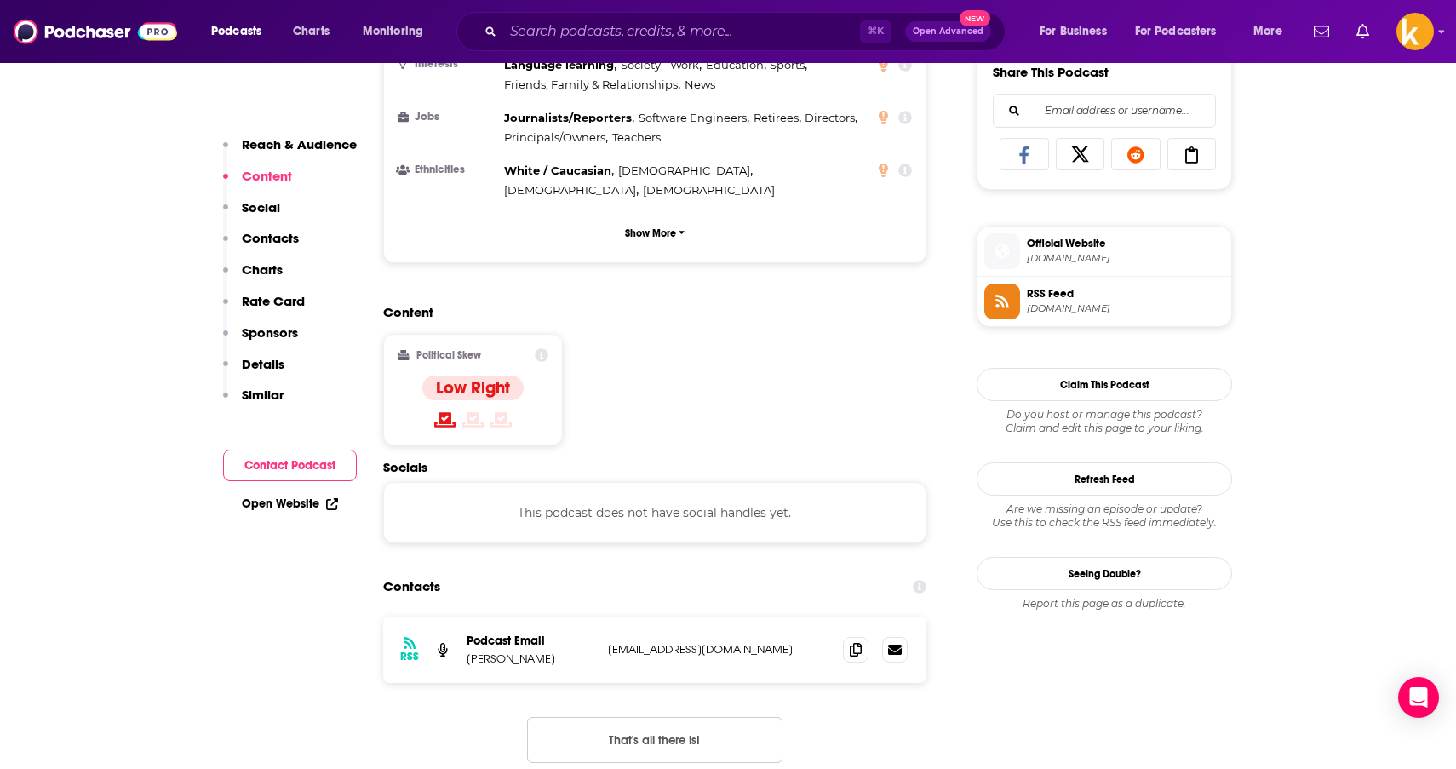
click at [267, 365] on p "Details" at bounding box center [263, 364] width 43 height 16
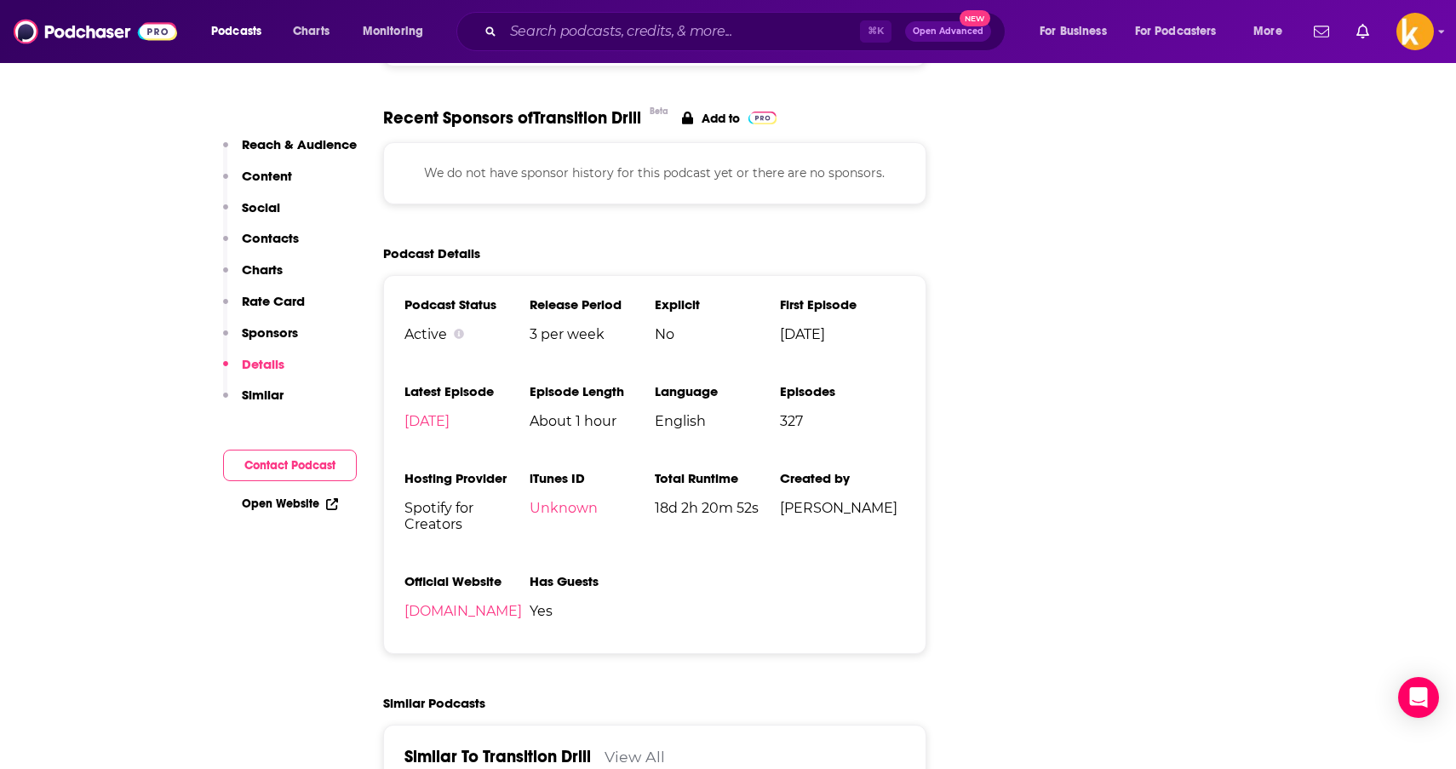
scroll to position [2202, 0]
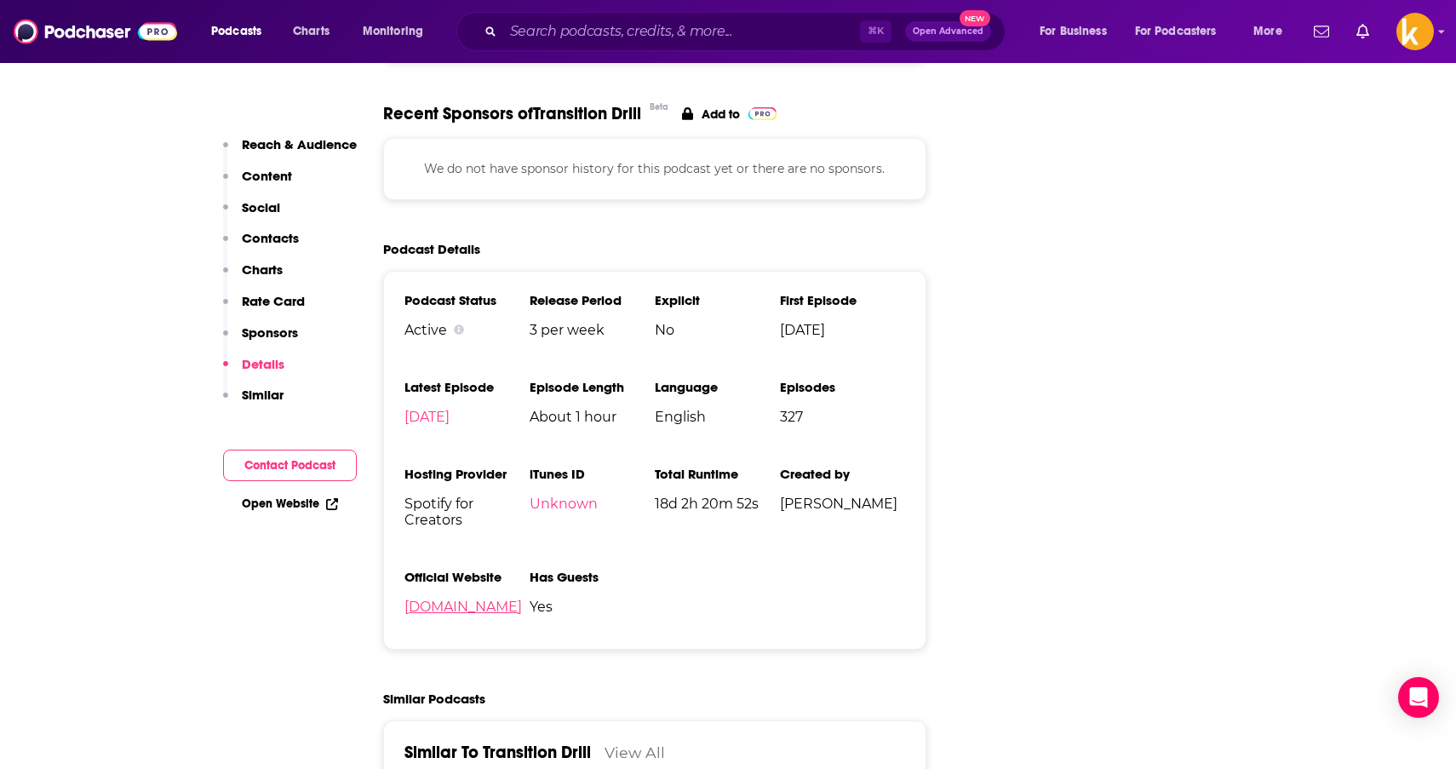
click at [491, 599] on link "[DOMAIN_NAME]" at bounding box center [463, 607] width 118 height 16
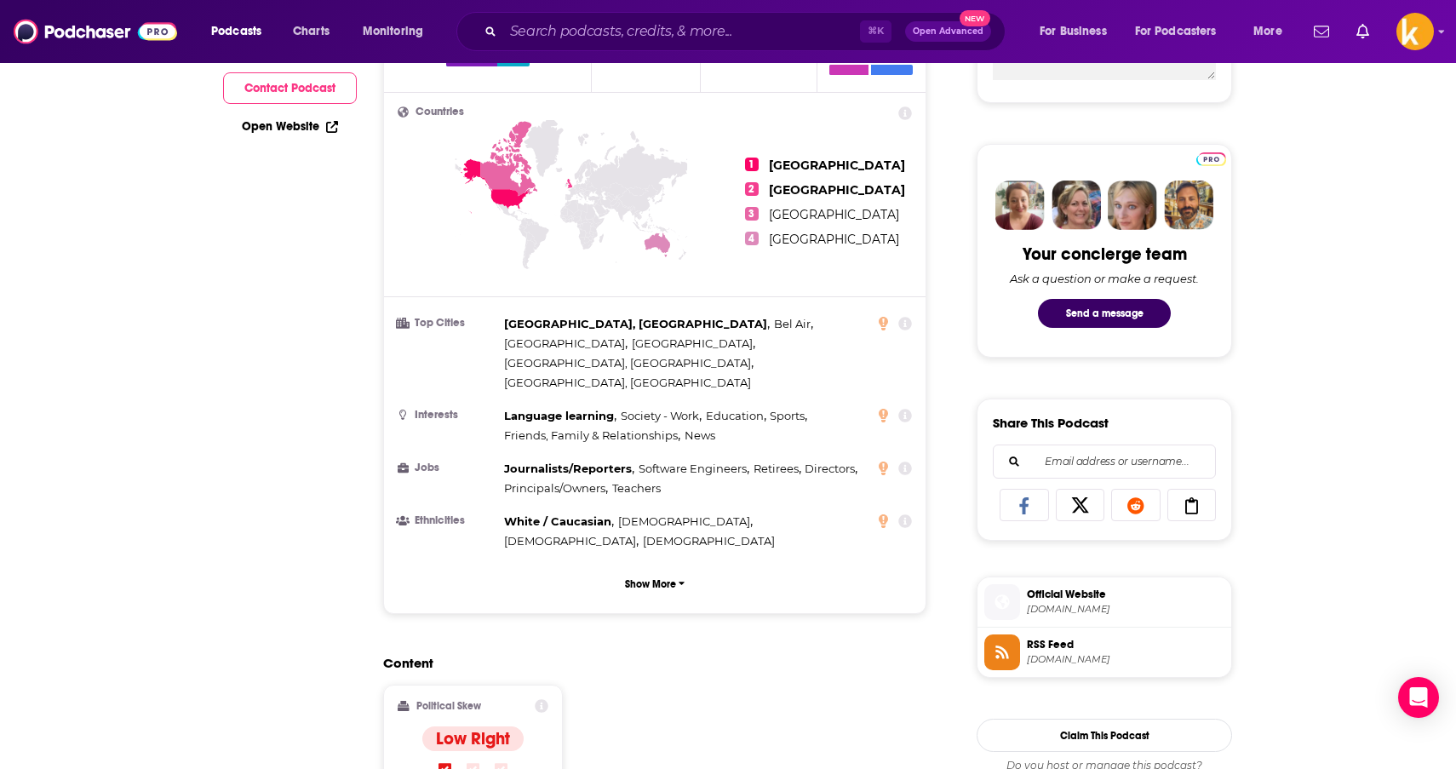
scroll to position [0, 0]
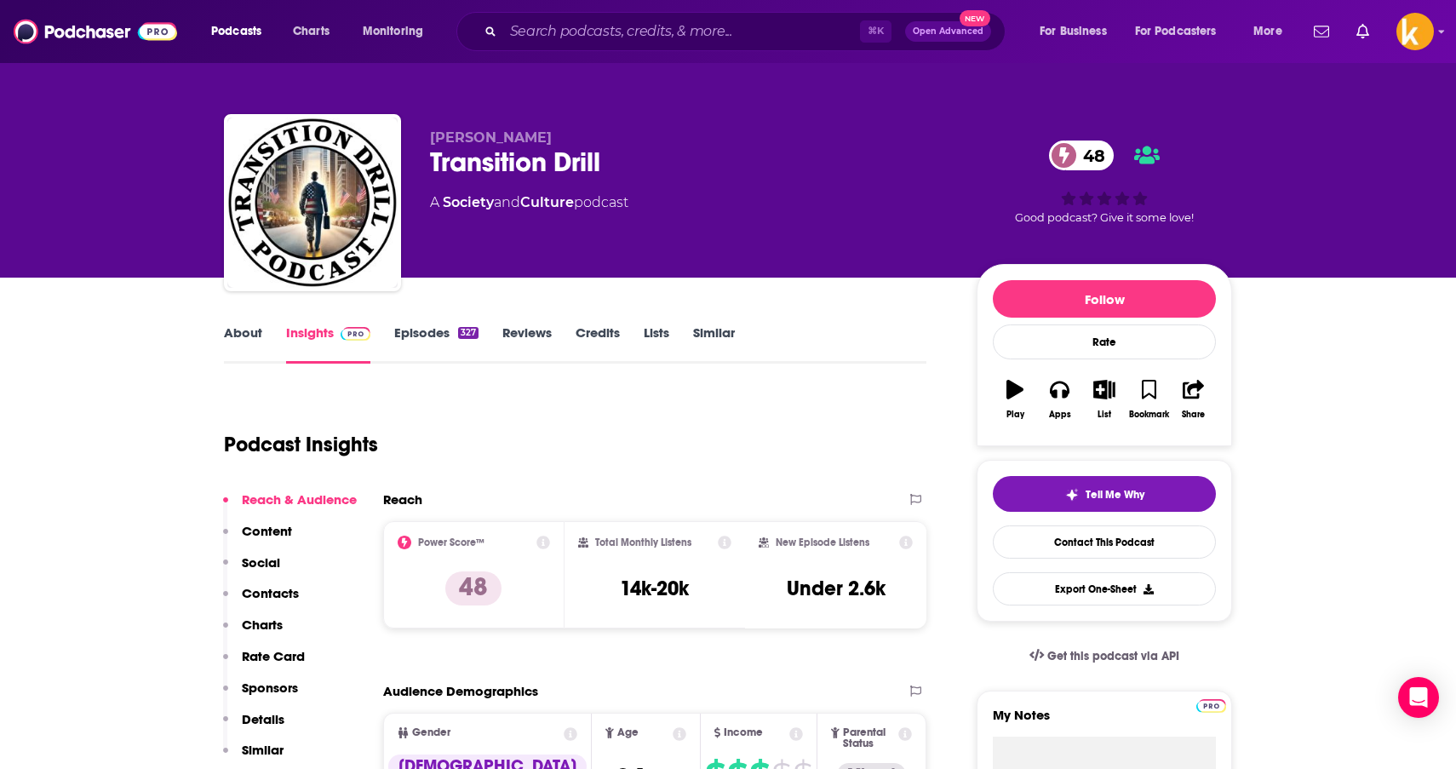
click at [107, 41] on img at bounding box center [95, 31] width 163 height 32
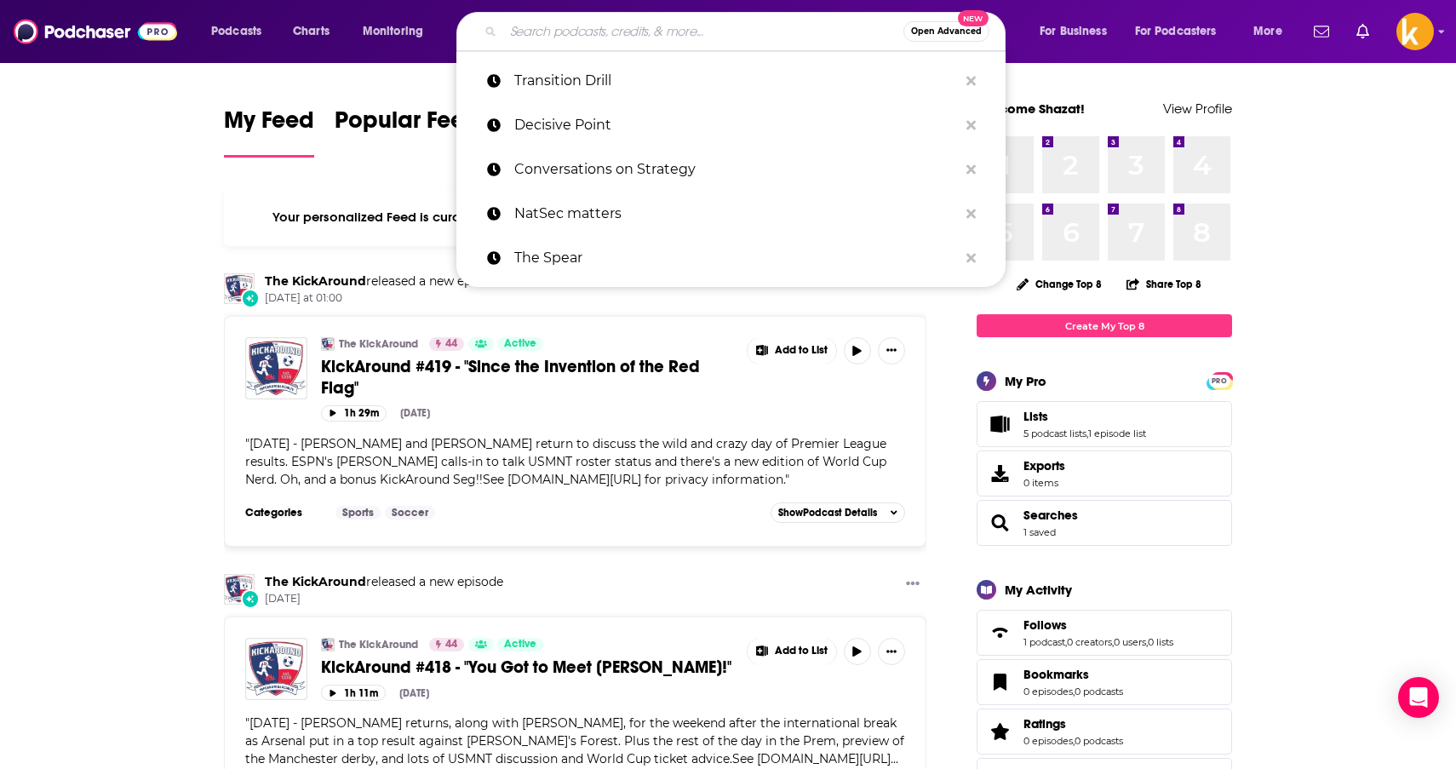
click at [544, 37] on input "Search podcasts, credits, & more..." at bounding box center [703, 31] width 400 height 27
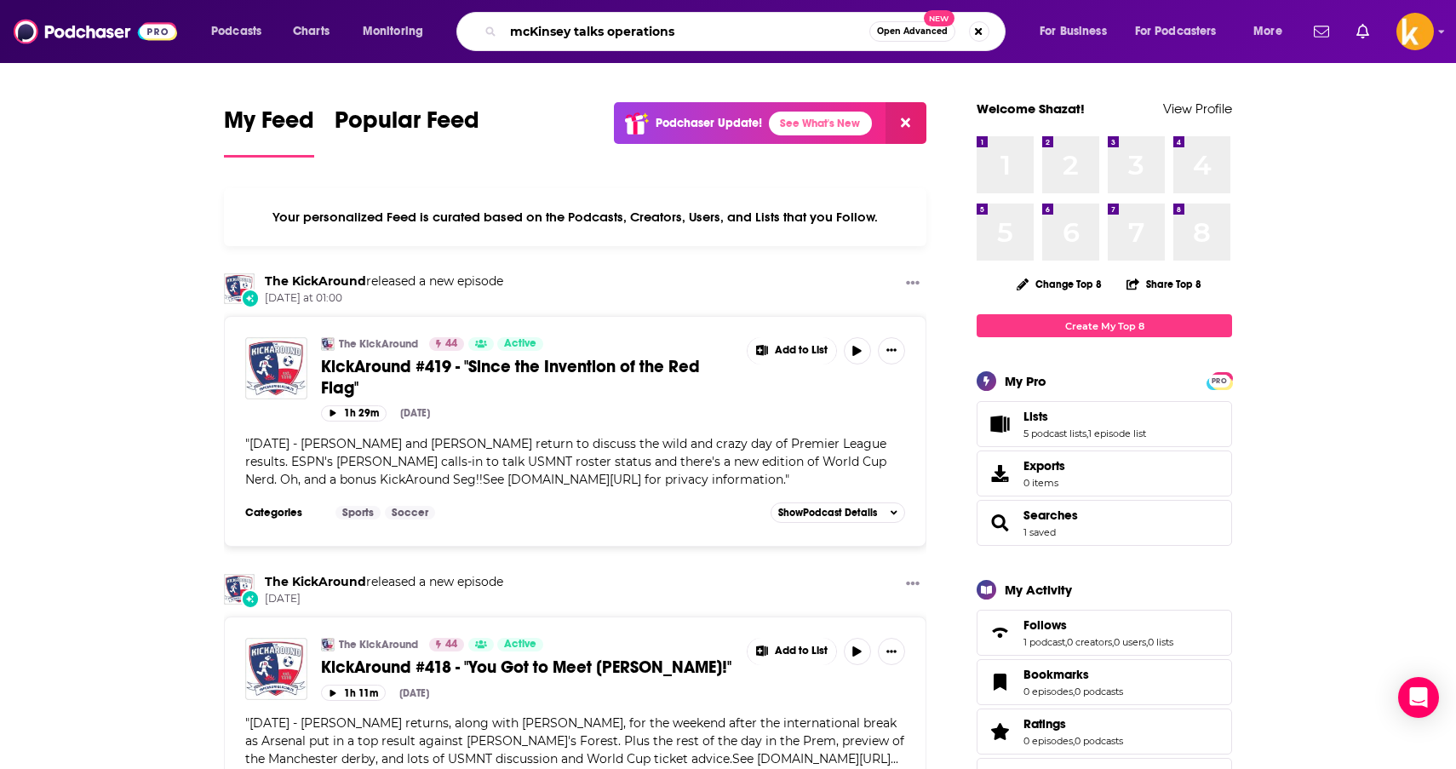
type input "mcKinsey talks operations"
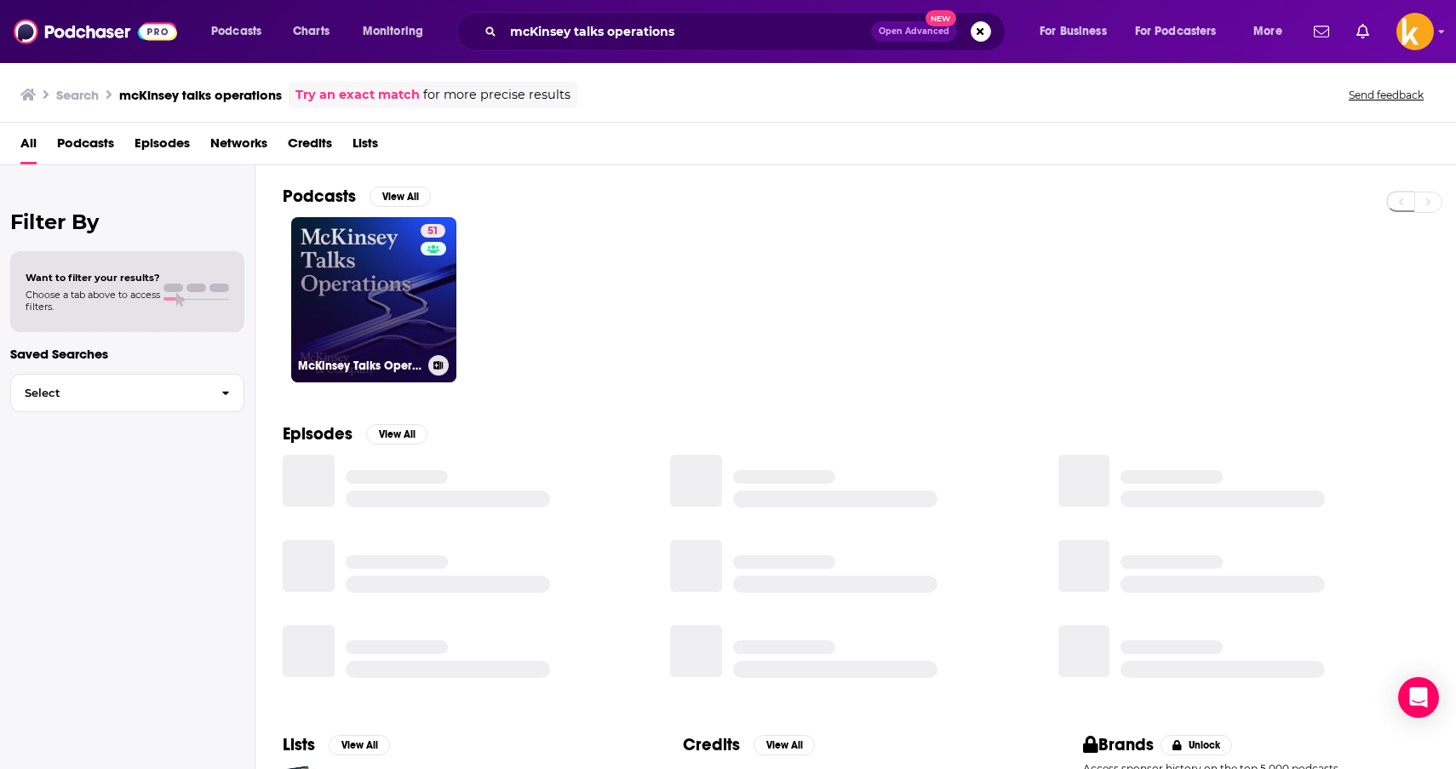
click at [389, 324] on link "51 McKinsey Talks Operations" at bounding box center [373, 299] width 165 height 165
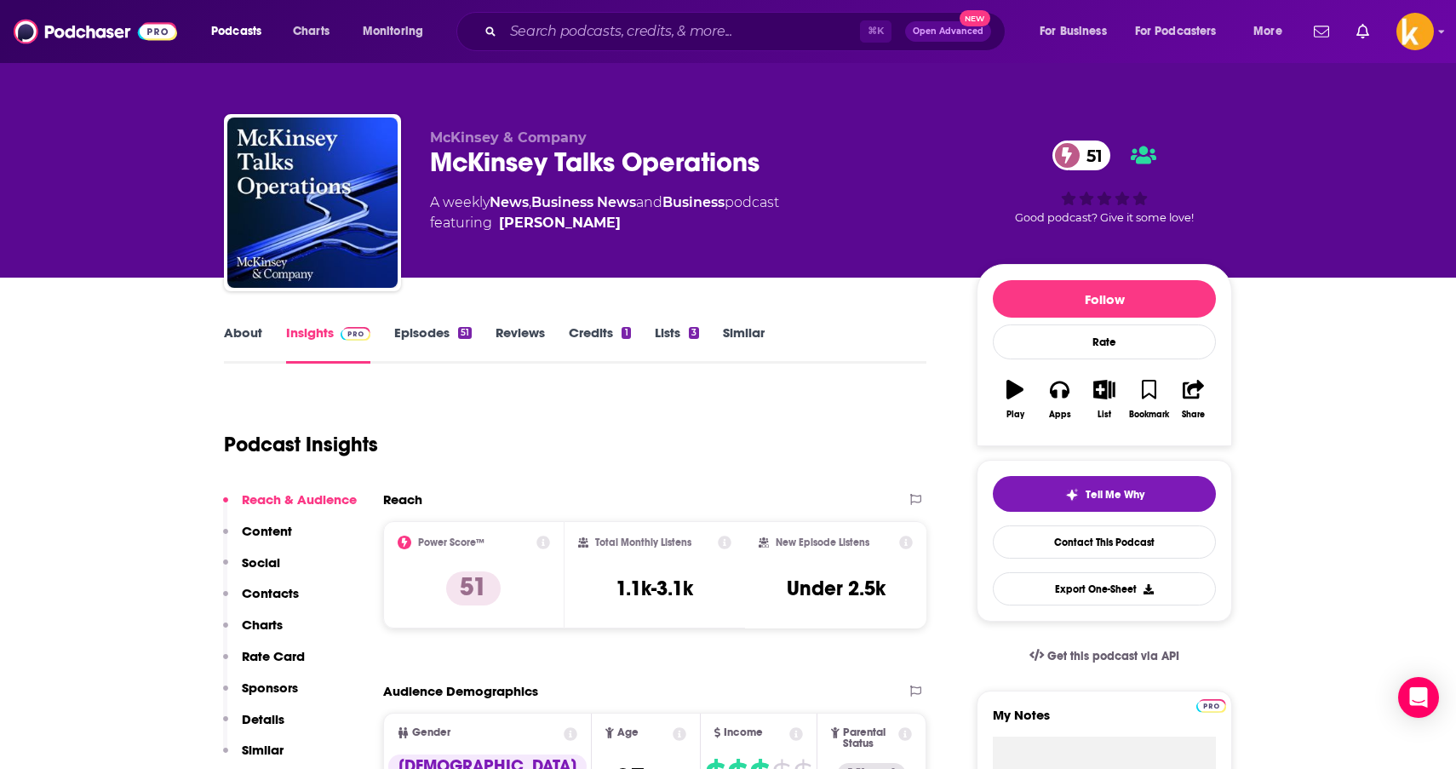
click at [416, 331] on link "Episodes 51" at bounding box center [432, 343] width 77 height 39
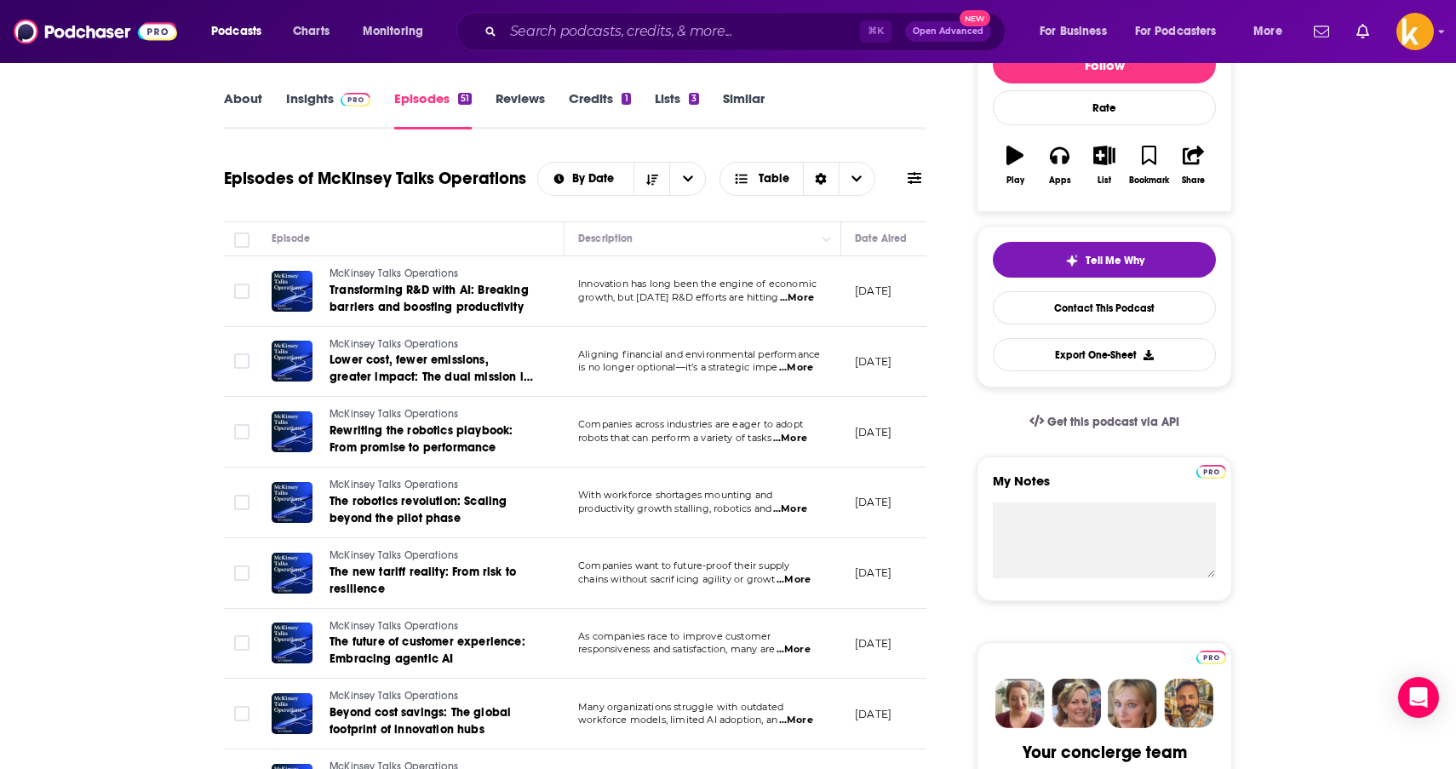
scroll to position [236, 0]
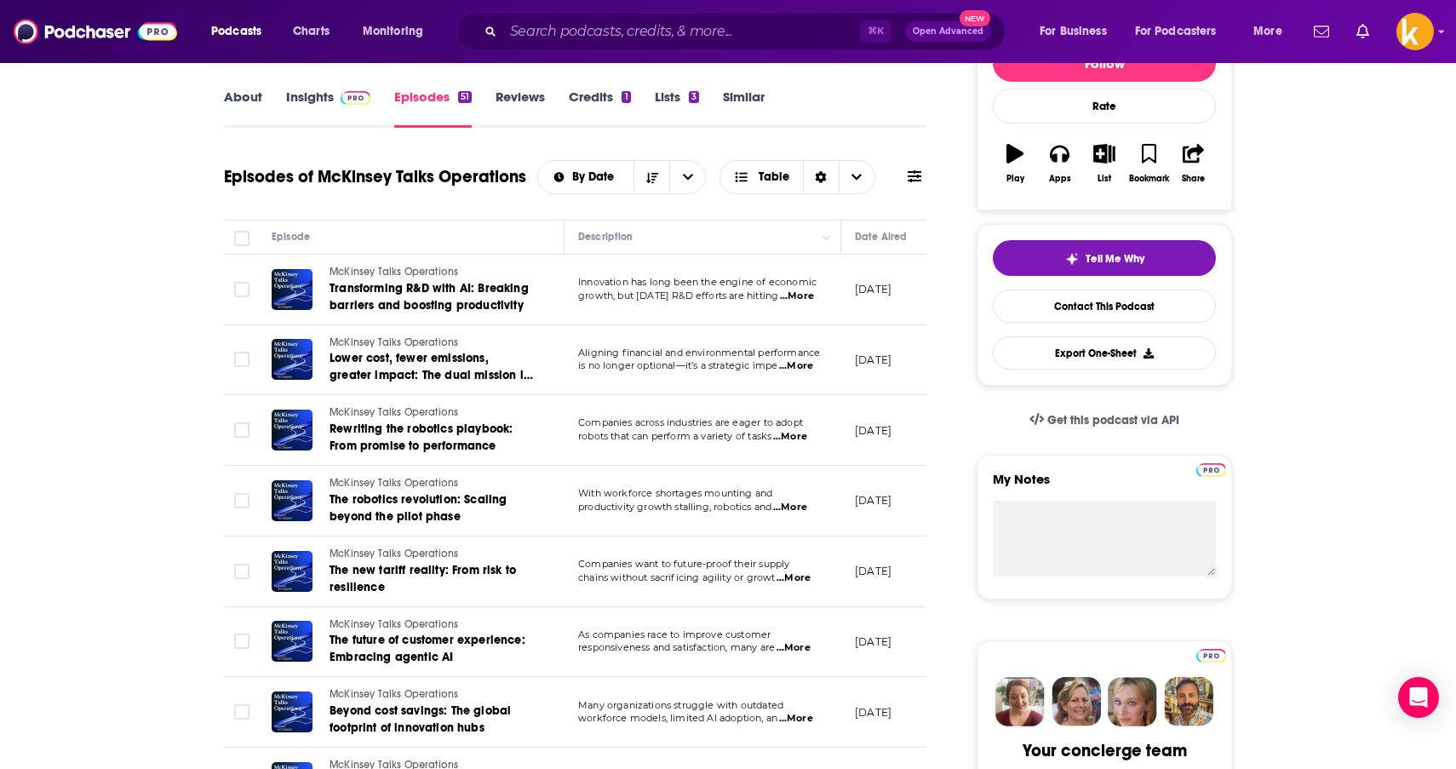
click at [805, 436] on span "...More" at bounding box center [790, 437] width 34 height 14
click at [428, 708] on span "Beyond cost savings: The global footprint of innovation hubs" at bounding box center [420, 719] width 181 height 32
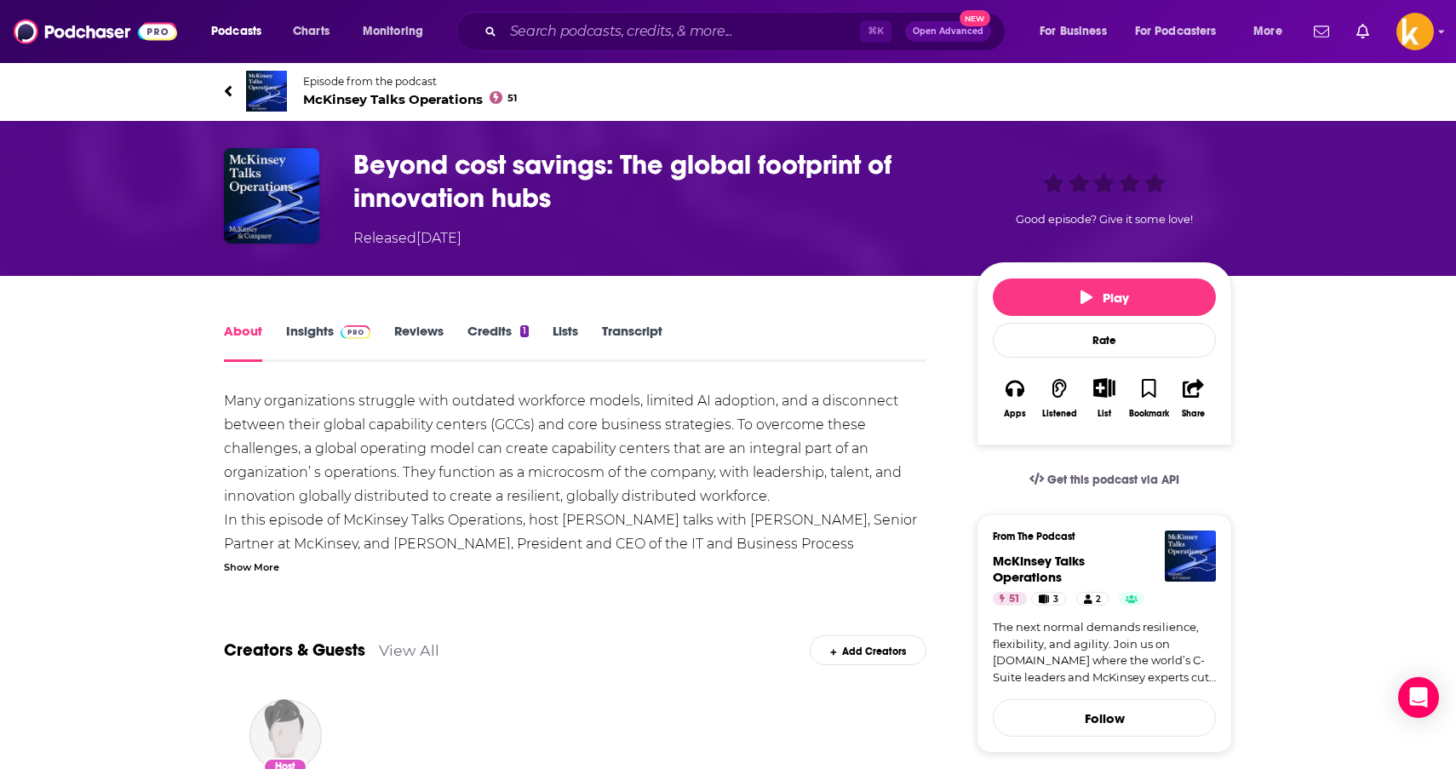
click at [78, 36] on img at bounding box center [95, 31] width 163 height 32
